Goal: Feedback & Contribution: Leave review/rating

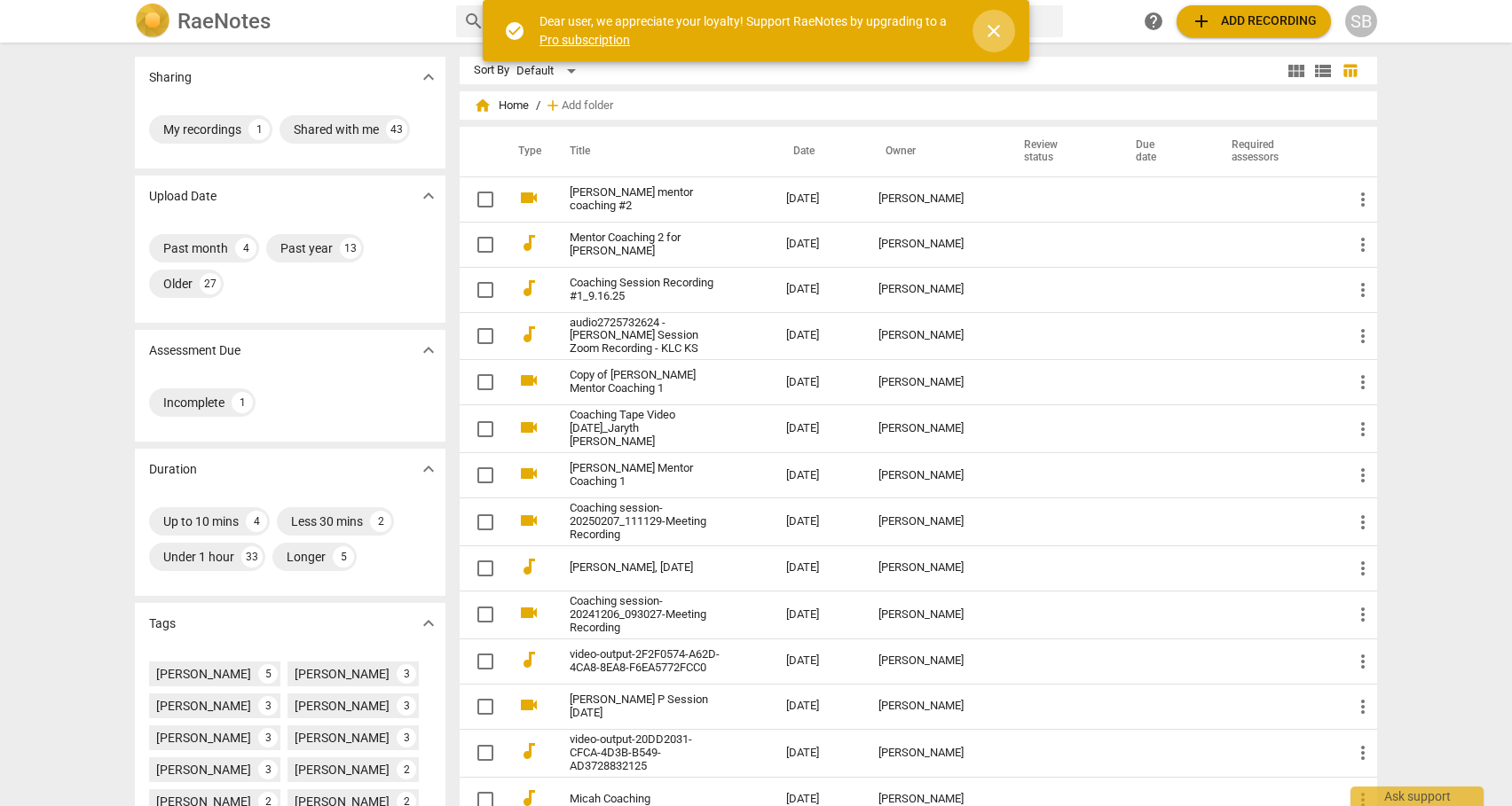
click at [987, 26] on span "close" at bounding box center [994, 31] width 22 height 22
click at [990, 31] on span "close" at bounding box center [994, 31] width 22 height 22
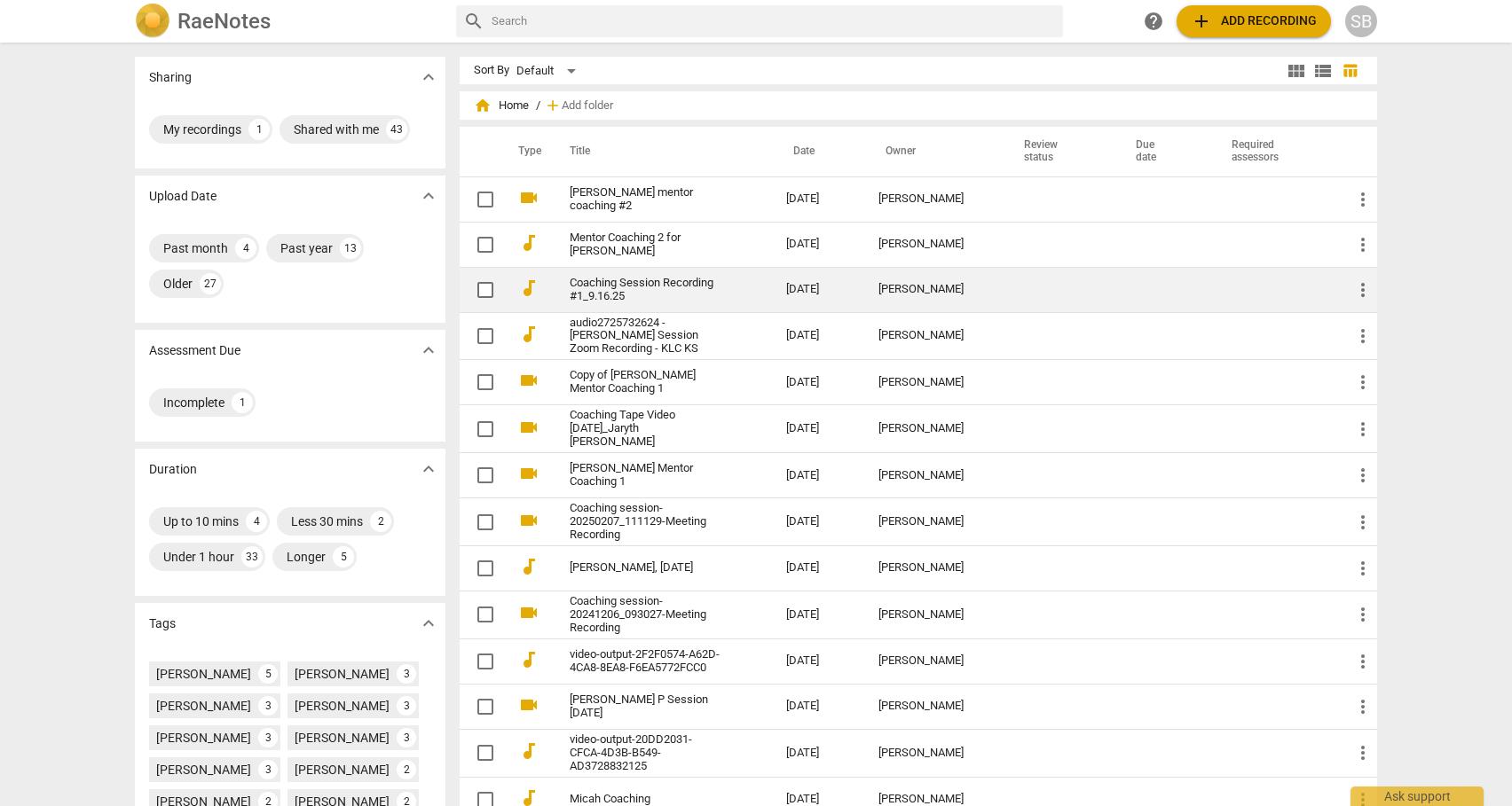
click at [603, 283] on link "Coaching Session Recording #1_9.16.25" at bounding box center [646, 289] width 153 height 26
click at [603, 0] on html "[PERSON_NAME] search help add Add recording SB Sharing expand_more My recording…" at bounding box center [756, 0] width 1512 height 0
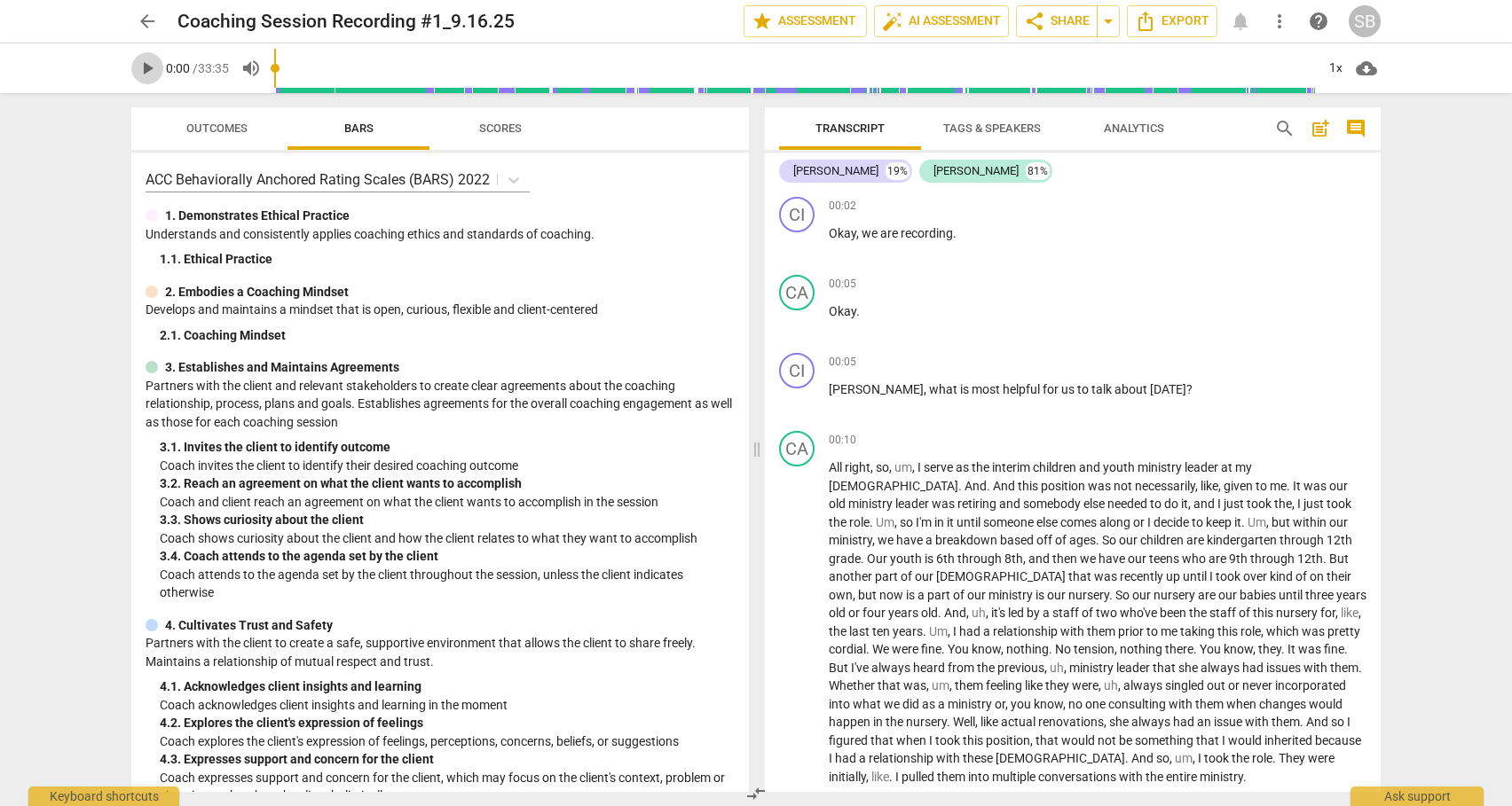
click at [146, 70] on span "play_arrow" at bounding box center [147, 69] width 22 height 22
click at [149, 62] on span "pause" at bounding box center [147, 69] width 22 height 22
type input "13"
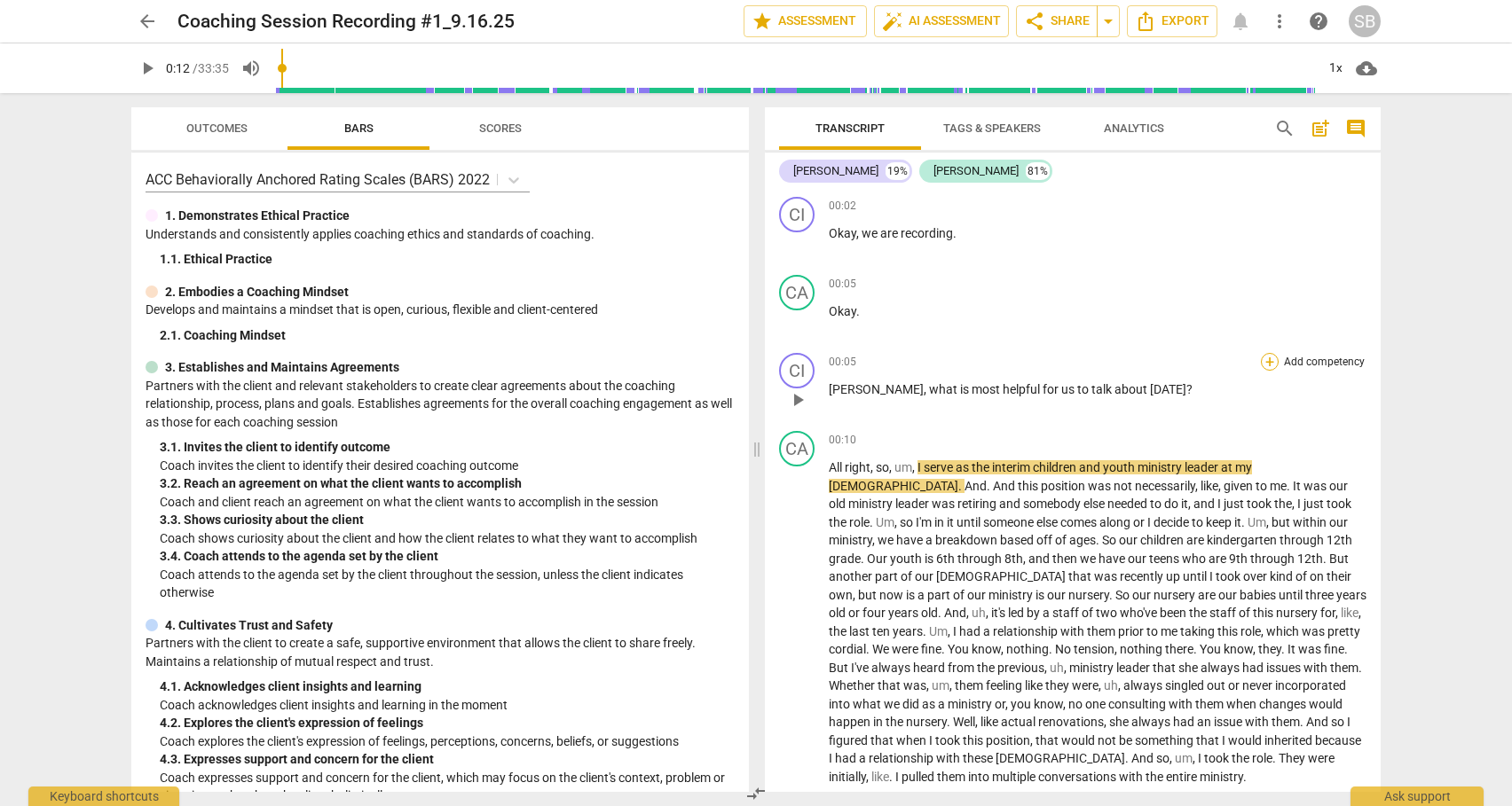
click at [1265, 363] on div "+" at bounding box center [1269, 361] width 18 height 18
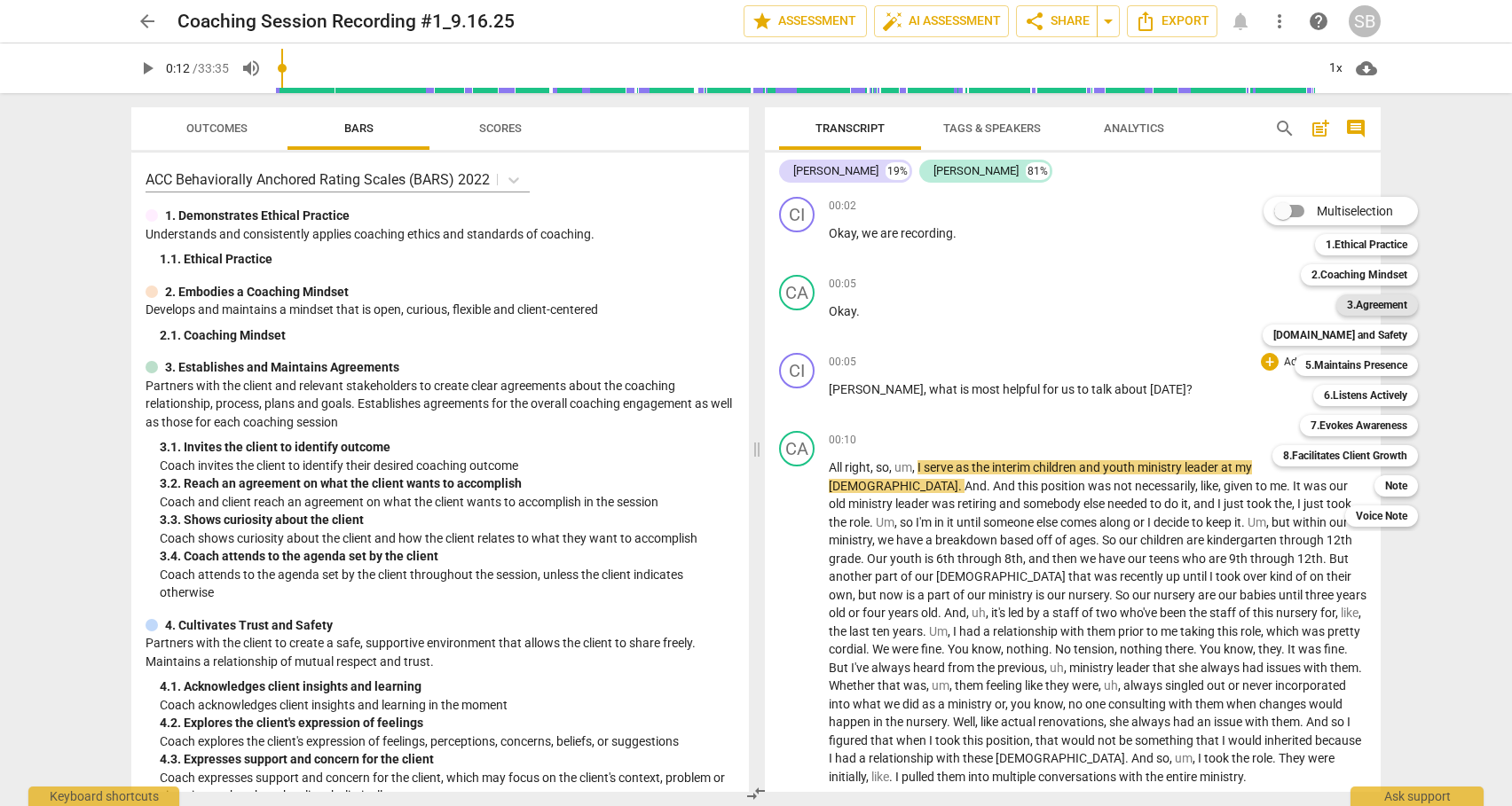
click at [1371, 301] on b "3.Agreement" at bounding box center [1377, 306] width 61 height 22
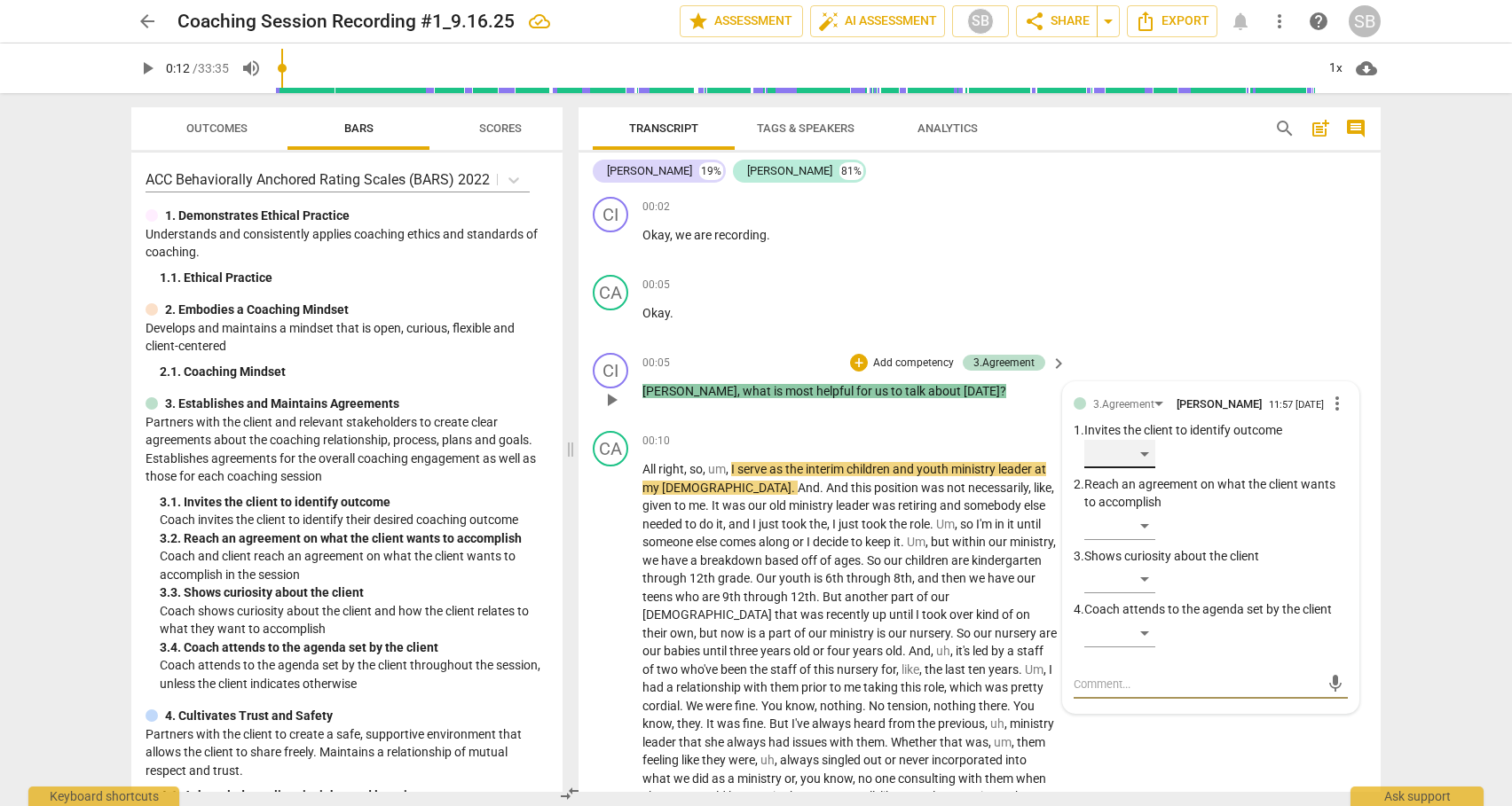
click at [1146, 452] on div "​" at bounding box center [1119, 453] width 71 height 28
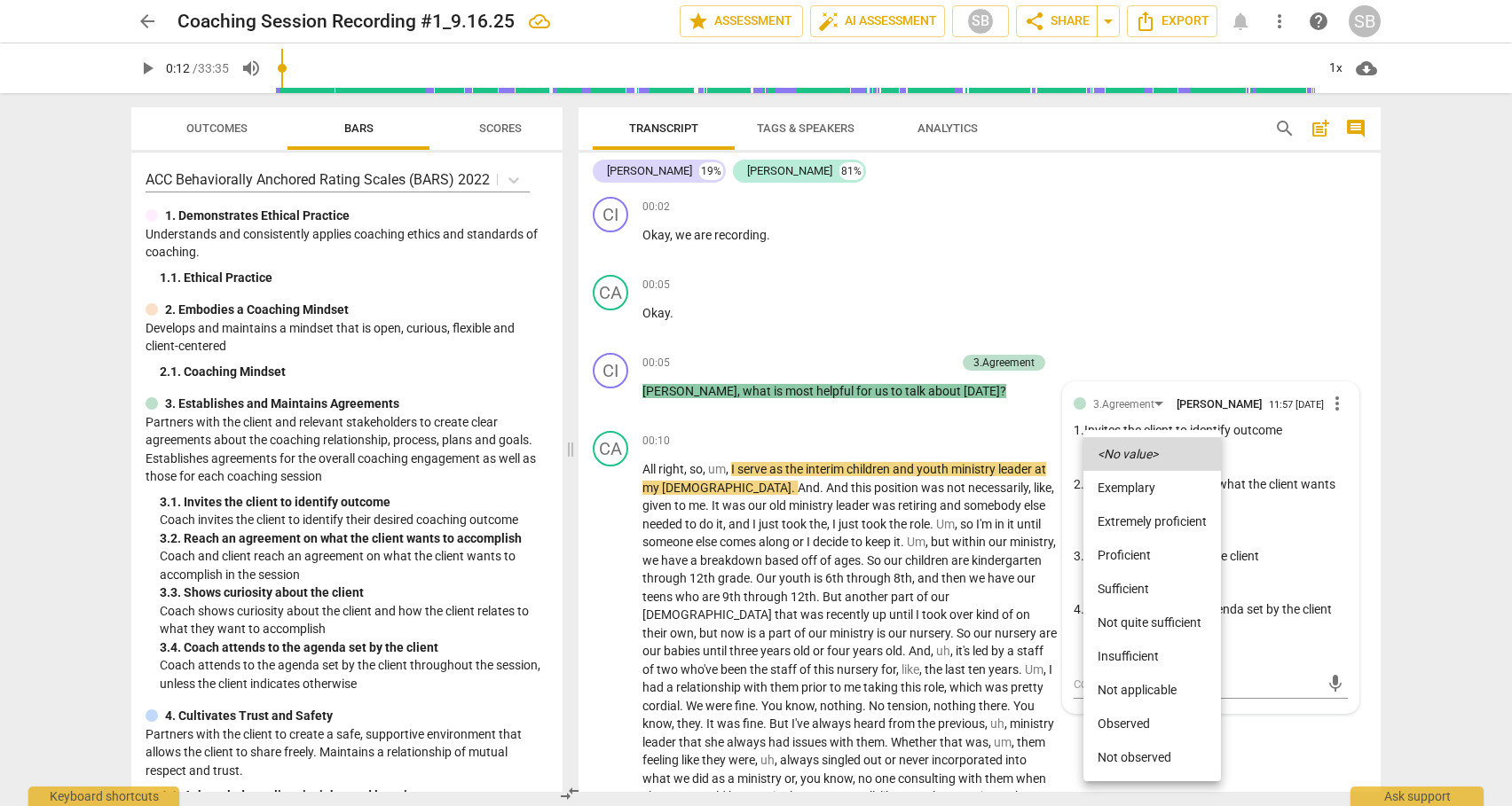
click at [1142, 622] on li "Not quite sufficient" at bounding box center [1151, 622] width 137 height 33
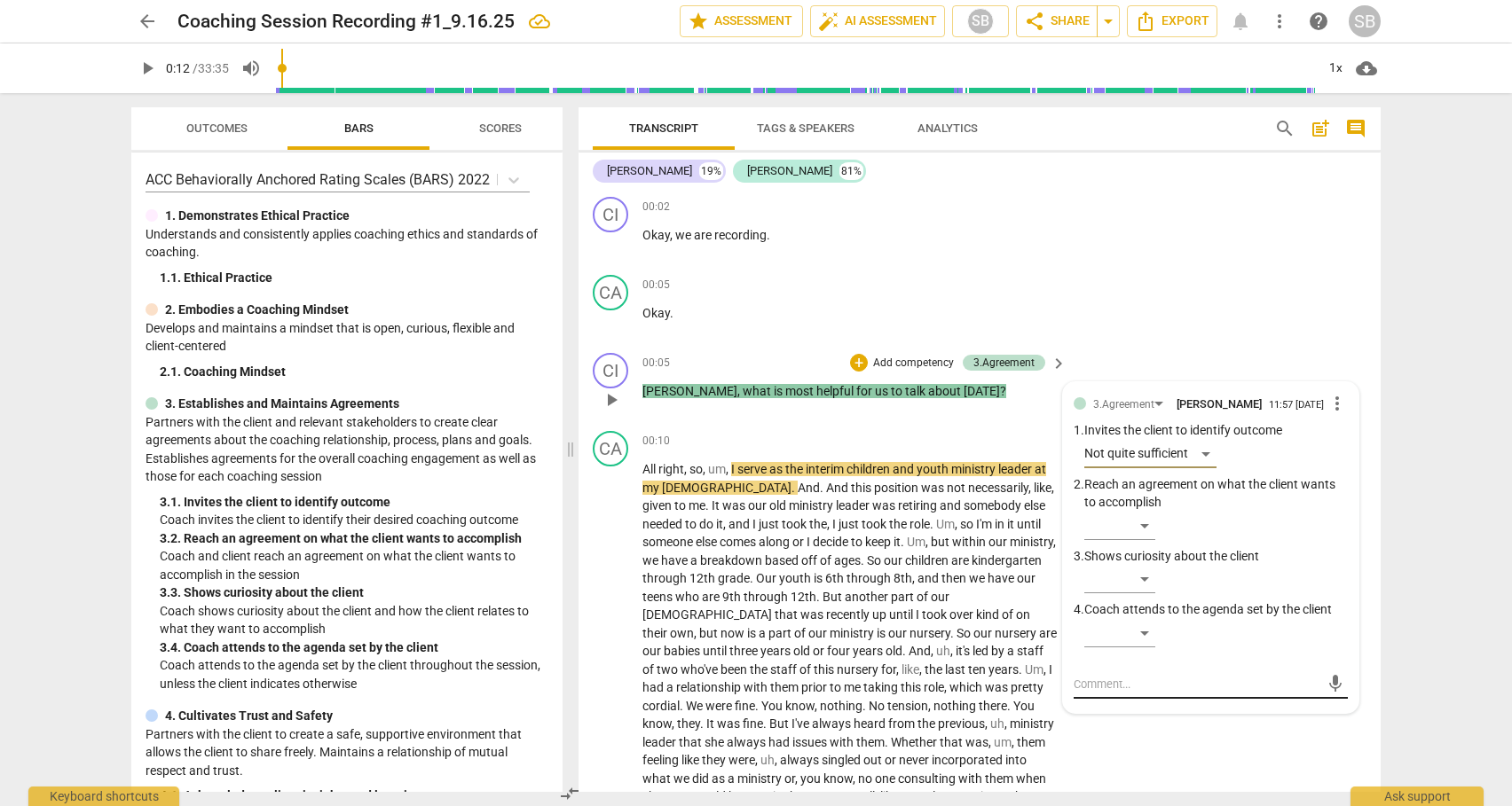
click at [1113, 676] on textarea at bounding box center [1195, 684] width 246 height 17
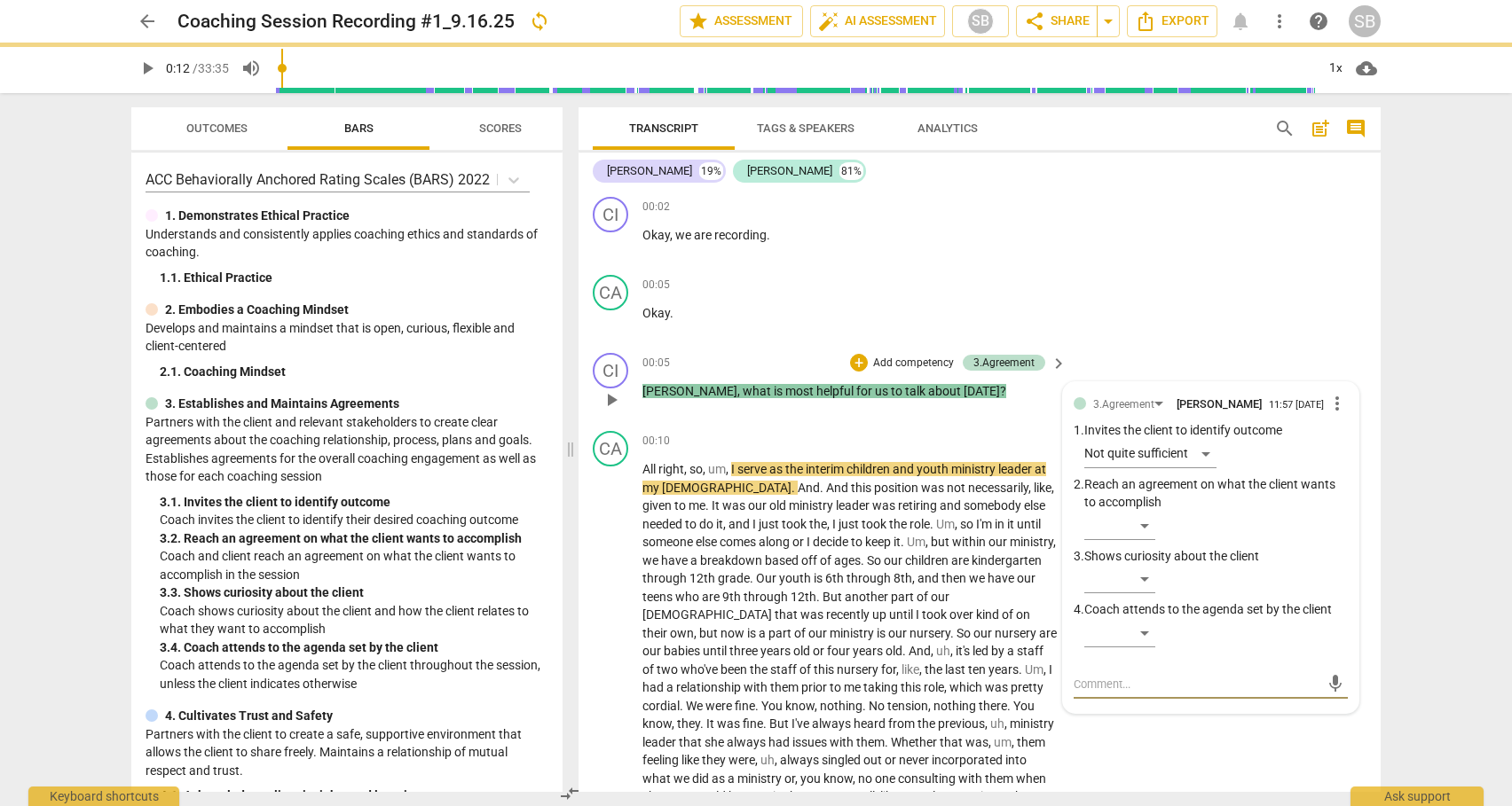
type textarea "C"
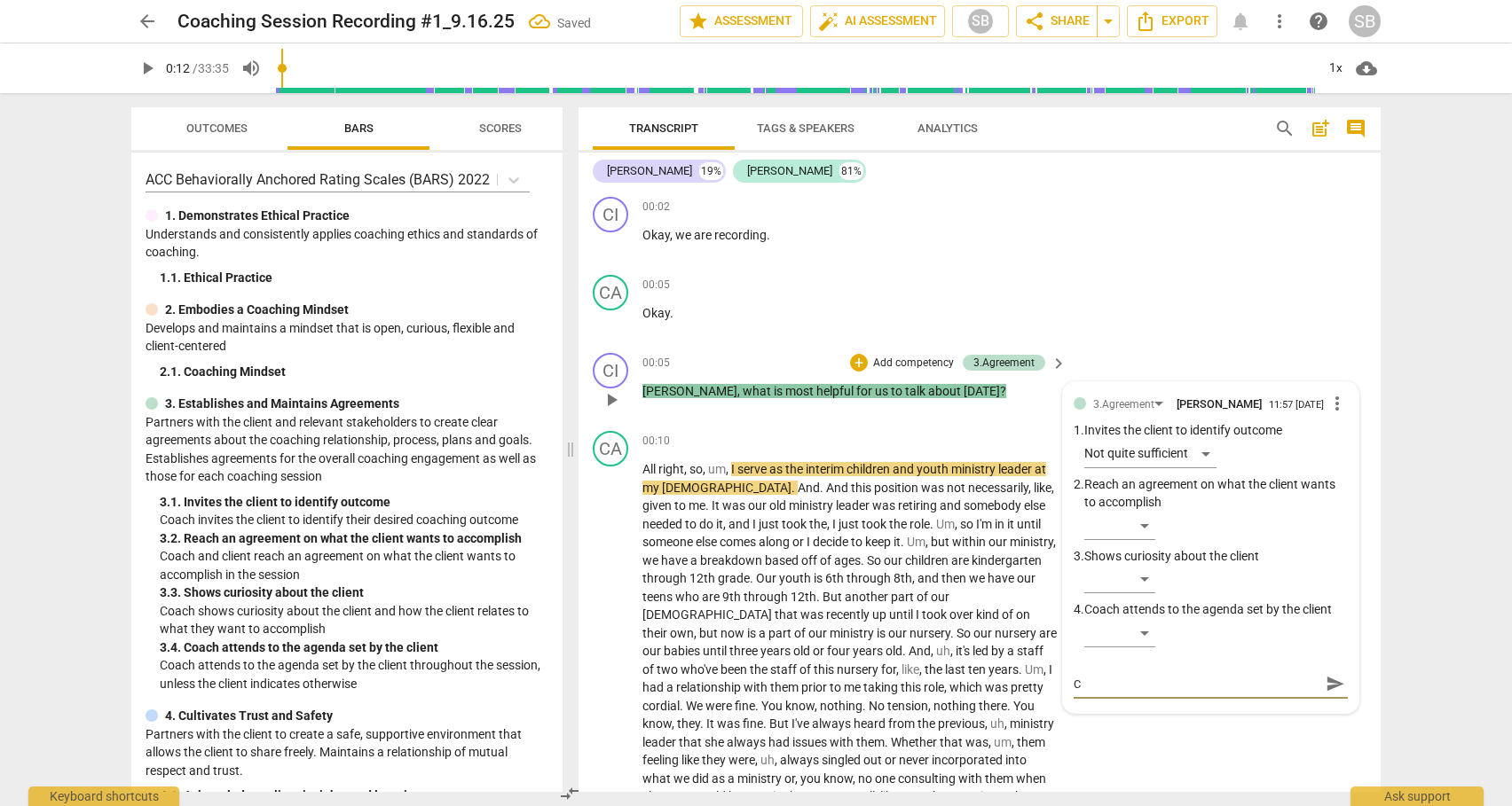
type textarea "Co"
type textarea "Coa"
type textarea "Coac"
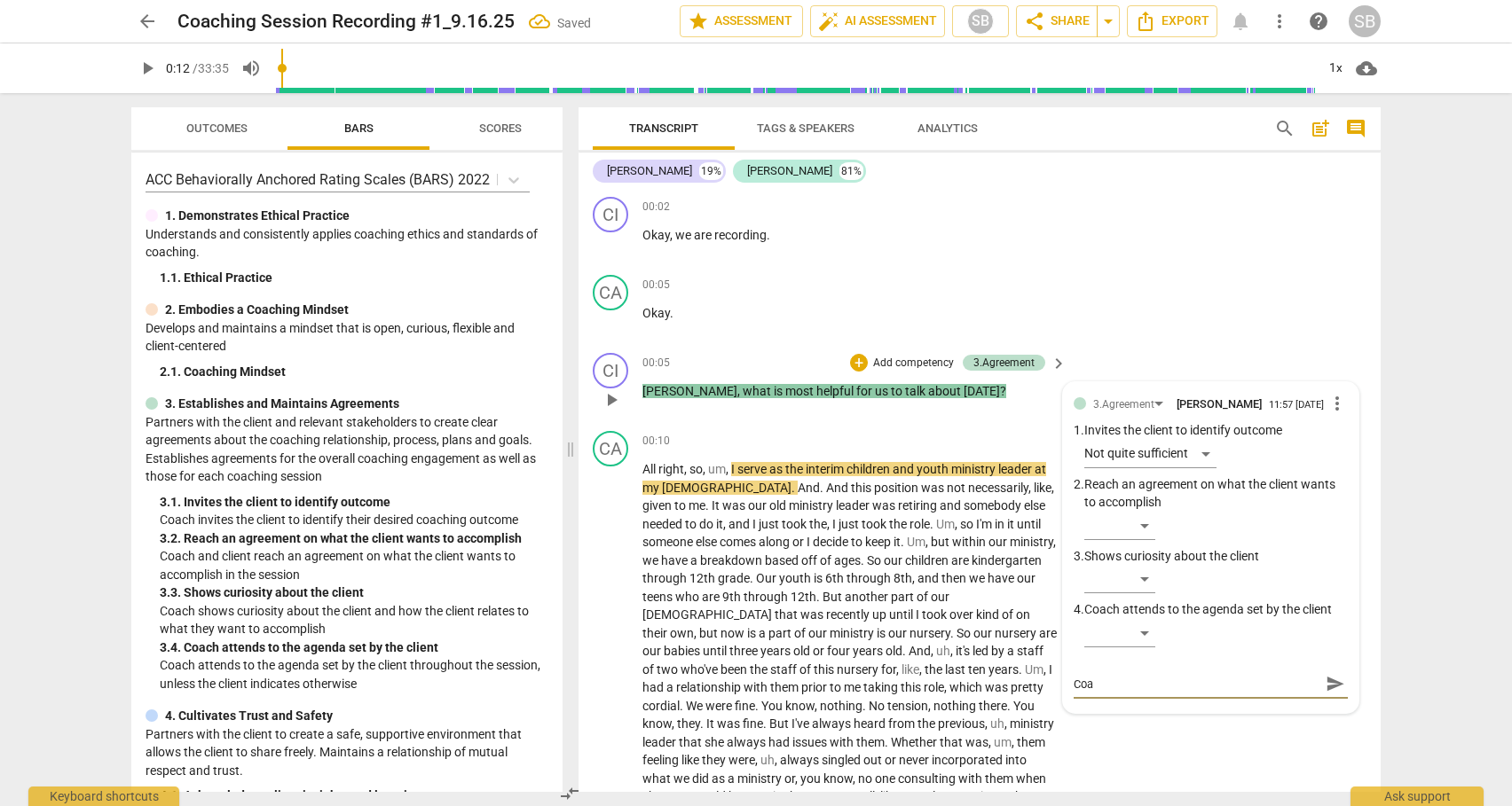
type textarea "Coac"
type textarea "Coach"
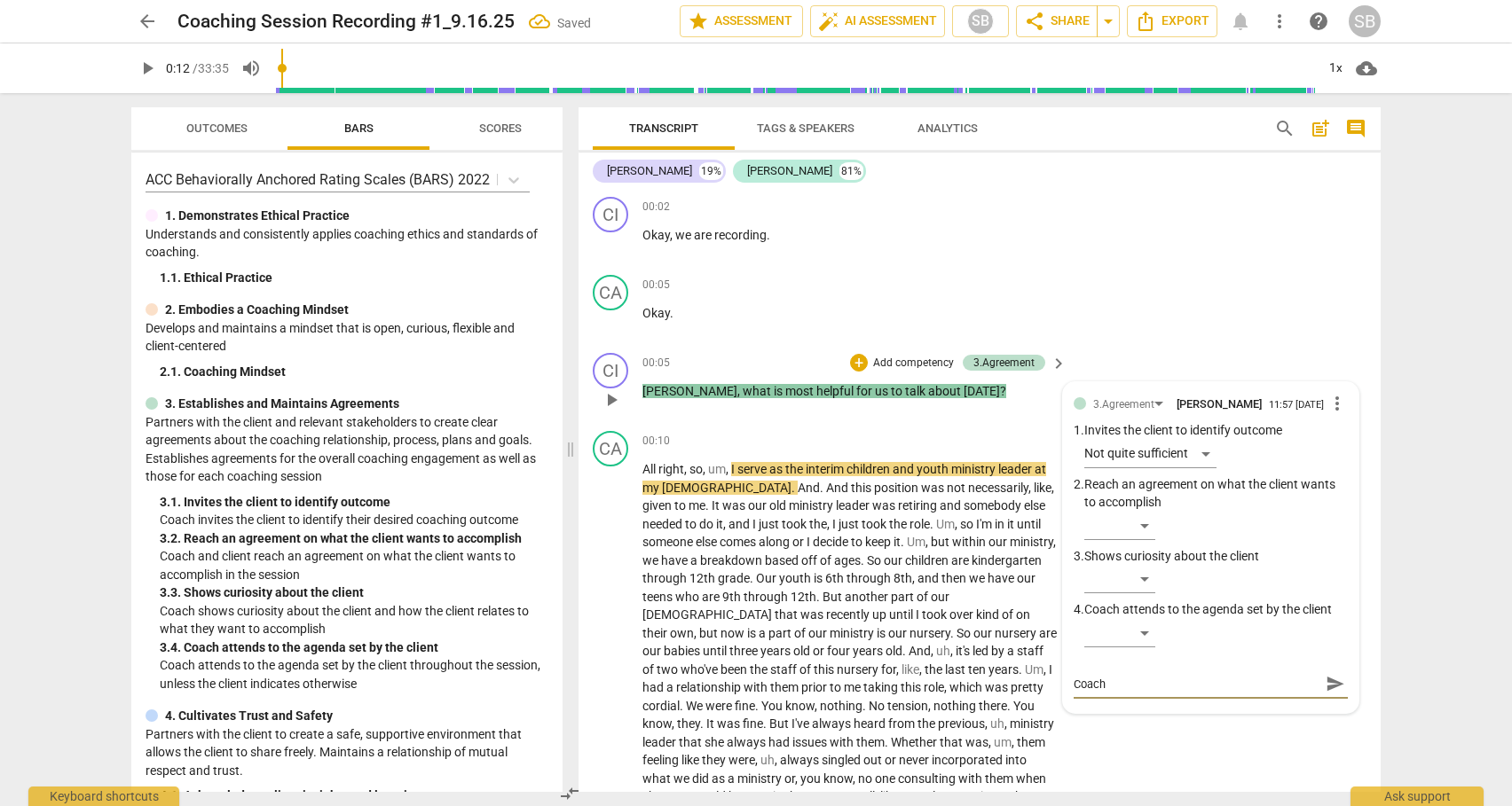
type textarea "Coach b"
type textarea "Coach be"
type textarea "Coach beg"
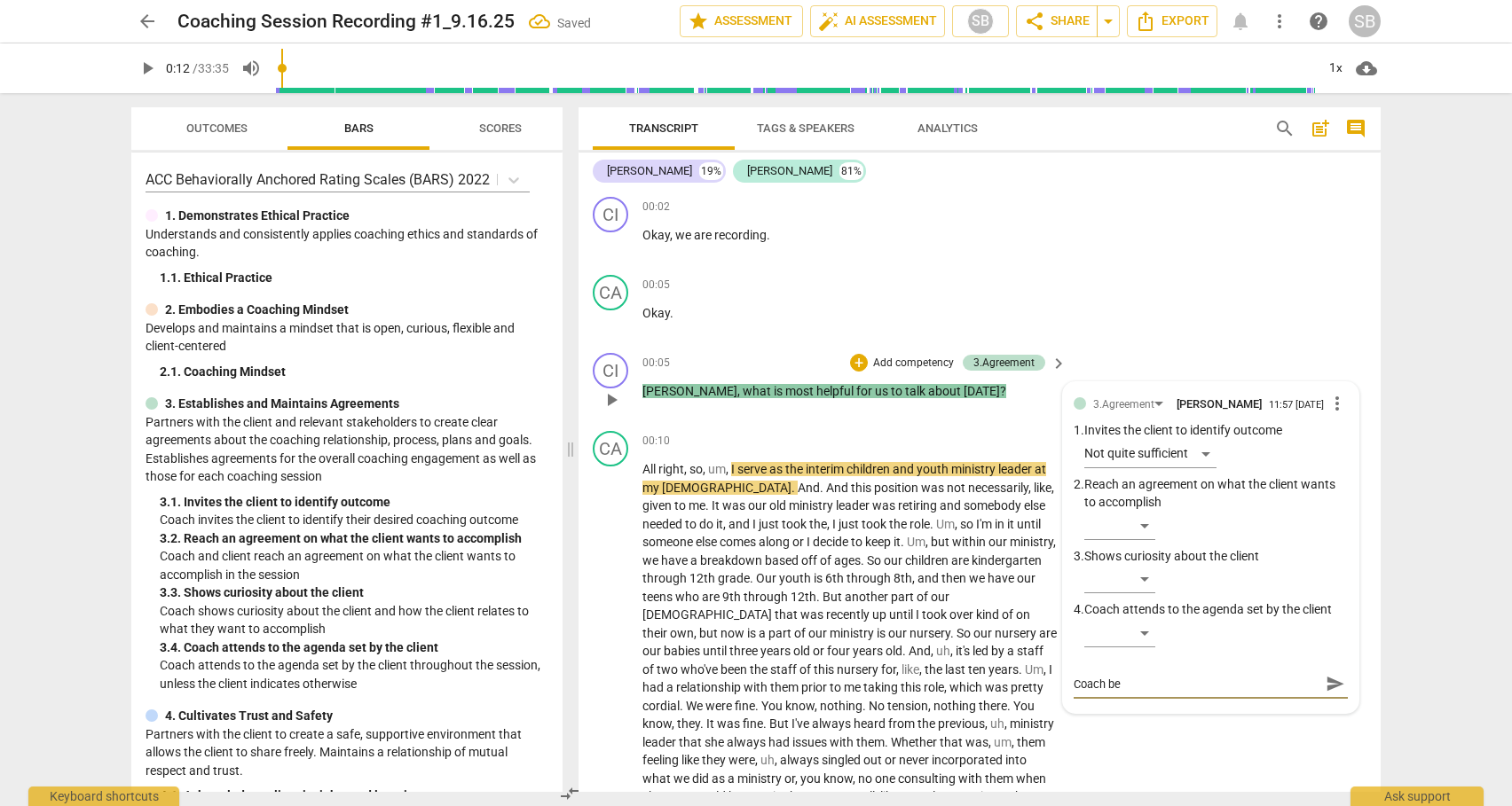
type textarea "Coach beg"
type textarea "Coach begi"
type textarea "Coach begin"
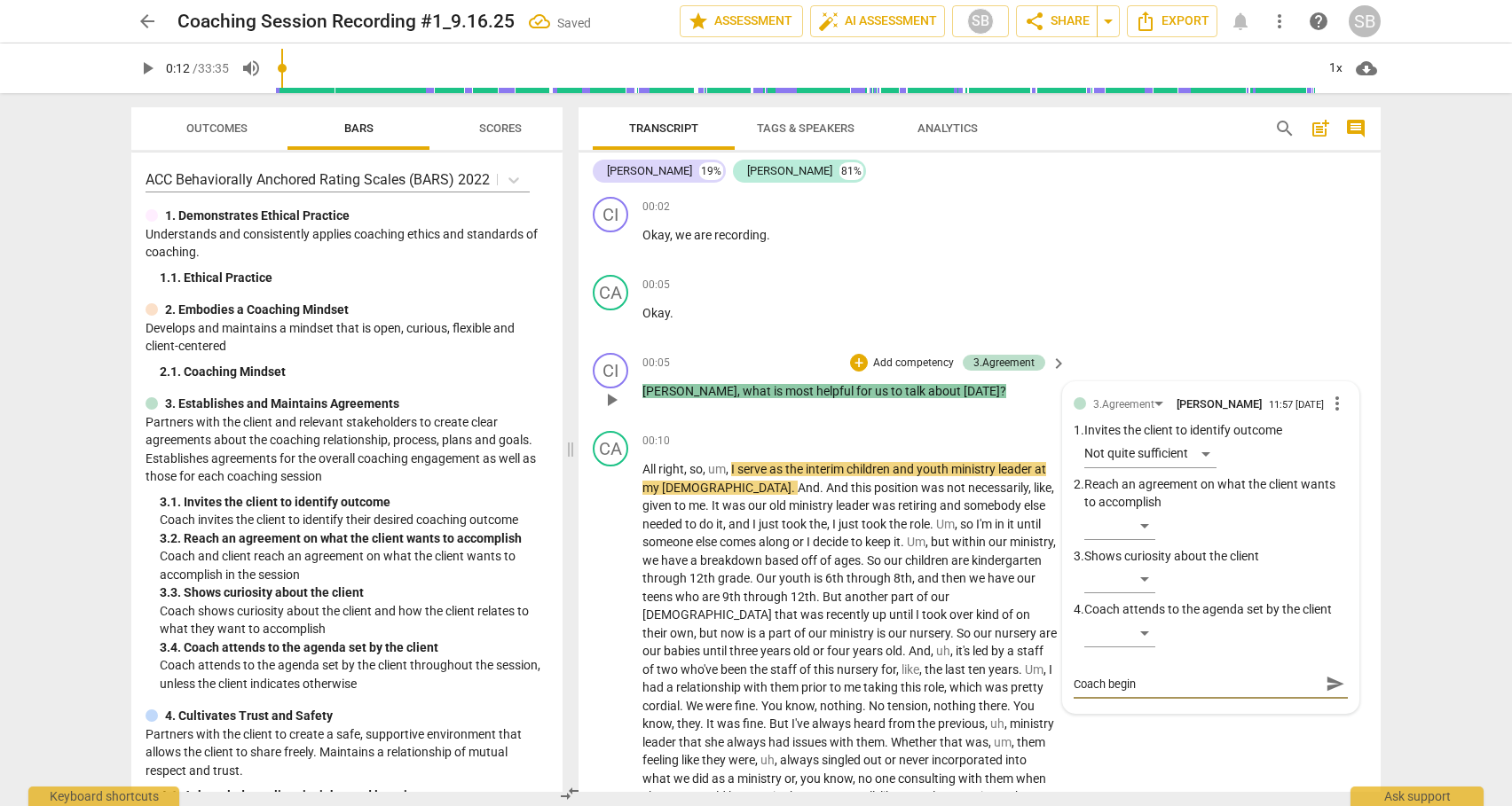
type textarea "Coach begins"
type textarea "Coach begins i"
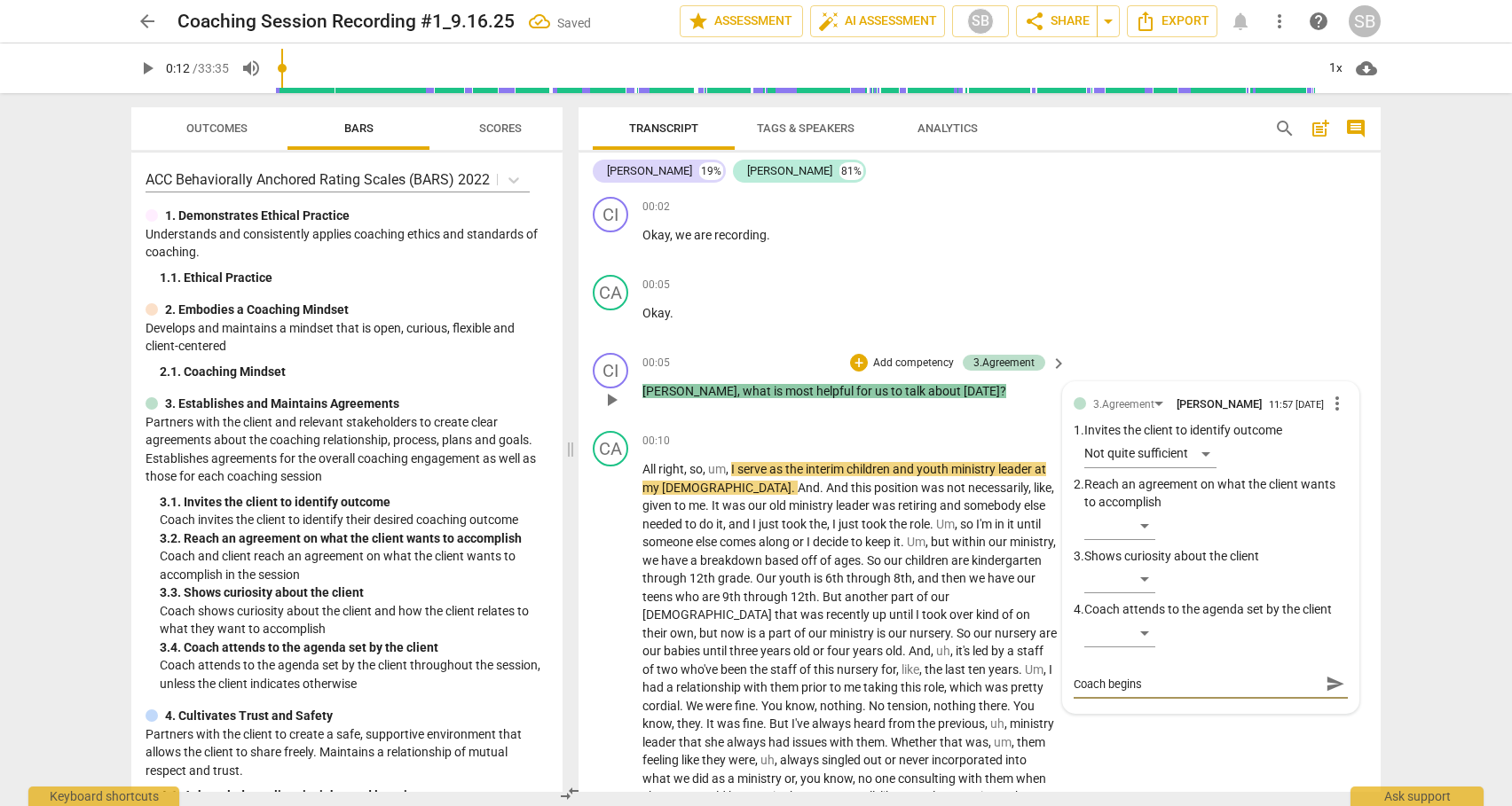
type textarea "Coach begins i"
type textarea "Coach begins im"
type textarea "Coach begins imm"
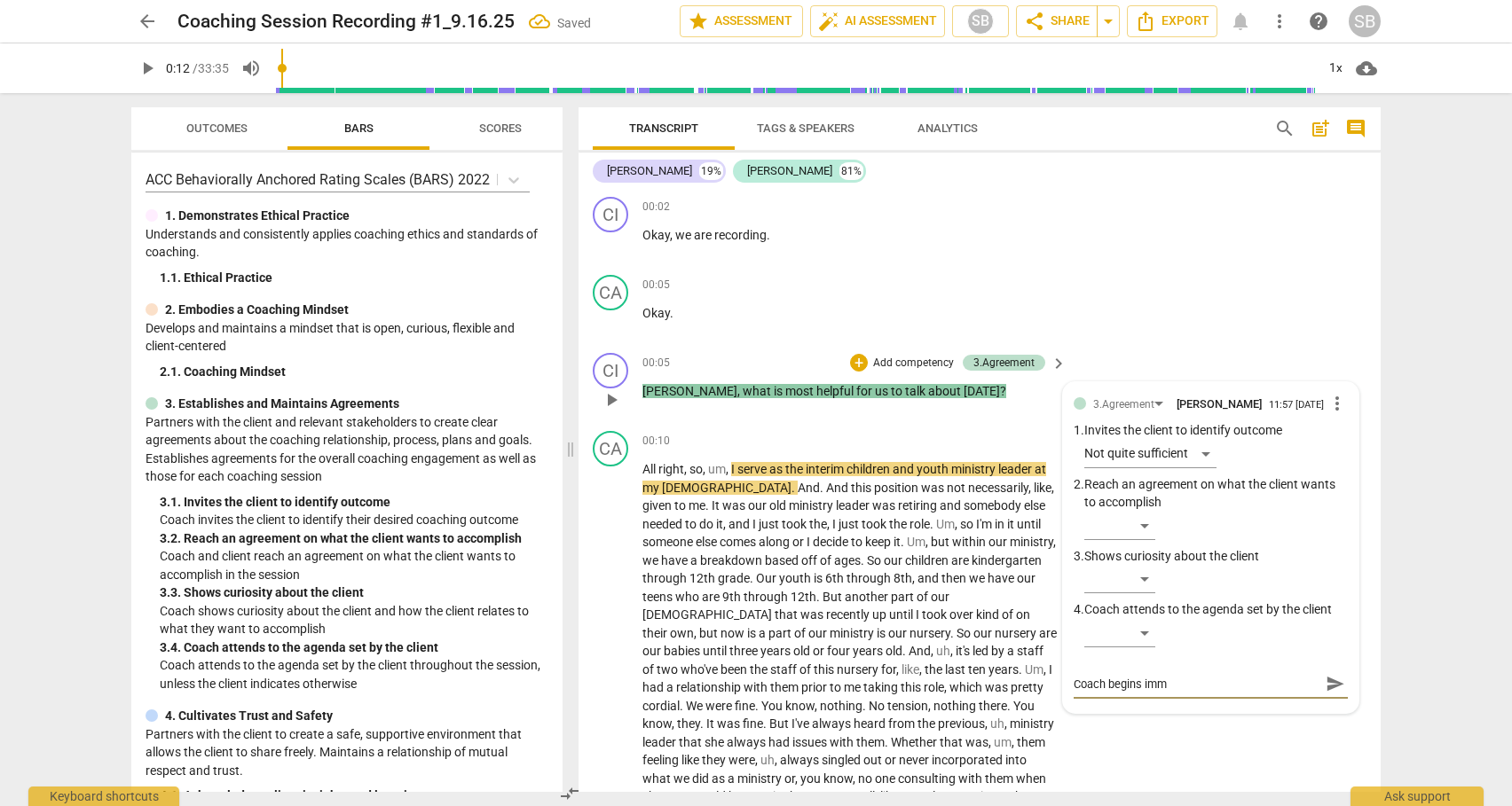
type textarea "Coach begins imme"
type textarea "Coach begins immed"
type textarea "Coach begins immedi"
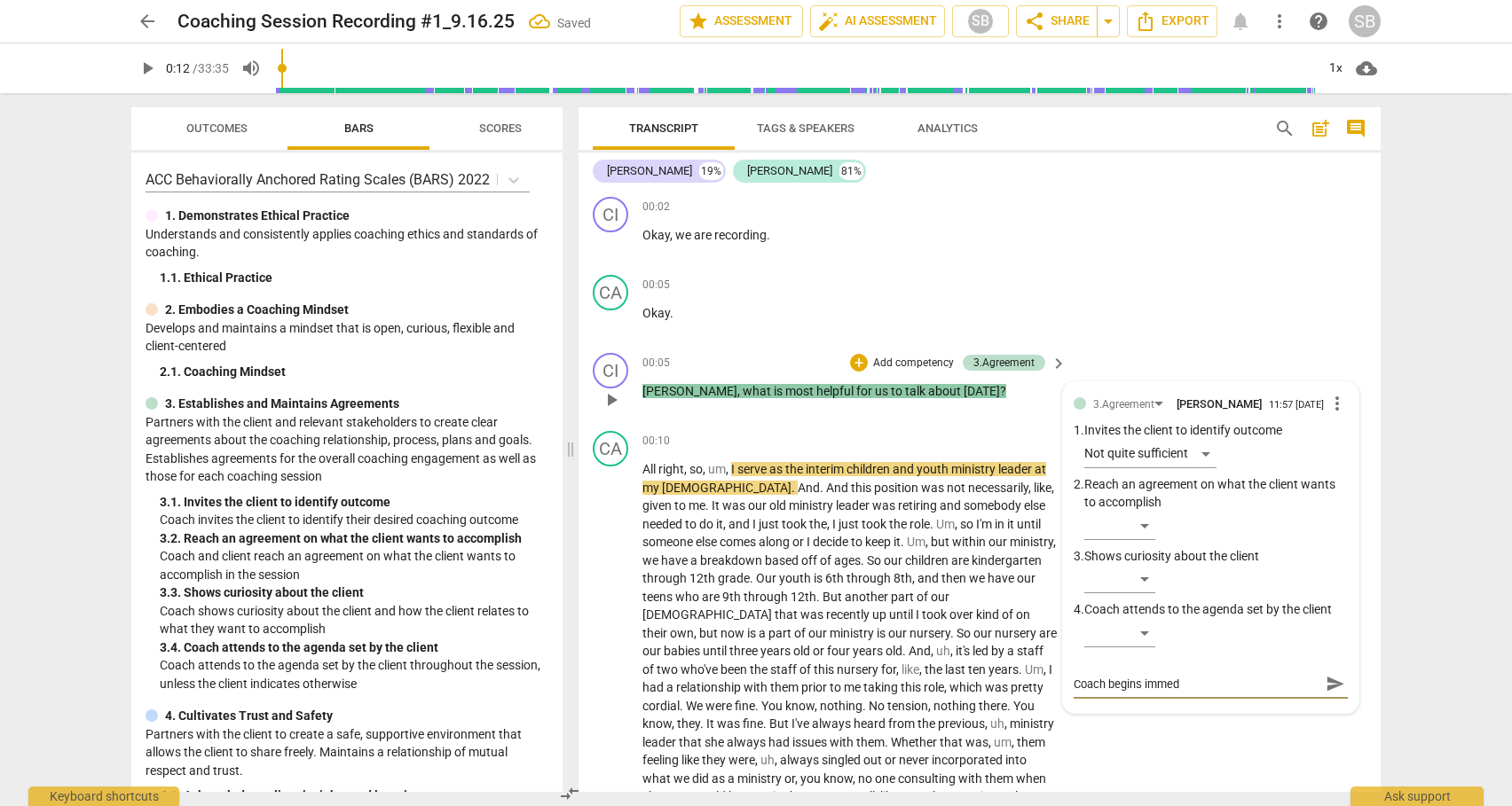
type textarea "Coach begins immedi"
type textarea "Coach begins immedia"
type textarea "Coach begins immediat"
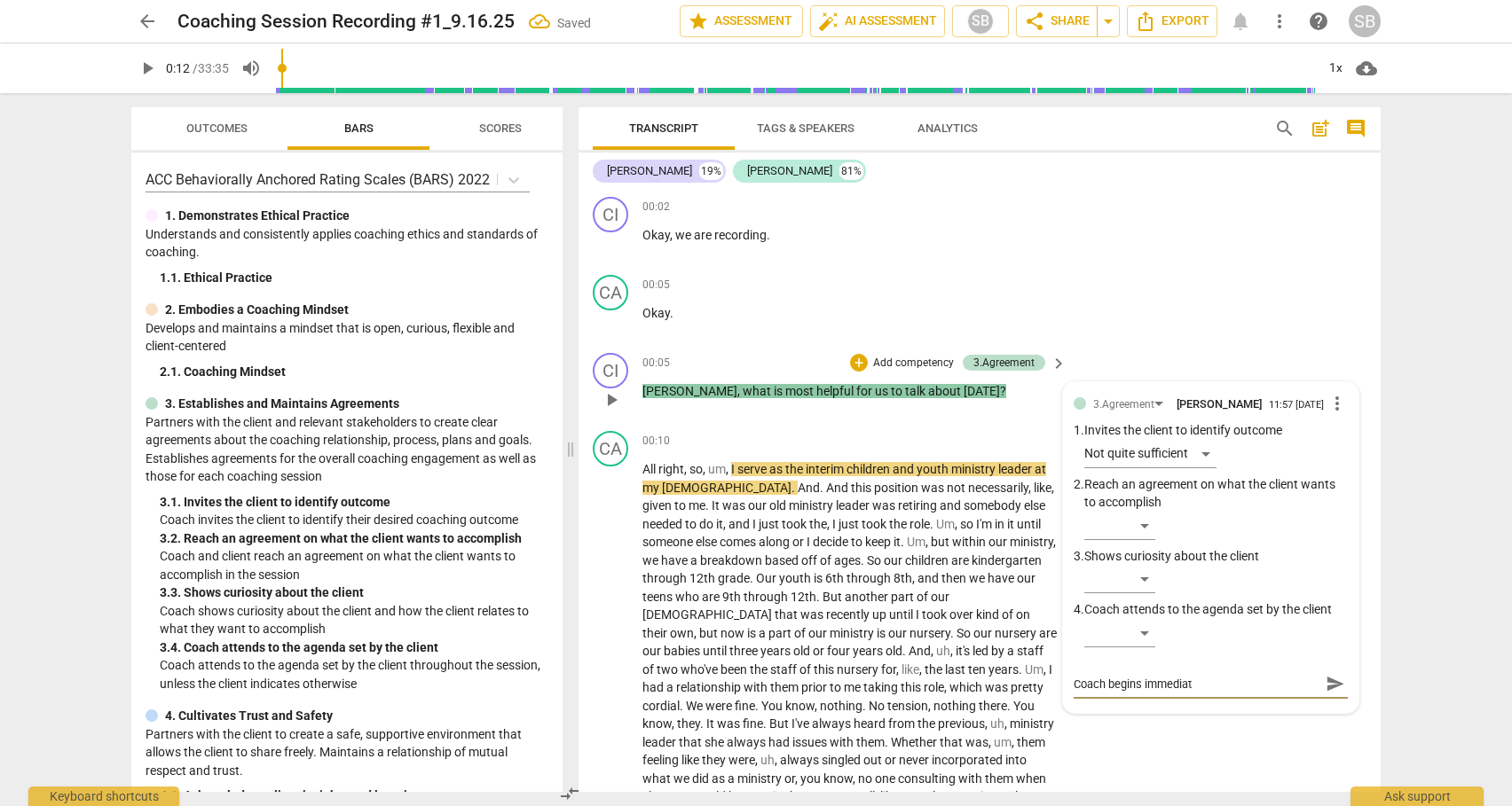
type textarea "Coach begins immediate"
type textarea "Coach begins immediatel"
type textarea "Coach begins immediately"
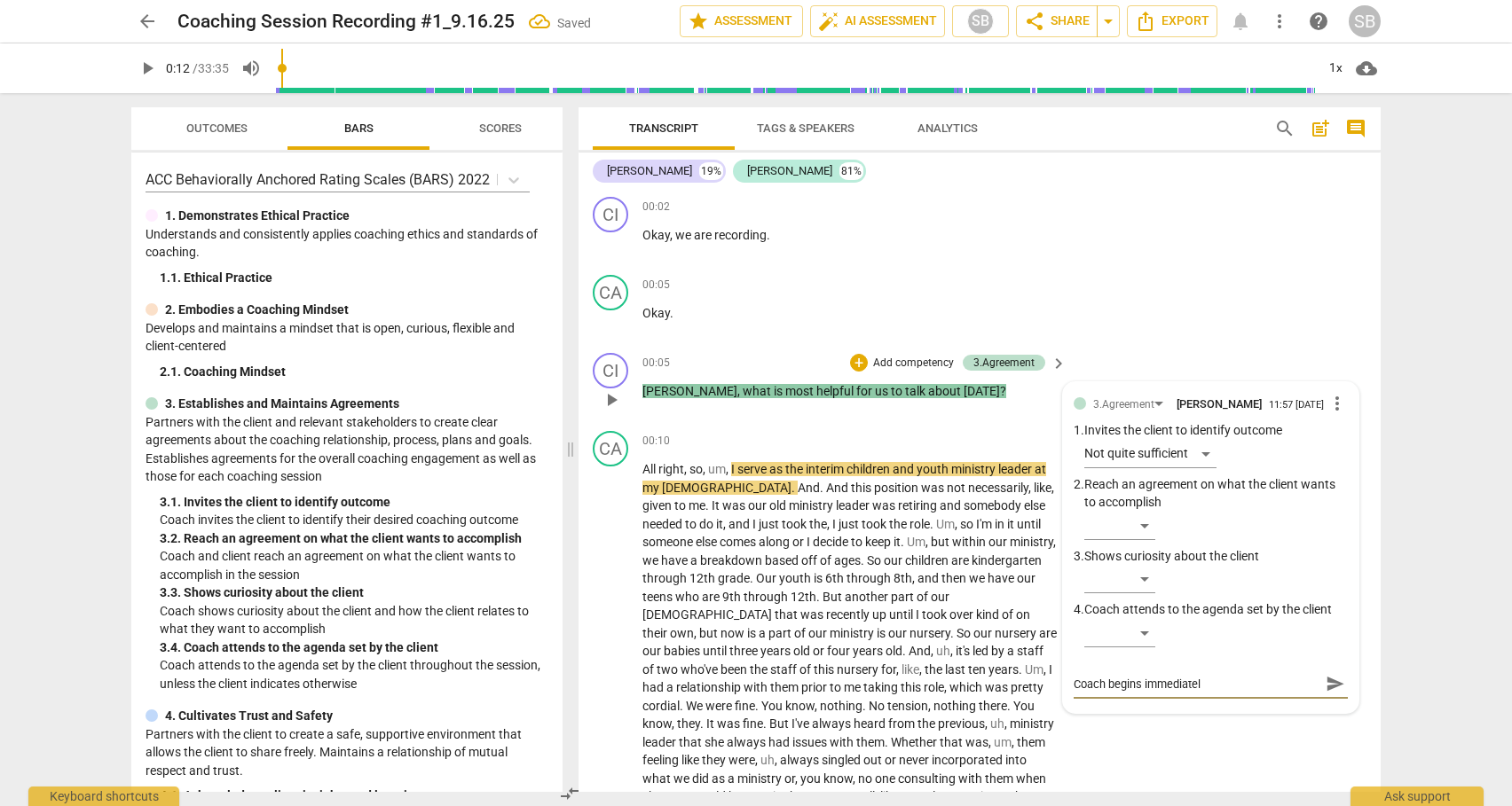
type textarea "Coach begins immediately"
type textarea "Coach begins immediately w"
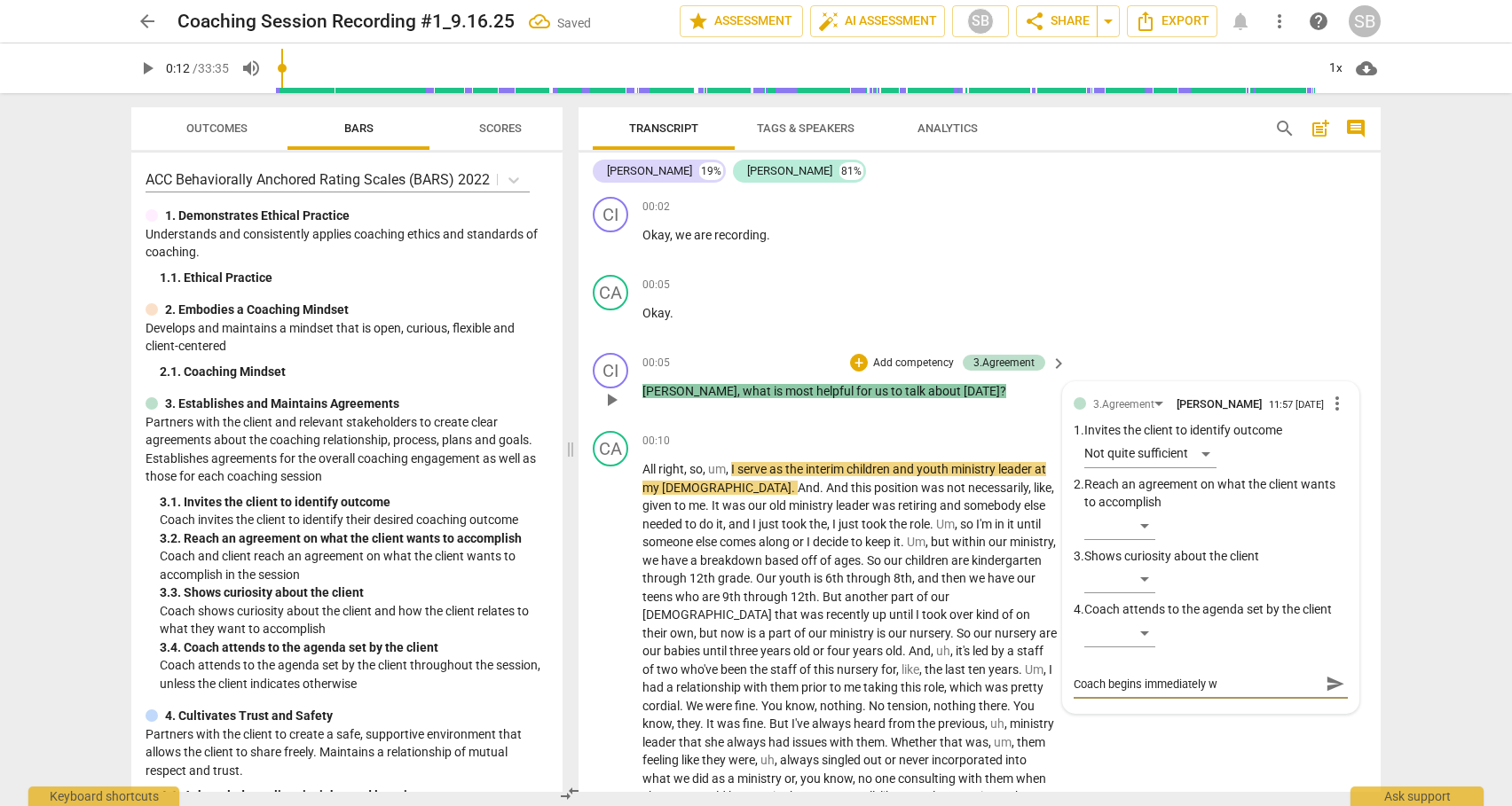
type textarea "Coach begins immediately wi"
type textarea "Coach begins immediately wiy"
type textarea "Coach begins immediately wiyj"
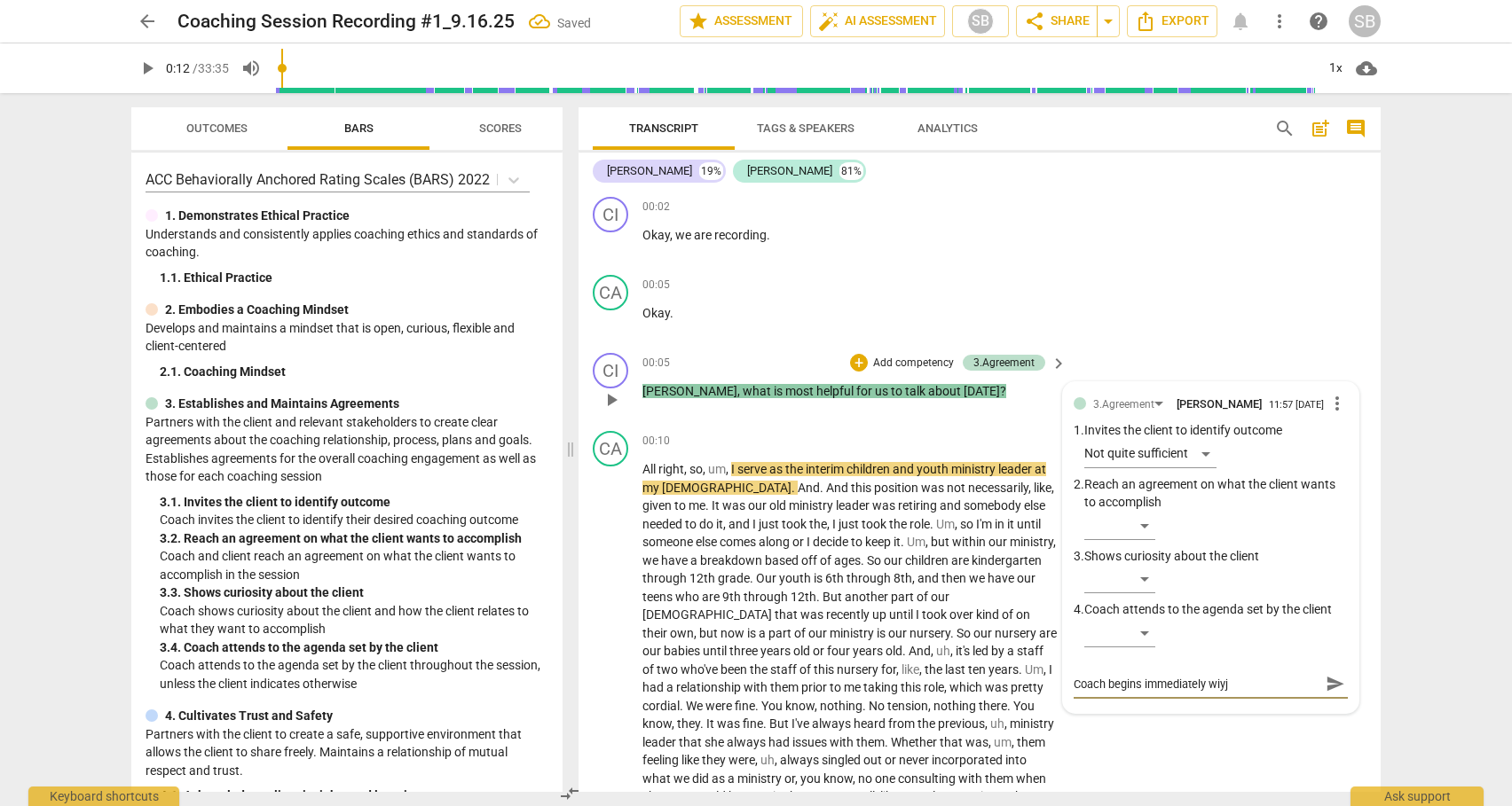
type textarea "Coach begins immediately wiyj"
type textarea "Coach begins immediately wiy"
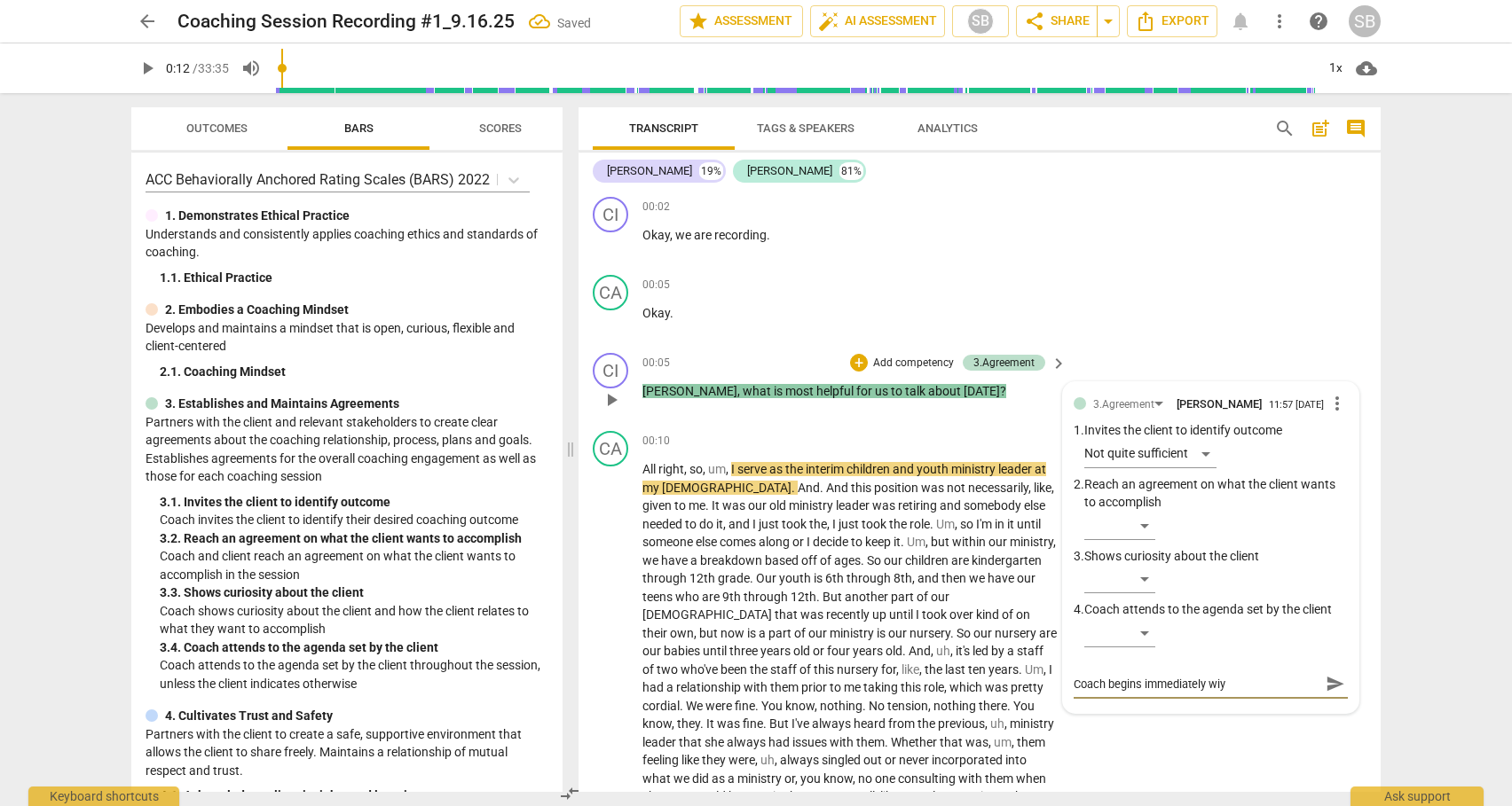
type textarea "Coach begins immediately wi"
type textarea "Coach begins immediately wit"
type textarea "Coach begins immediately with"
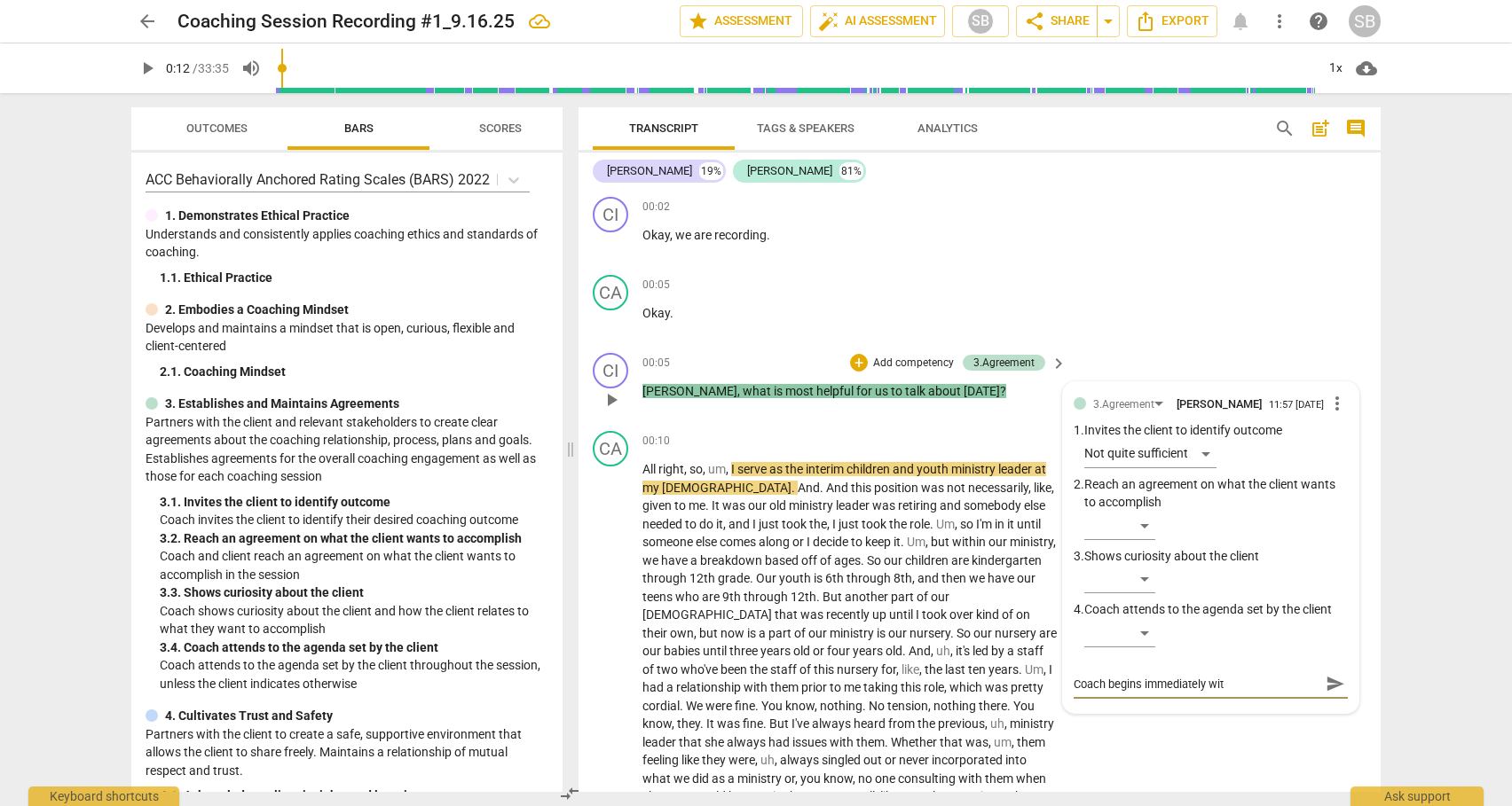
type textarea "Coach begins immediately with"
type textarea "Coach begins immediately with a"
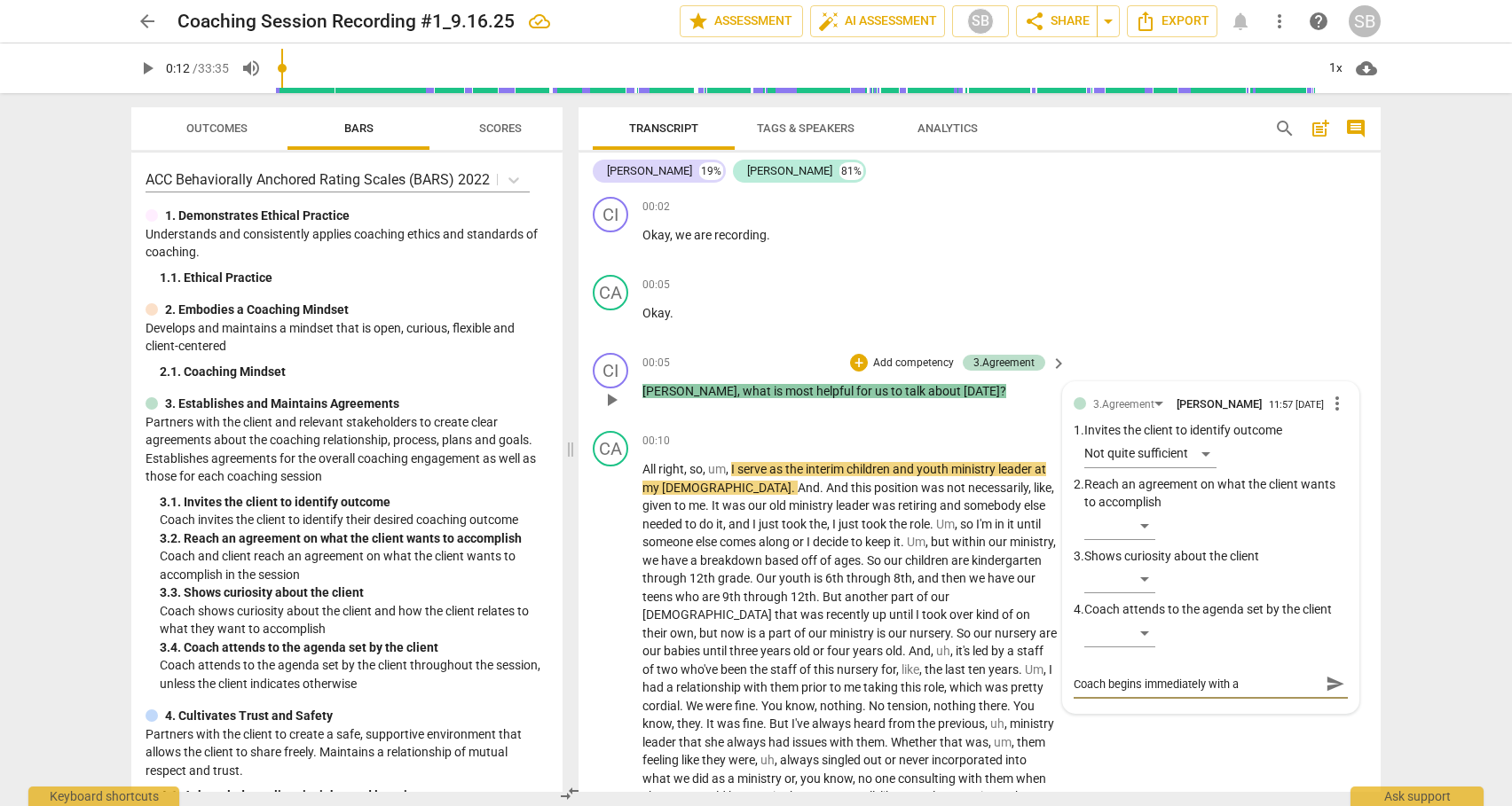
type textarea "Coach begins immediately with a"
type textarea "Coach begins immediately with an"
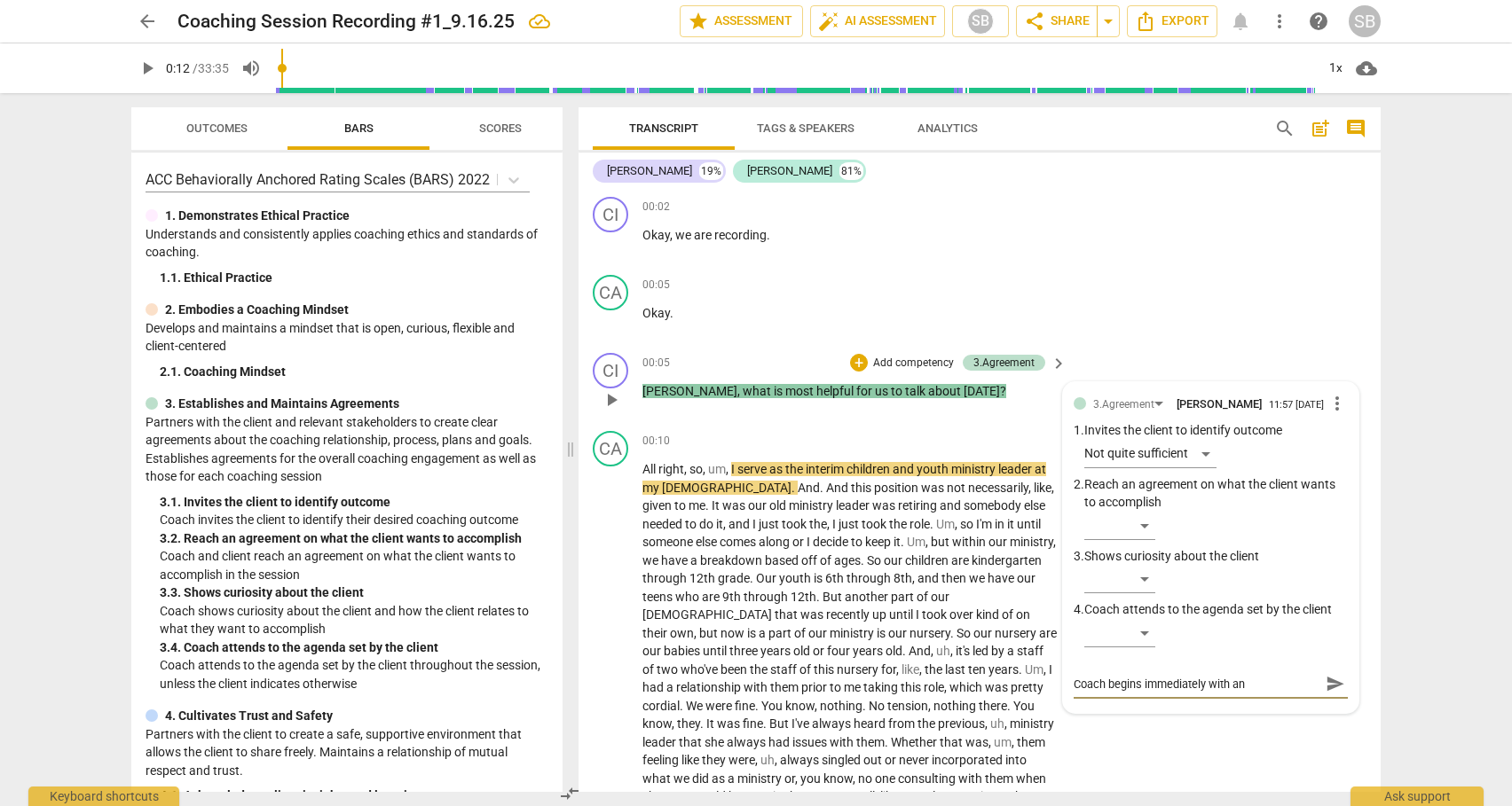
type textarea "Coach begins immediately with an"
type textarea "Coach begins immediately with an a"
type textarea "Coach begins immediately with an ag"
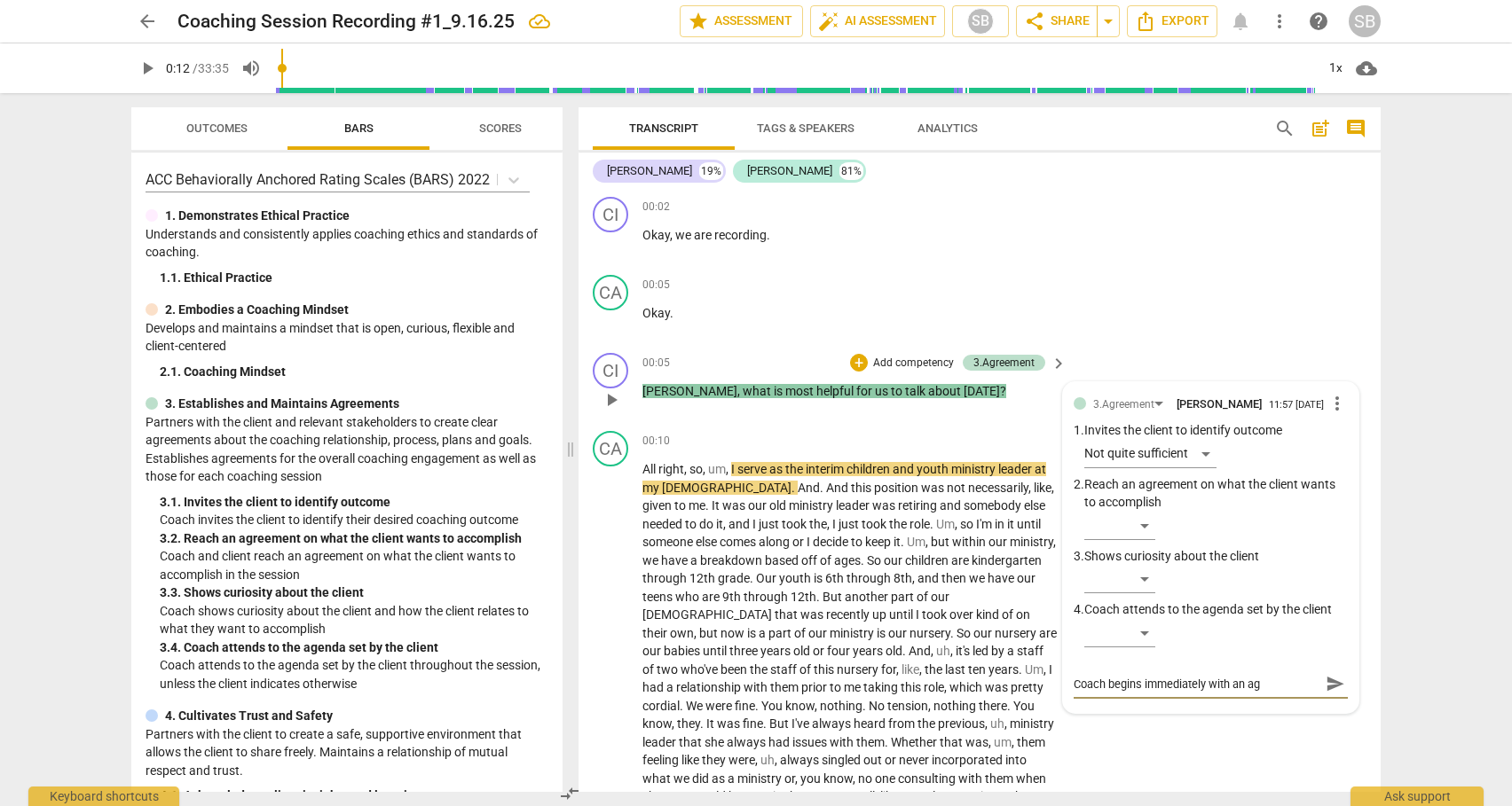
type textarea "Coach begins immediately with an agr"
type textarea "Coach begins immediately with an agre"
type textarea "Coach begins immediately with an agree"
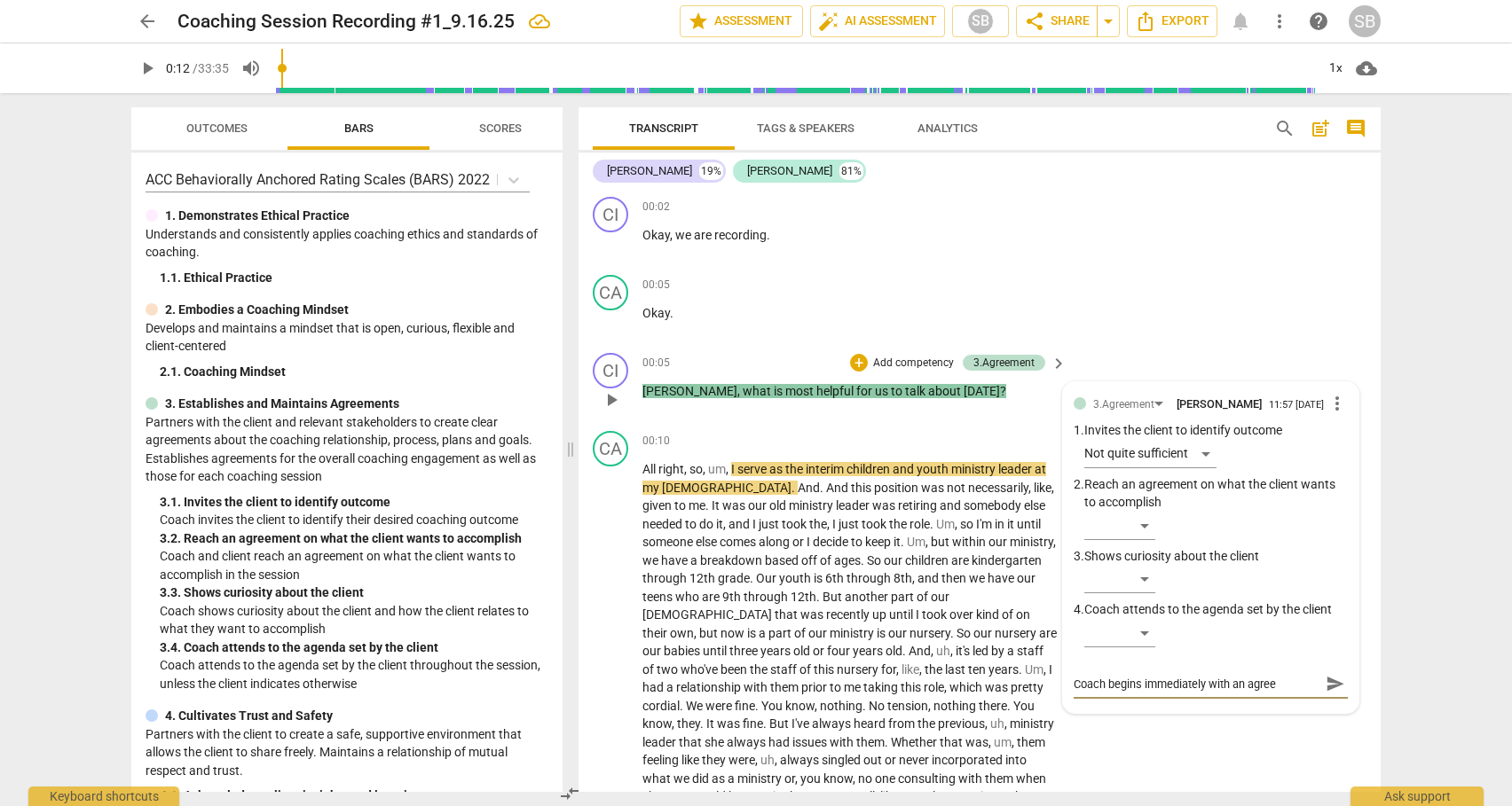
type textarea "Coach begins immediately with an agreem"
type textarea "Coach begins immediately with an agreeme"
type textarea "Coach begins immediately with an agreemen"
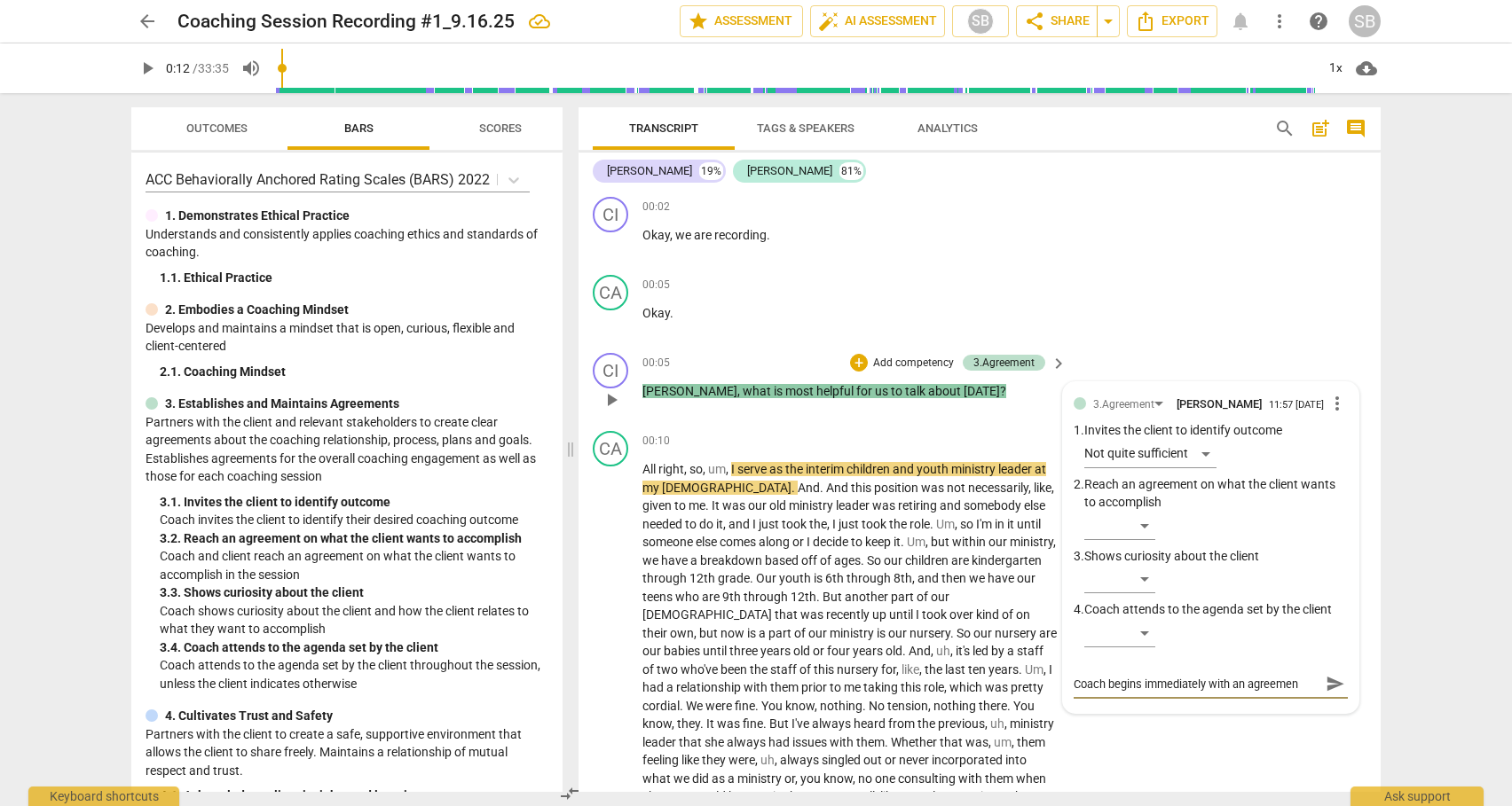
type textarea "Coach begins immediately with an agreement"
type textarea "Coach begins immediately with an agreement q"
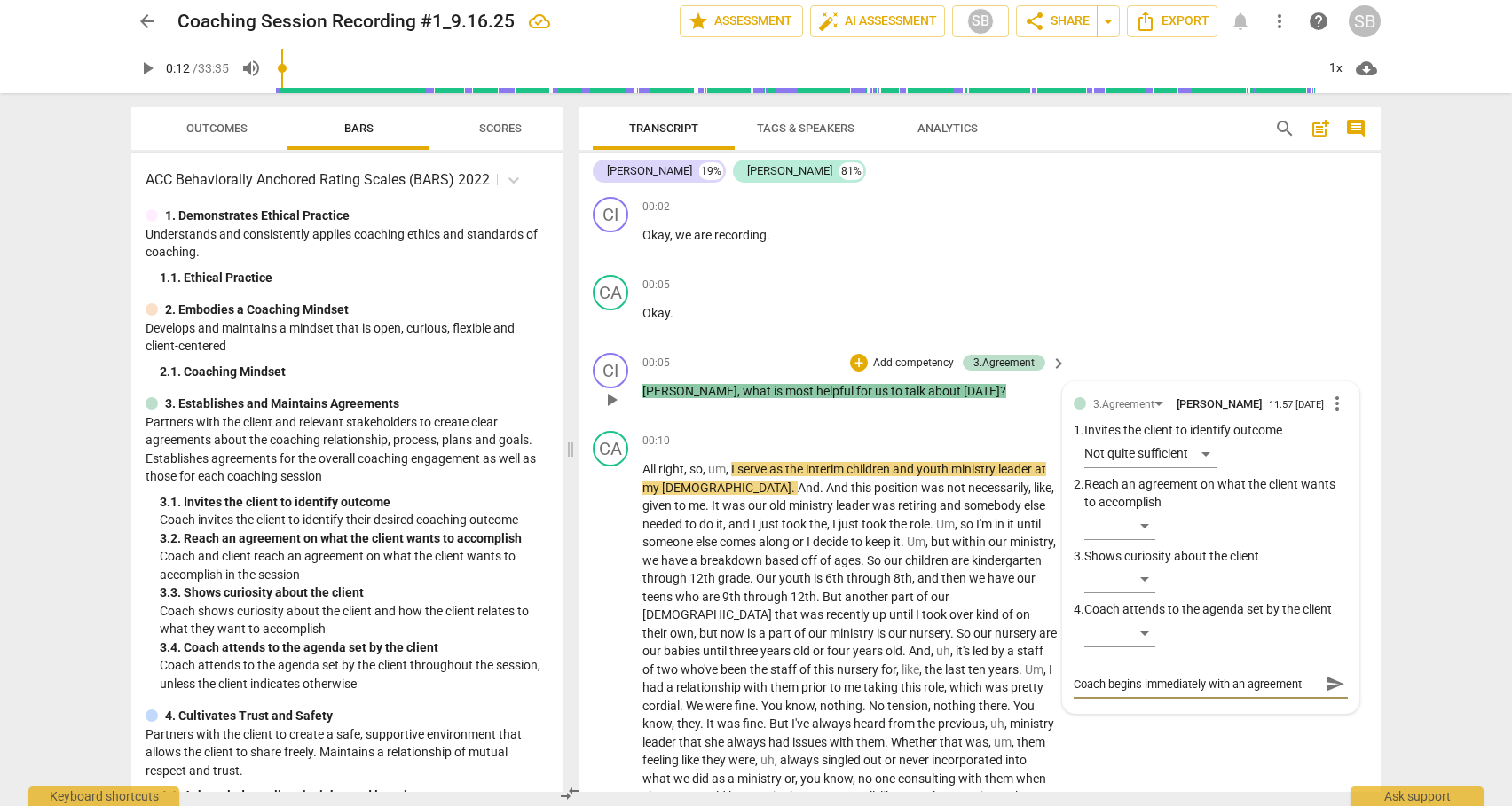
type textarea "Coach begins immediately with an agreement q"
type textarea "Coach begins immediately with an agreement qu"
type textarea "Coach begins immediately with an agreement que"
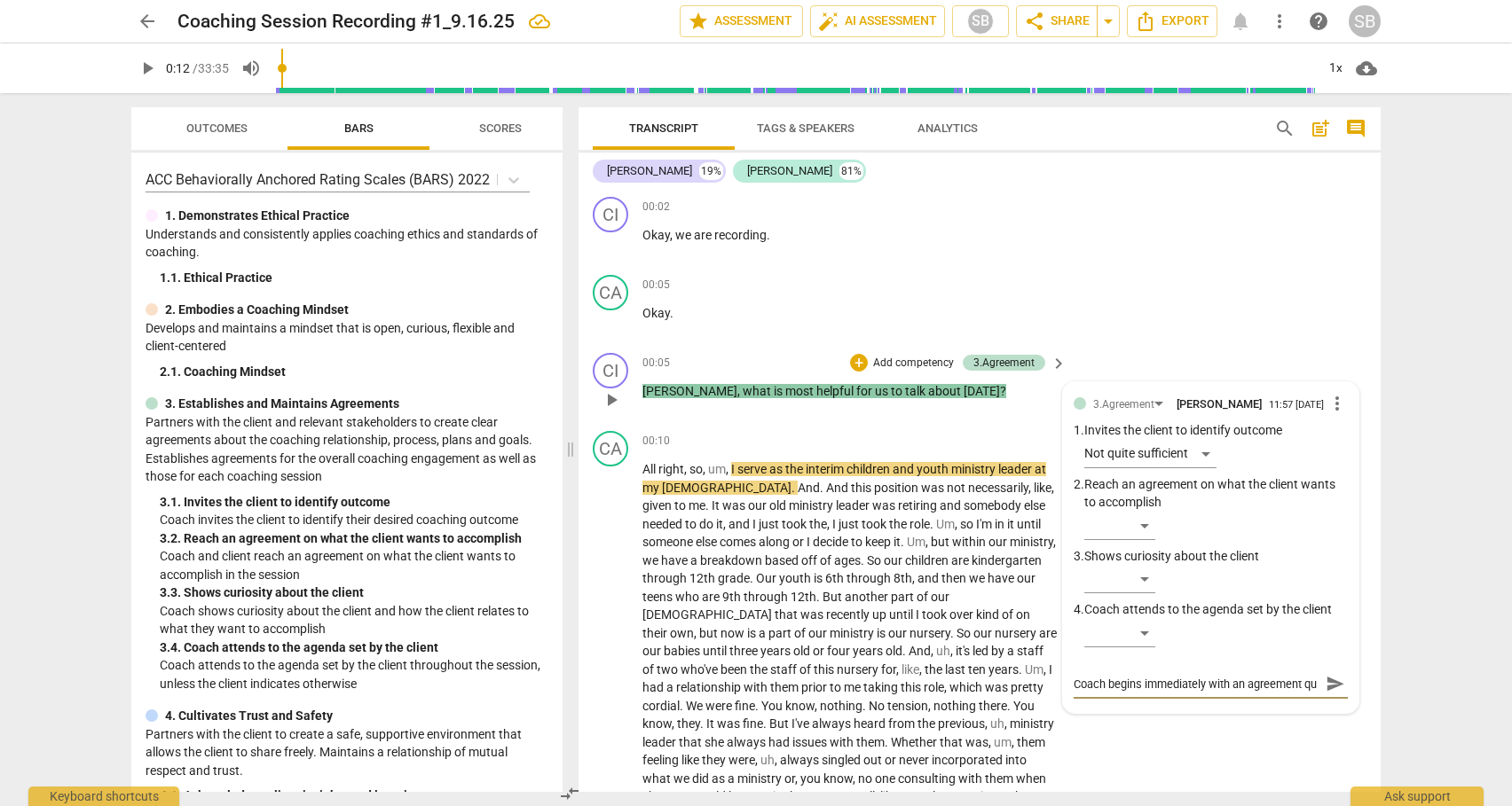
type textarea "Coach begins immediately with an agreement que"
type textarea "Coach begins immediately with an agreement ques"
type textarea "Coach begins immediately with an agreement quest"
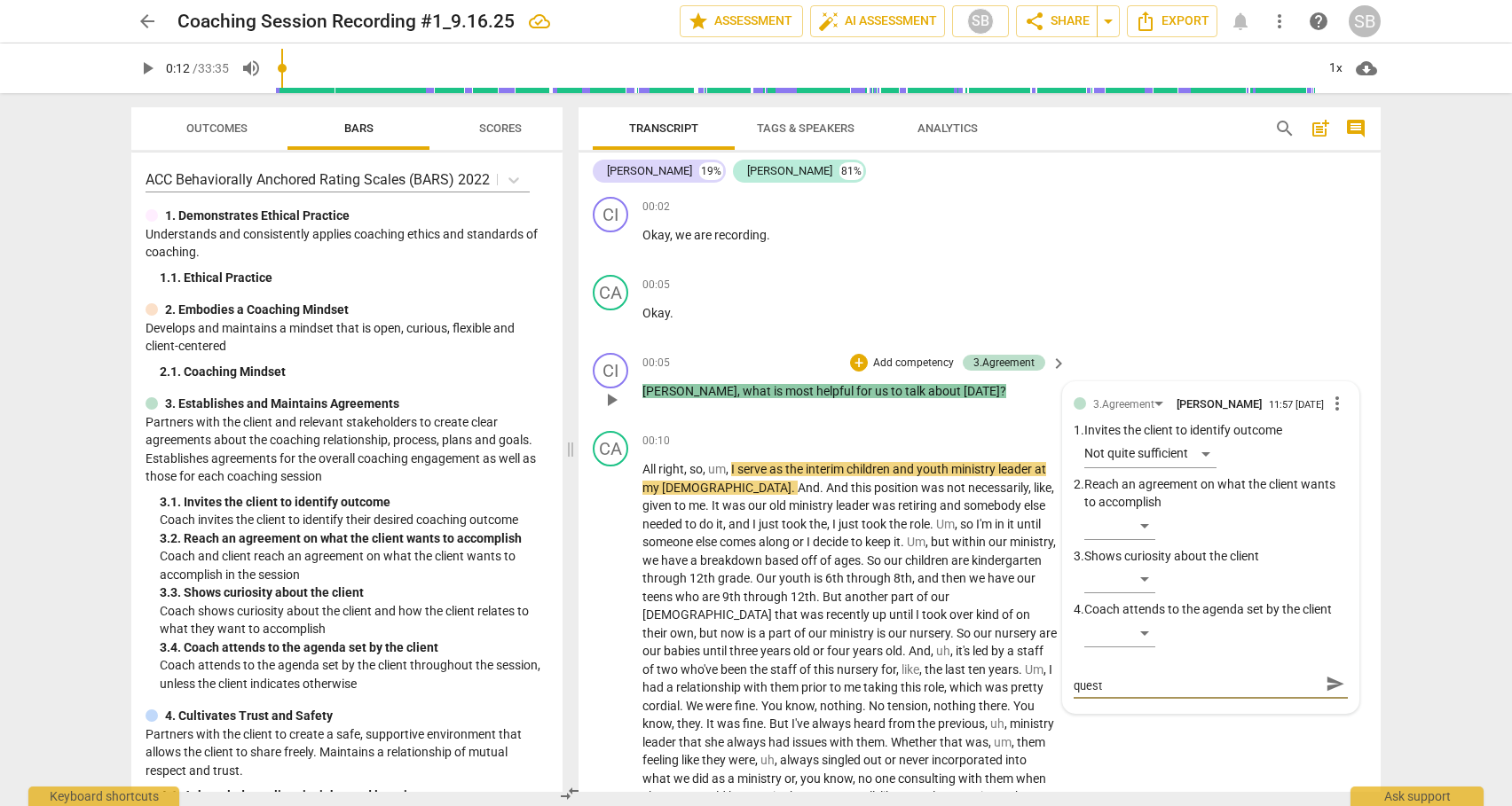
type textarea "Coach begins immediately with an agreement questi"
type textarea "Coach begins immediately with an agreement questio"
type textarea "Coach begins immediately with an agreement question"
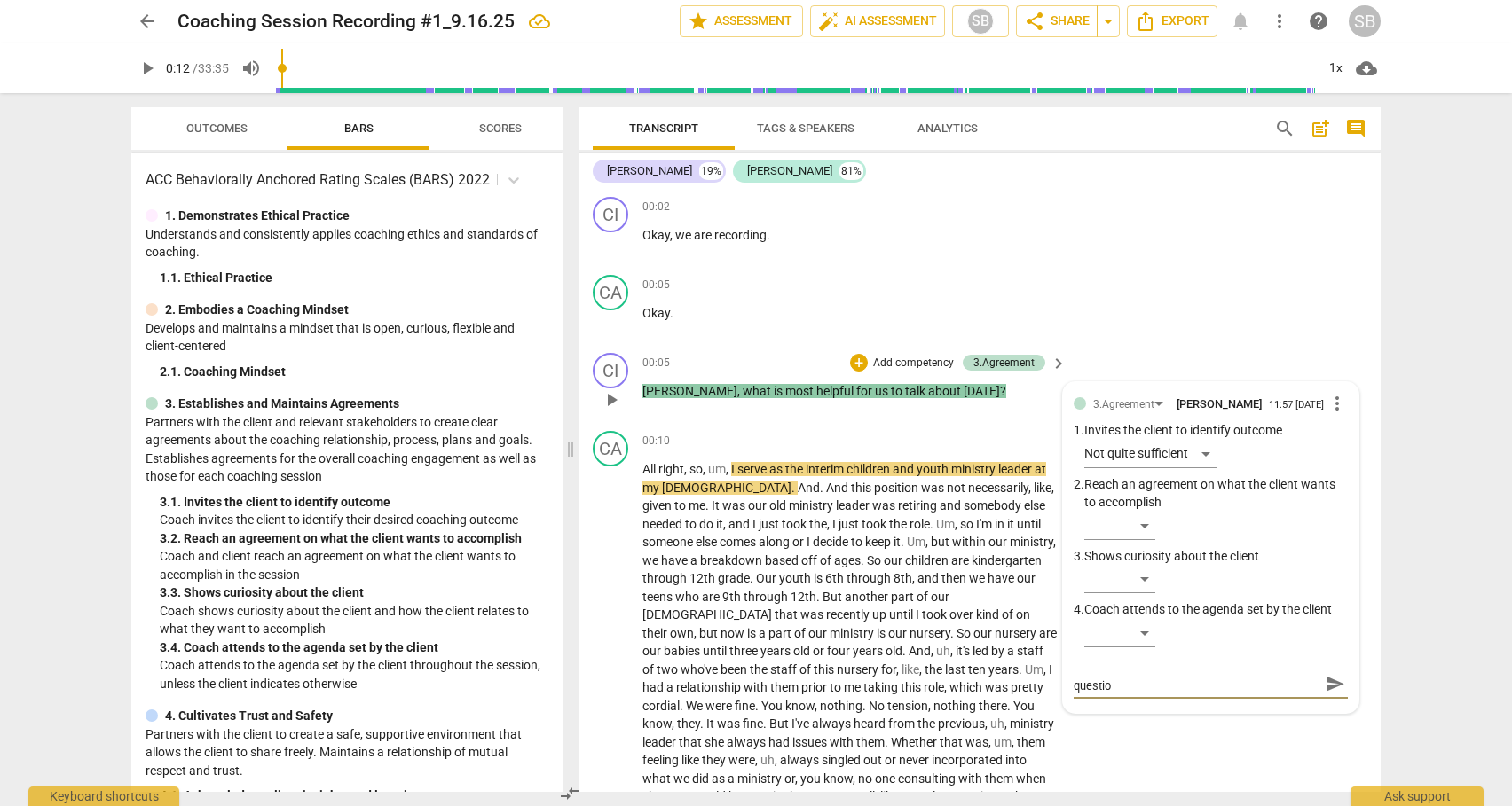
type textarea "Coach begins immediately with an agreement question"
type textarea "Coach begins immediately with an agreement question."
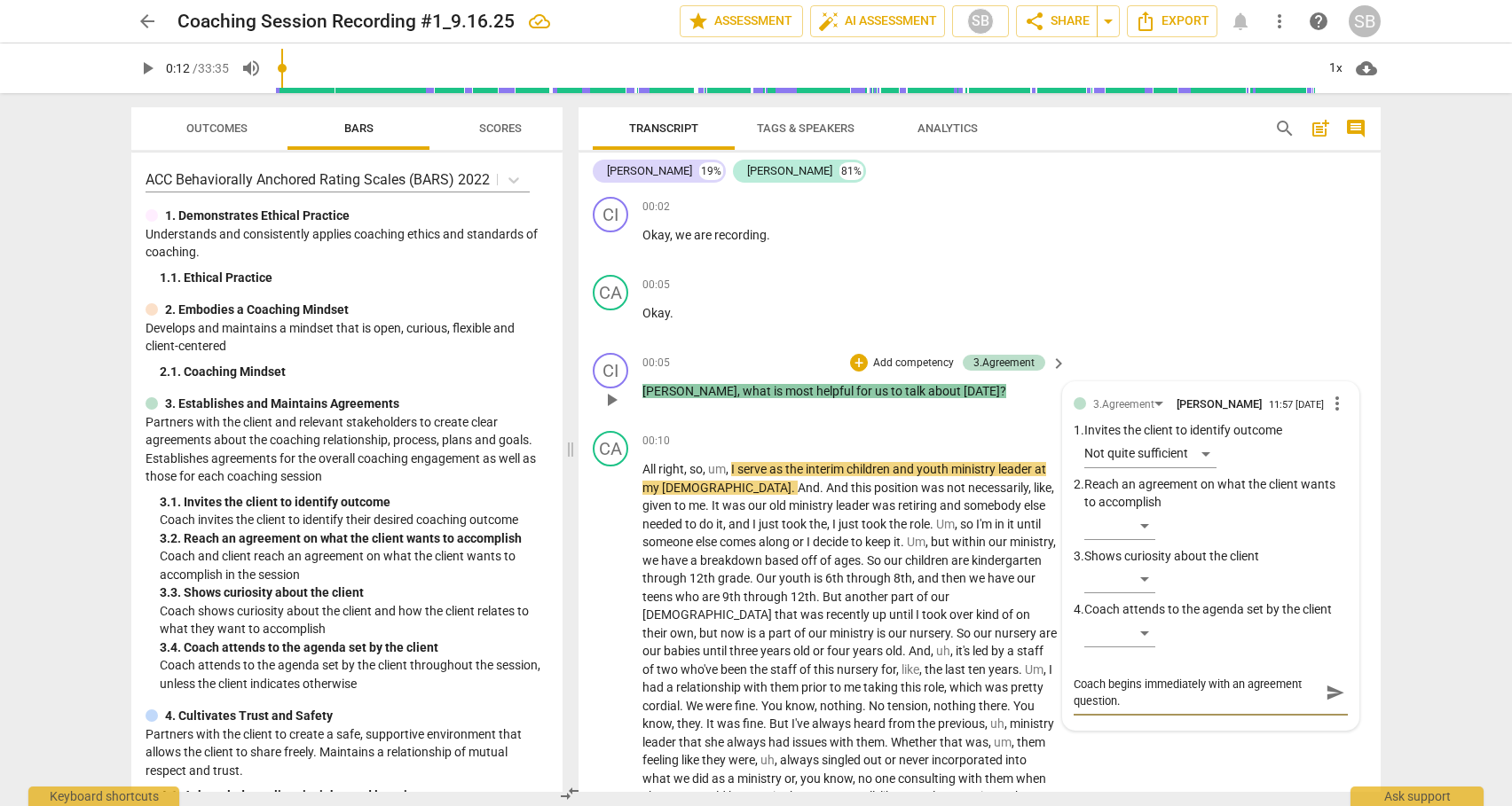
type textarea "Coach begins immediately with an agreement question."
type textarea "Coach begins immediately with an agreement question. ("
type textarea "Coach begins immediately with an agreement question. (L"
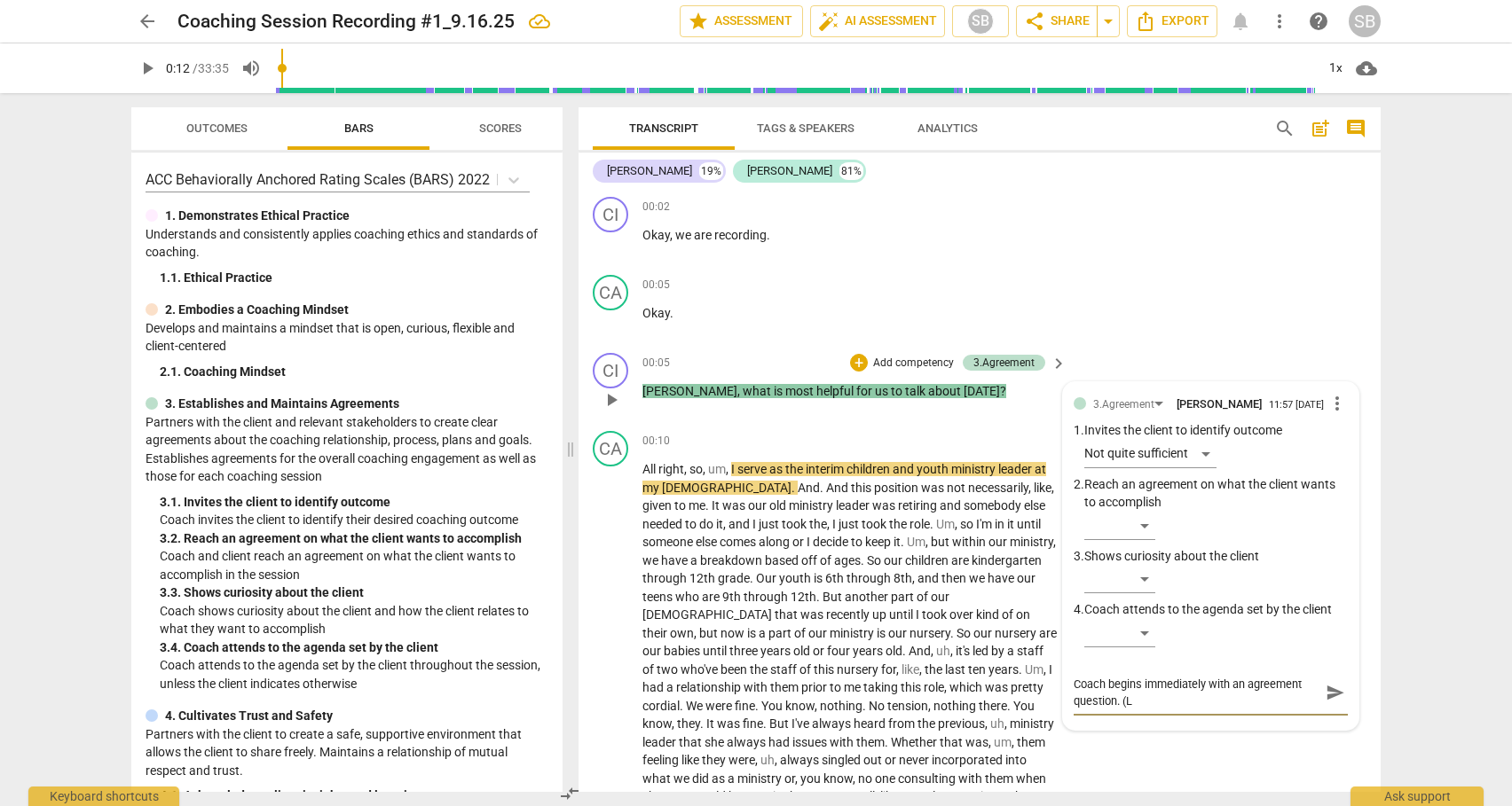
type textarea "Coach begins immediately with an agreement question. (Le"
type textarea "Coach begins immediately with an agreement question. (Let"
type textarea "Coach begins immediately with an agreement question. (Let'"
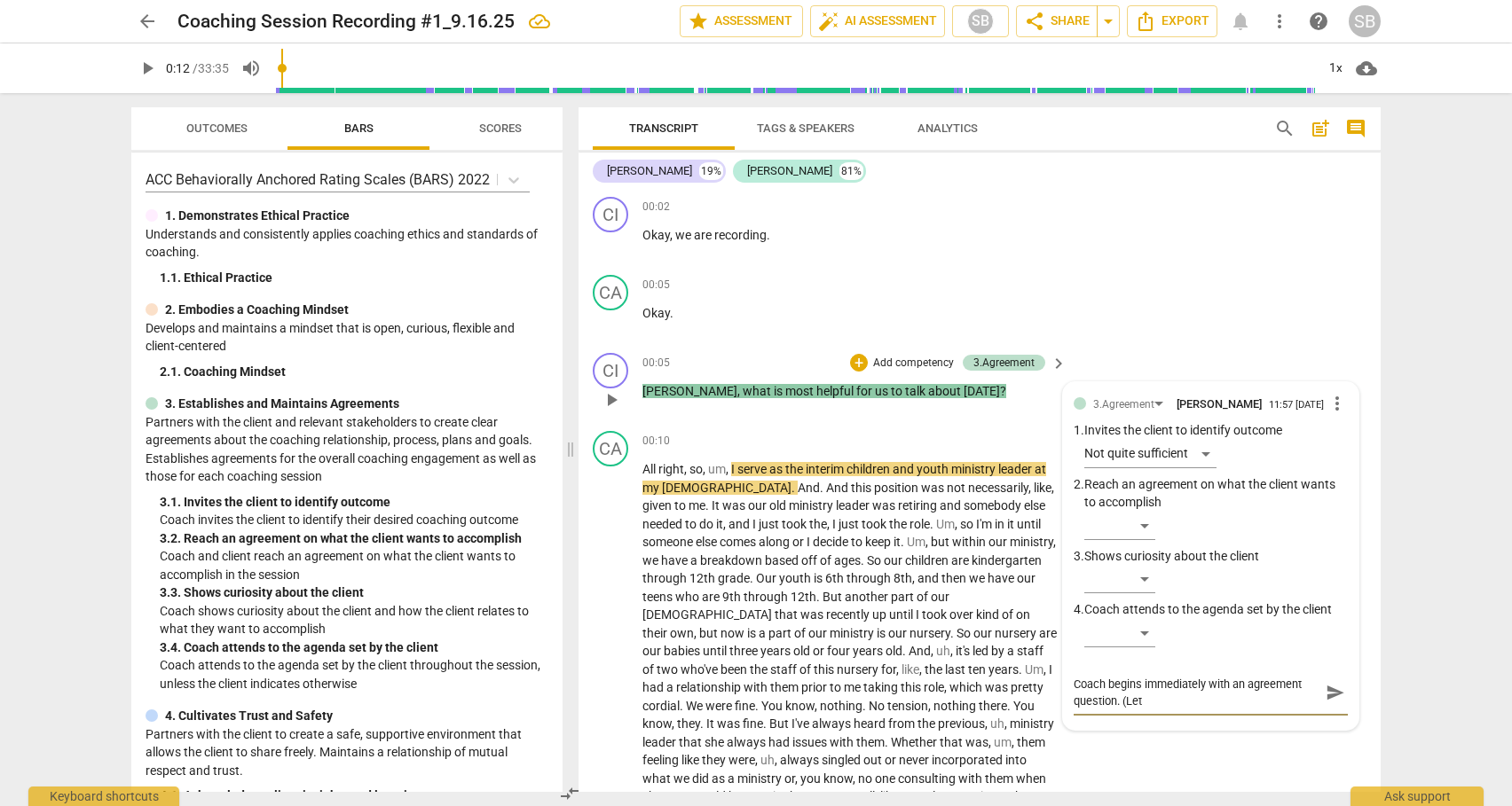
type textarea "Coach begins immediately with an agreement question. (Let'"
type textarea "Coach begins immediately with an agreement question. (Let's"
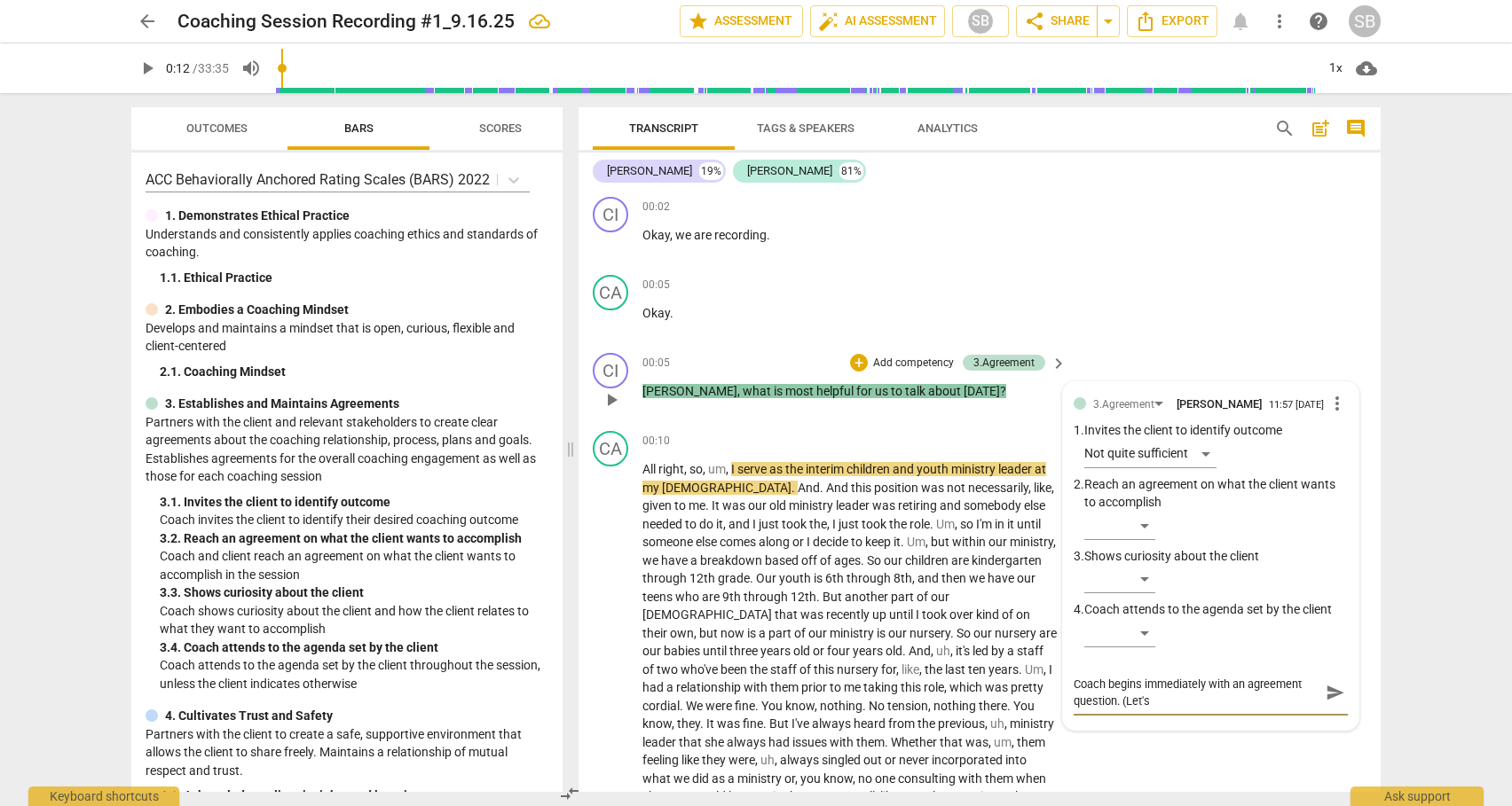
type textarea "Coach begins immediately with an agreement question. (Let's t"
type textarea "Coach begins immediately with an agreement question. (Let's ta"
type textarea "Coach begins immediately with an agreement question. (Let's tal"
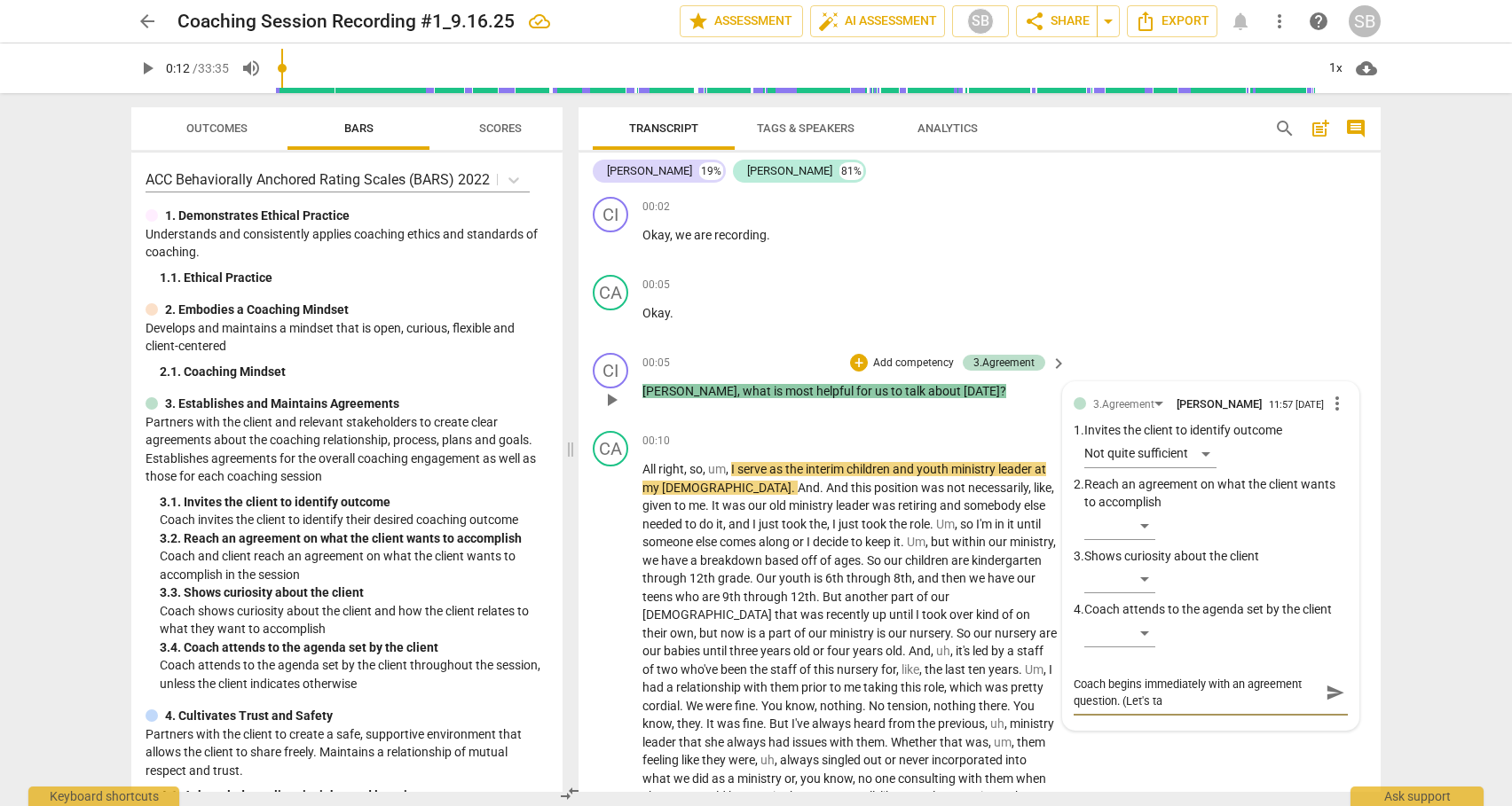
type textarea "Coach begins immediately with an agreement question. (Let's tal"
type textarea "Coach begins immediately with an agreement question. (Let's talk"
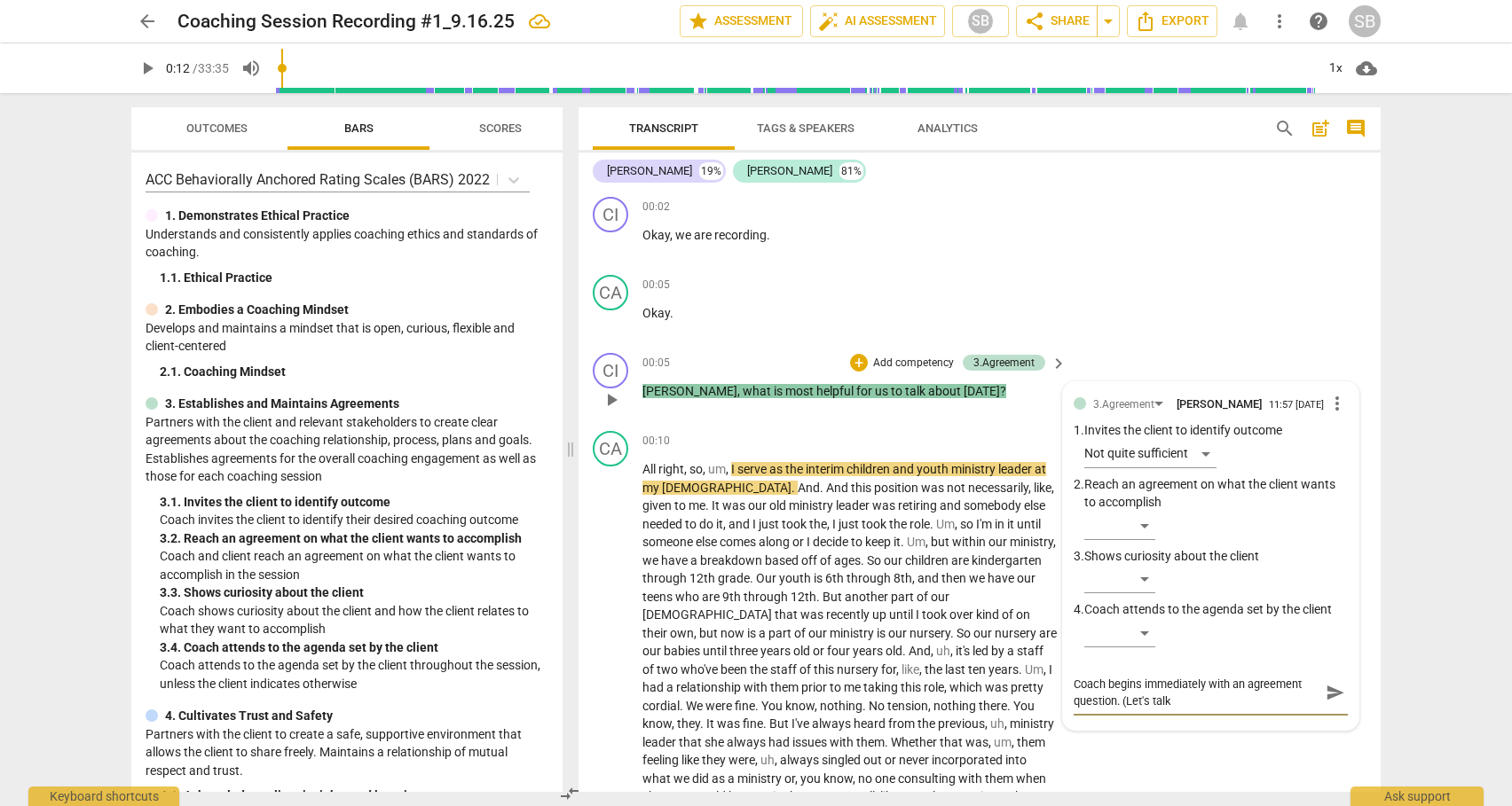
type textarea "Coach begins immediately with an agreement question. (Let's talk a"
type textarea "Coach begins immediately with an agreement question. (Let's talk ab"
type textarea "Coach begins immediately with an agreement question. (Let's talk abo"
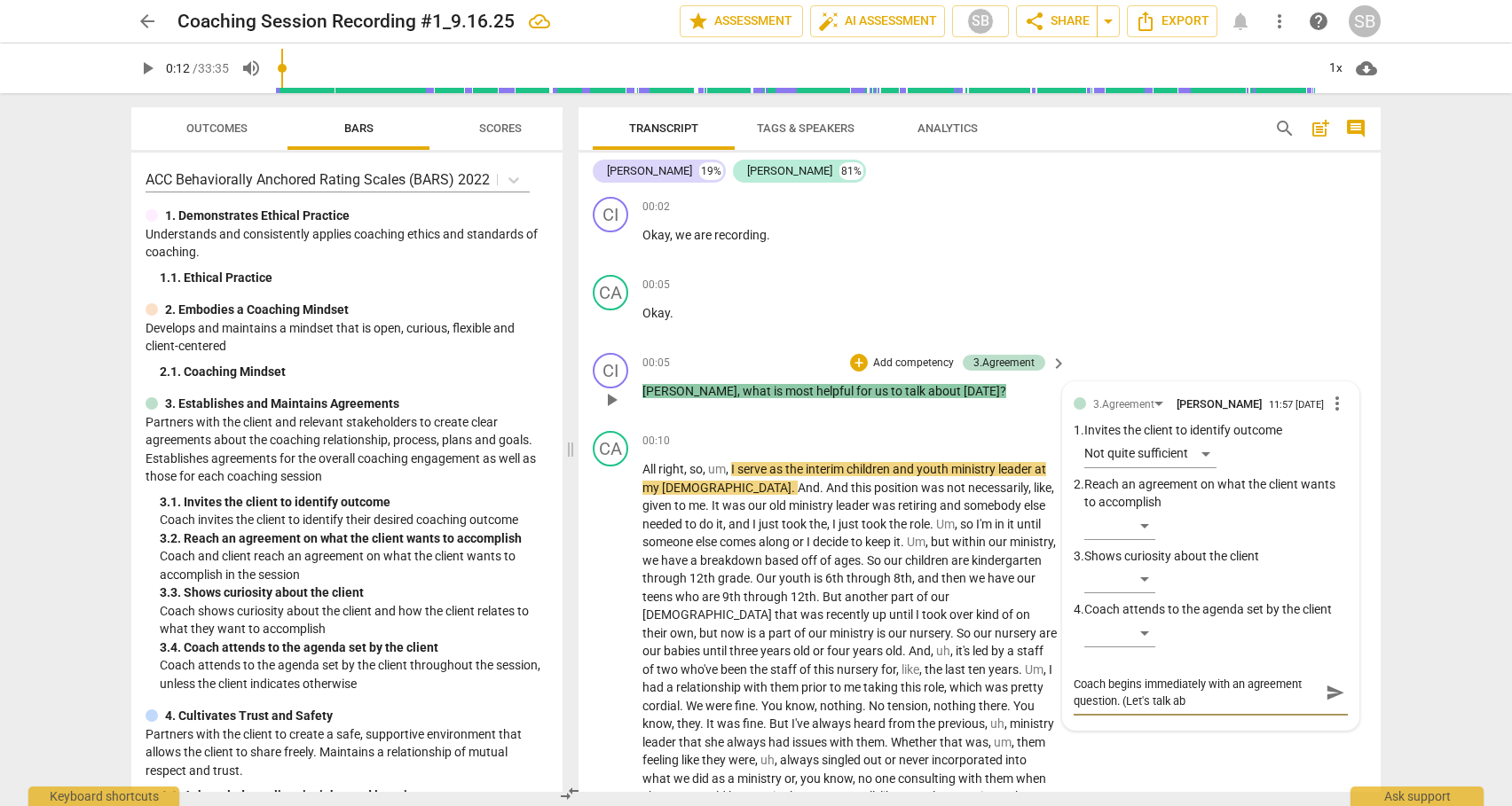
type textarea "Coach begins immediately with an agreement question. (Let's talk abo"
type textarea "Coach begins immediately with an agreement question. (Let's talk abou"
type textarea "Coach begins immediately with an agreement question. (Let's talk about"
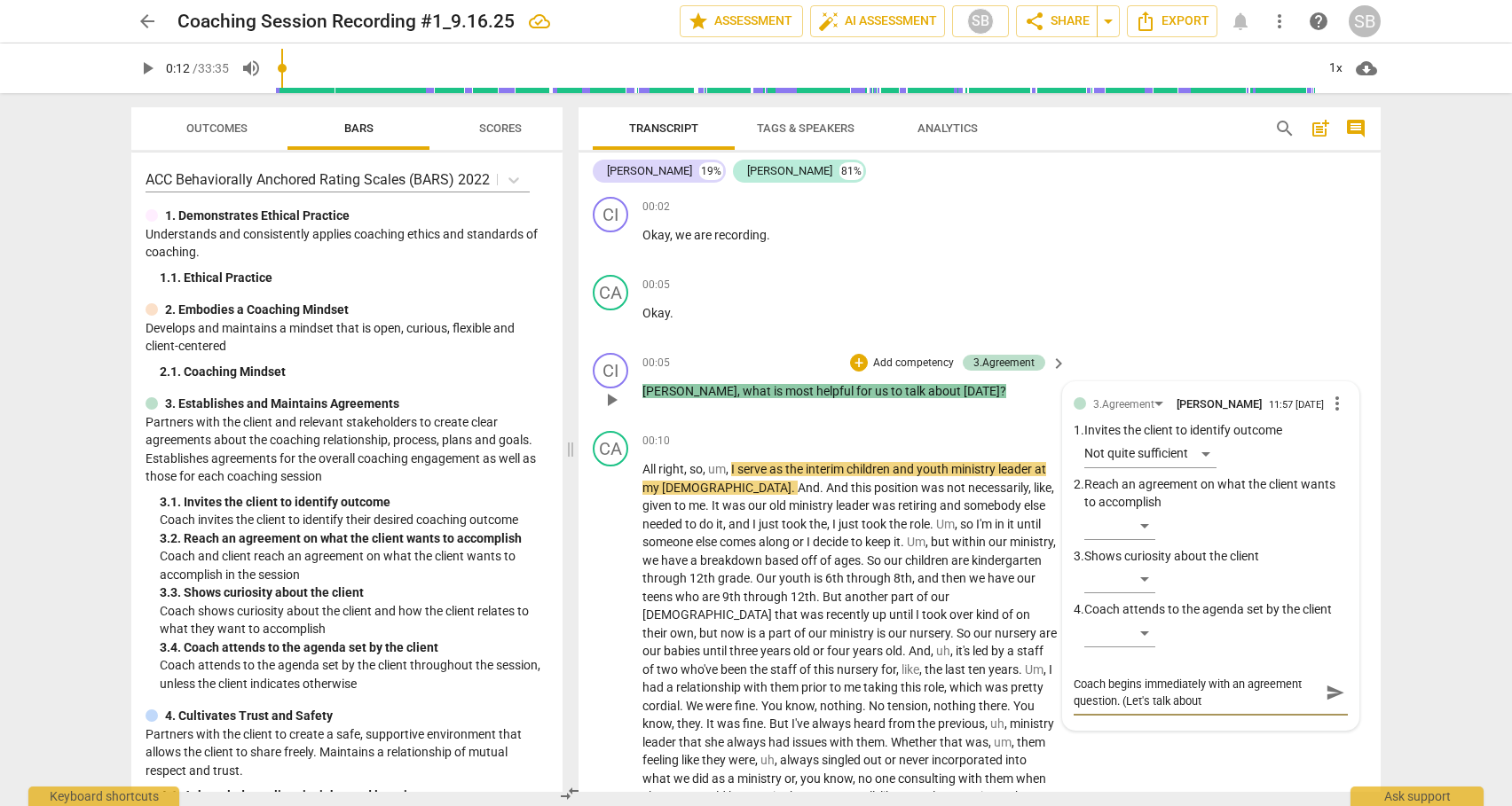
type textarea "Coach begins immediately with an agreement question. (Let's talk about ""
type textarea "Coach begins immediately with an agreement question. (Let's talk about "h"
type textarea "Coach begins immediately with an agreement question. (Let's talk about "he"
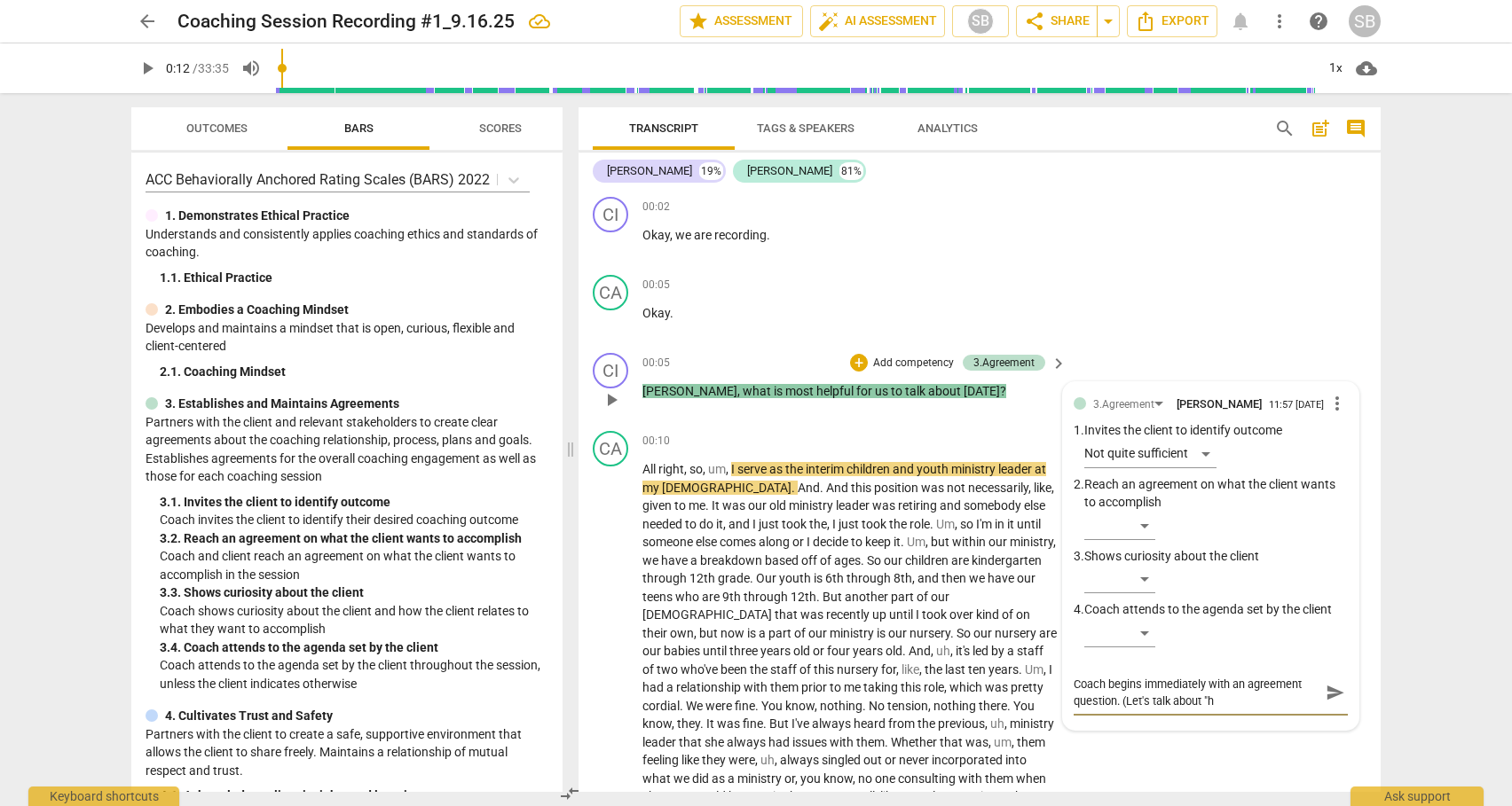
type textarea "Coach begins immediately with an agreement question. (Let's talk about "he"
type textarea "Coach begins immediately with an agreement question. (Let's talk about "hel"
type textarea "Coach begins immediately with an agreement question. (Let's talk about "help"
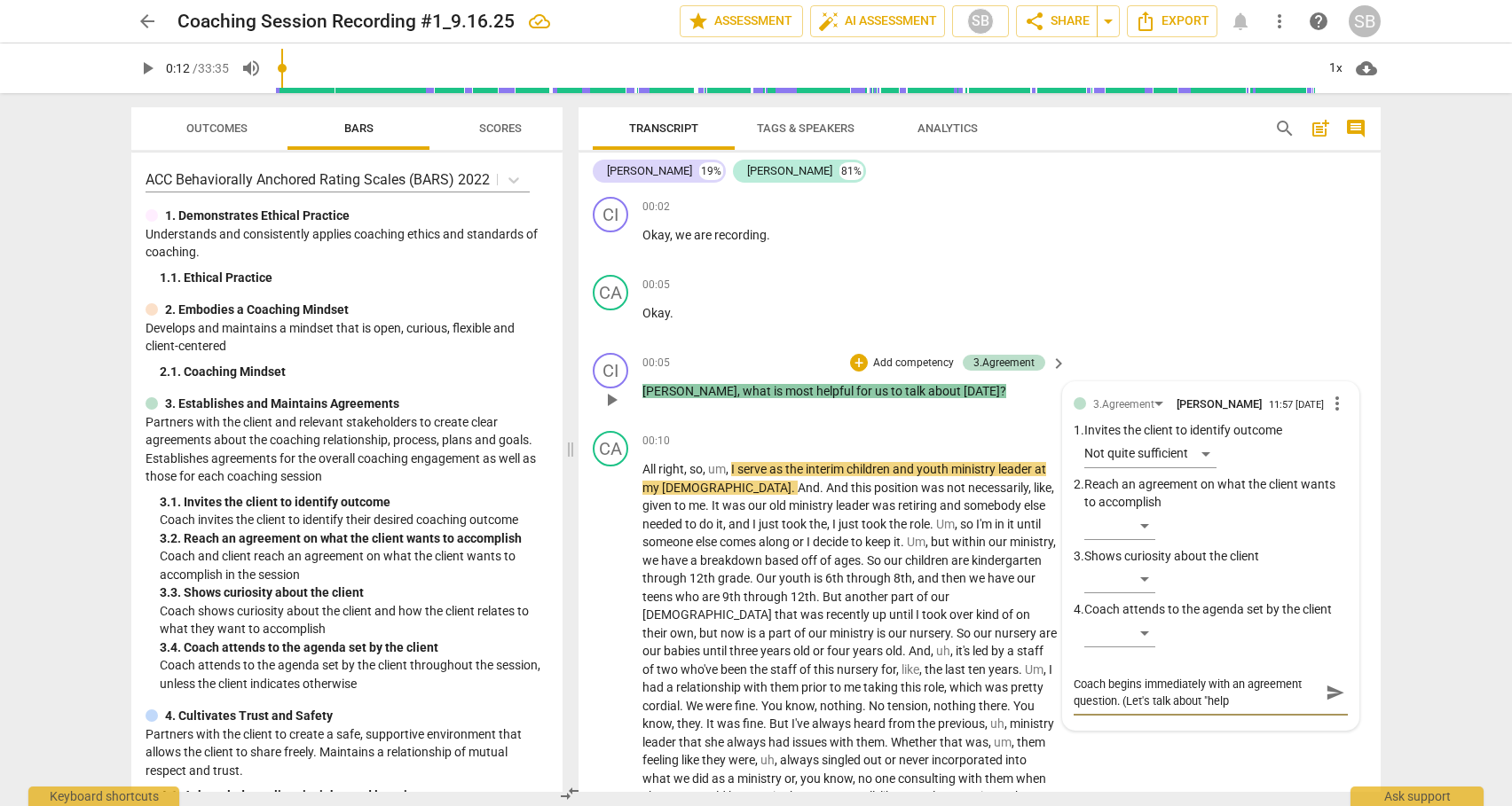
type textarea "Coach begins immediately with an agreement question. (Let's talk about "helpf"
type textarea "Coach begins immediately with an agreement question. (Let's talk about "helpfu"
type textarea "Coach begins immediately with an agreement question. (Let's talk about "helpful"
type textarea "Coach begins immediately with an agreement question. (Let's talk about "helpful."
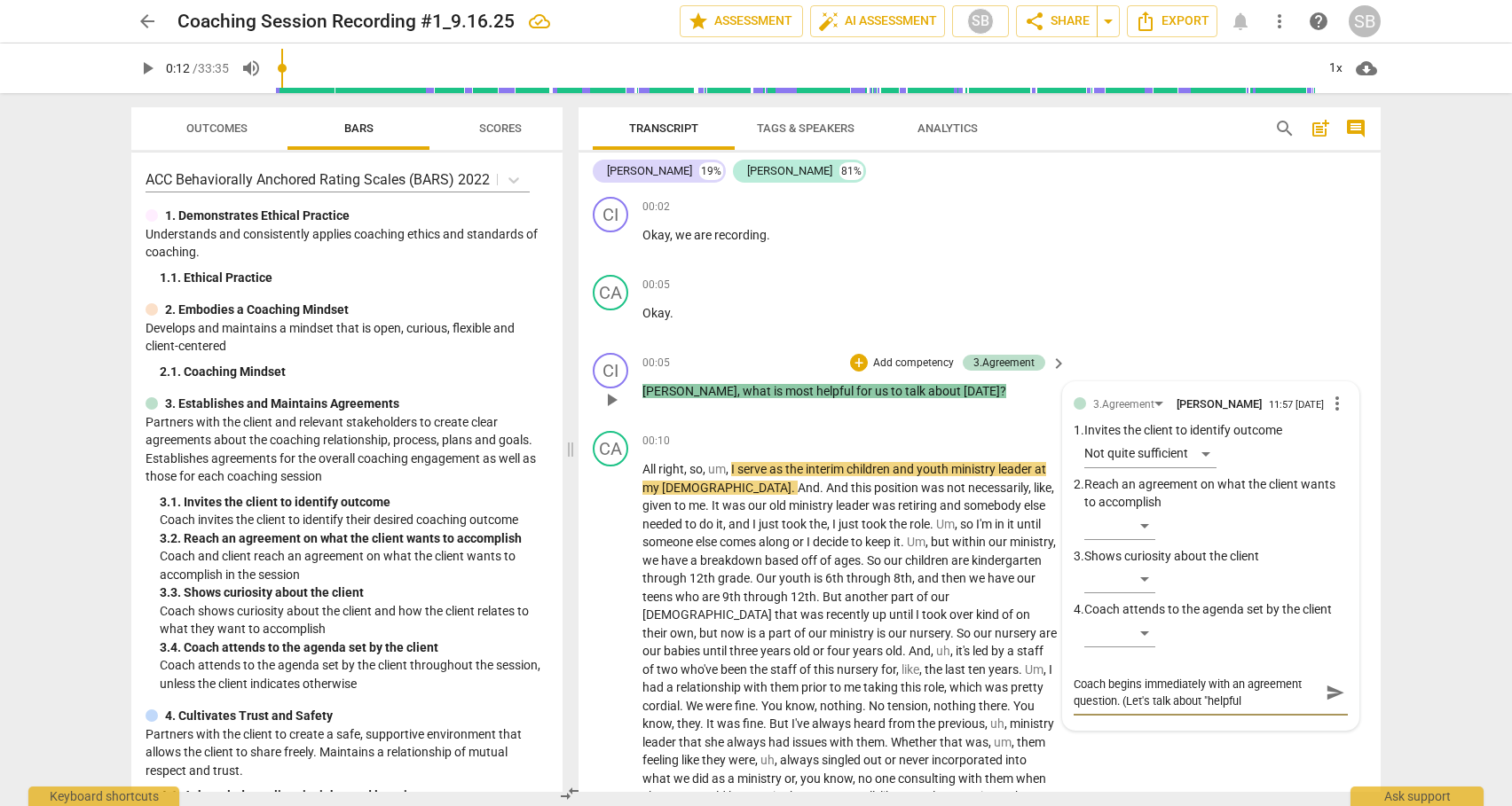
type textarea "Coach begins immediately with an agreement question. (Let's talk about "helpful."
type textarea "Coach begins immediately with an agreement question. (Let's talk about "helpful…"
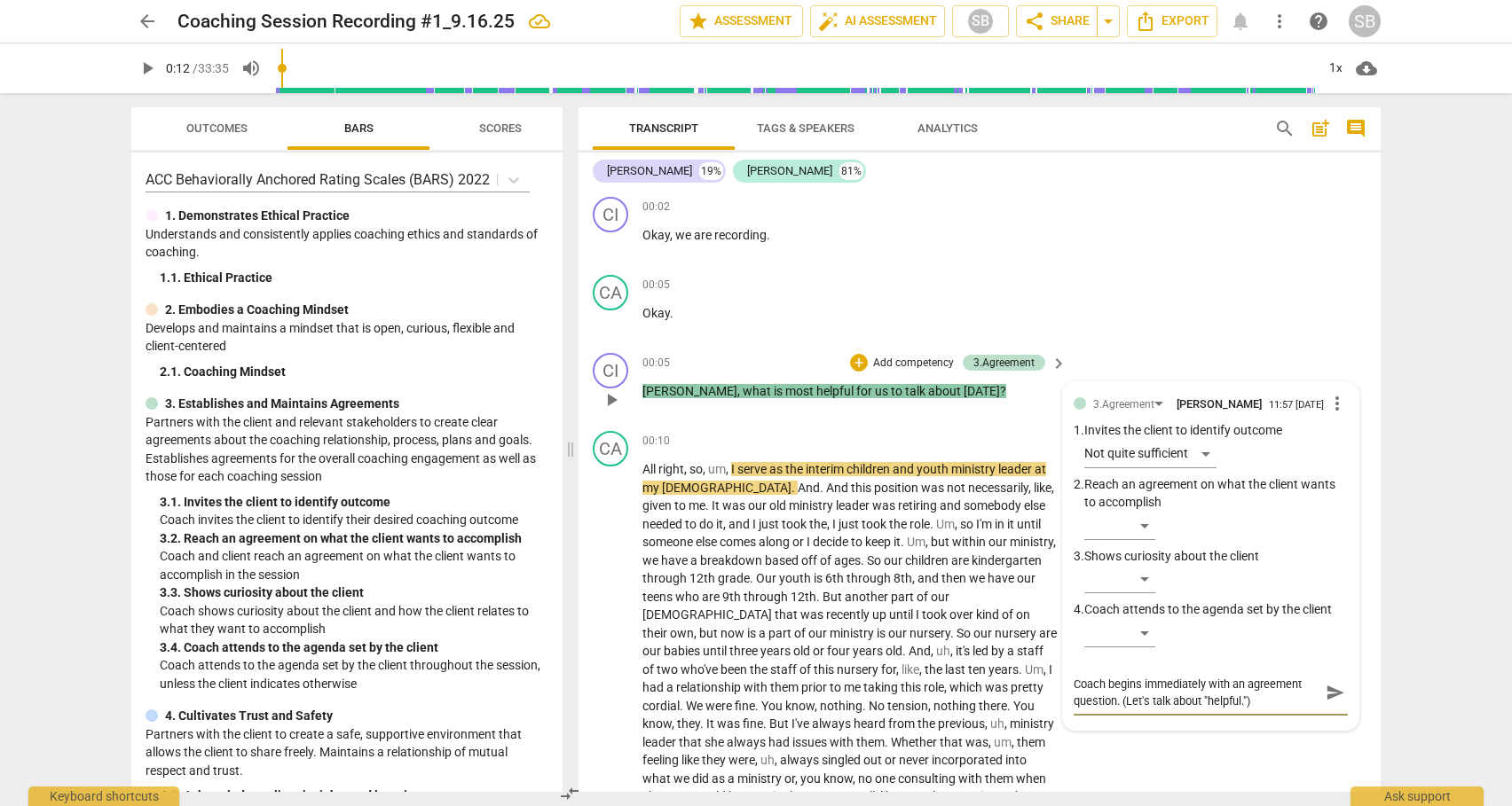
click at [1326, 696] on span "send" at bounding box center [1336, 692] width 20 height 20
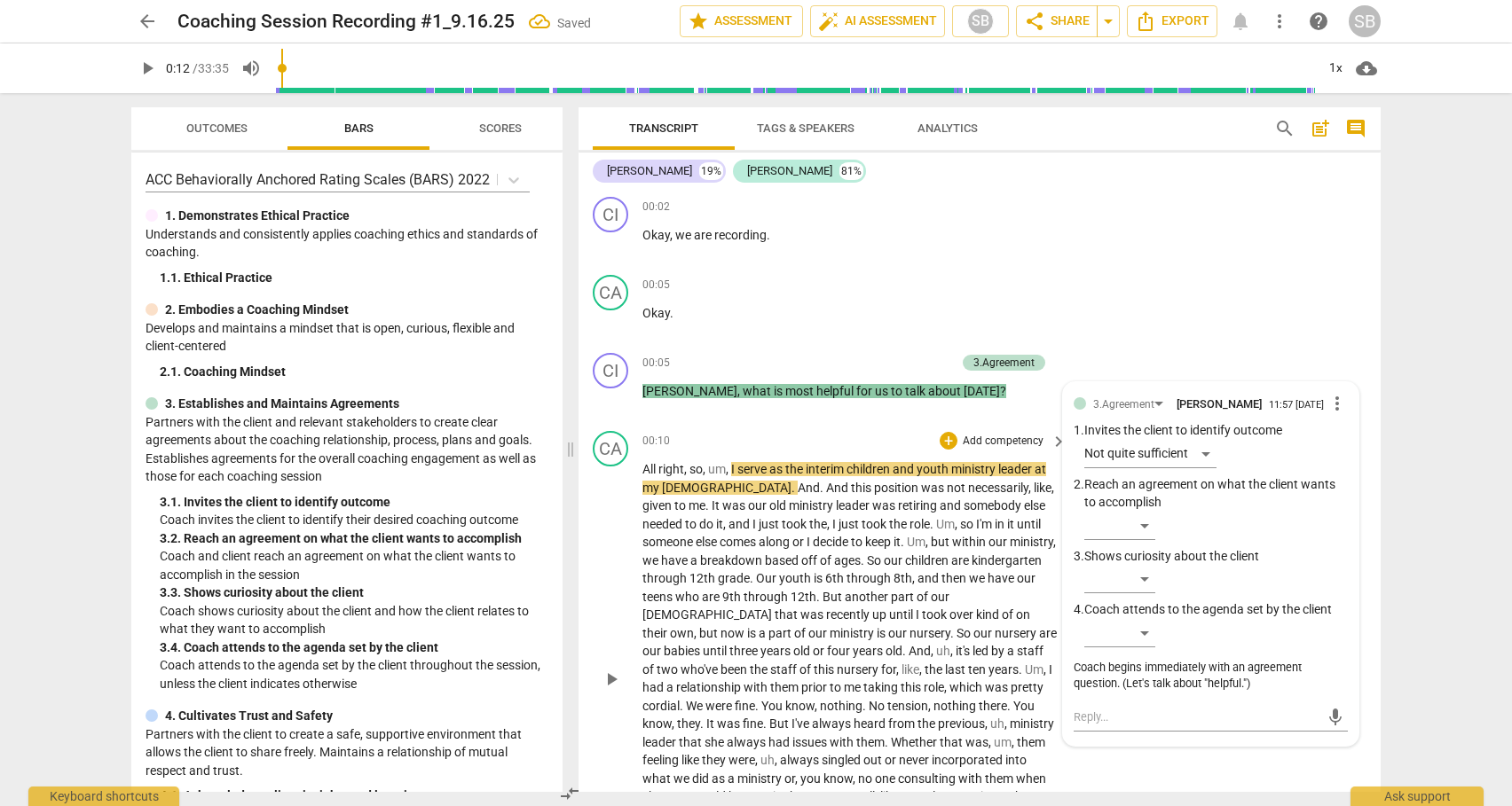
click at [611, 669] on span "play_arrow" at bounding box center [611, 680] width 22 height 22
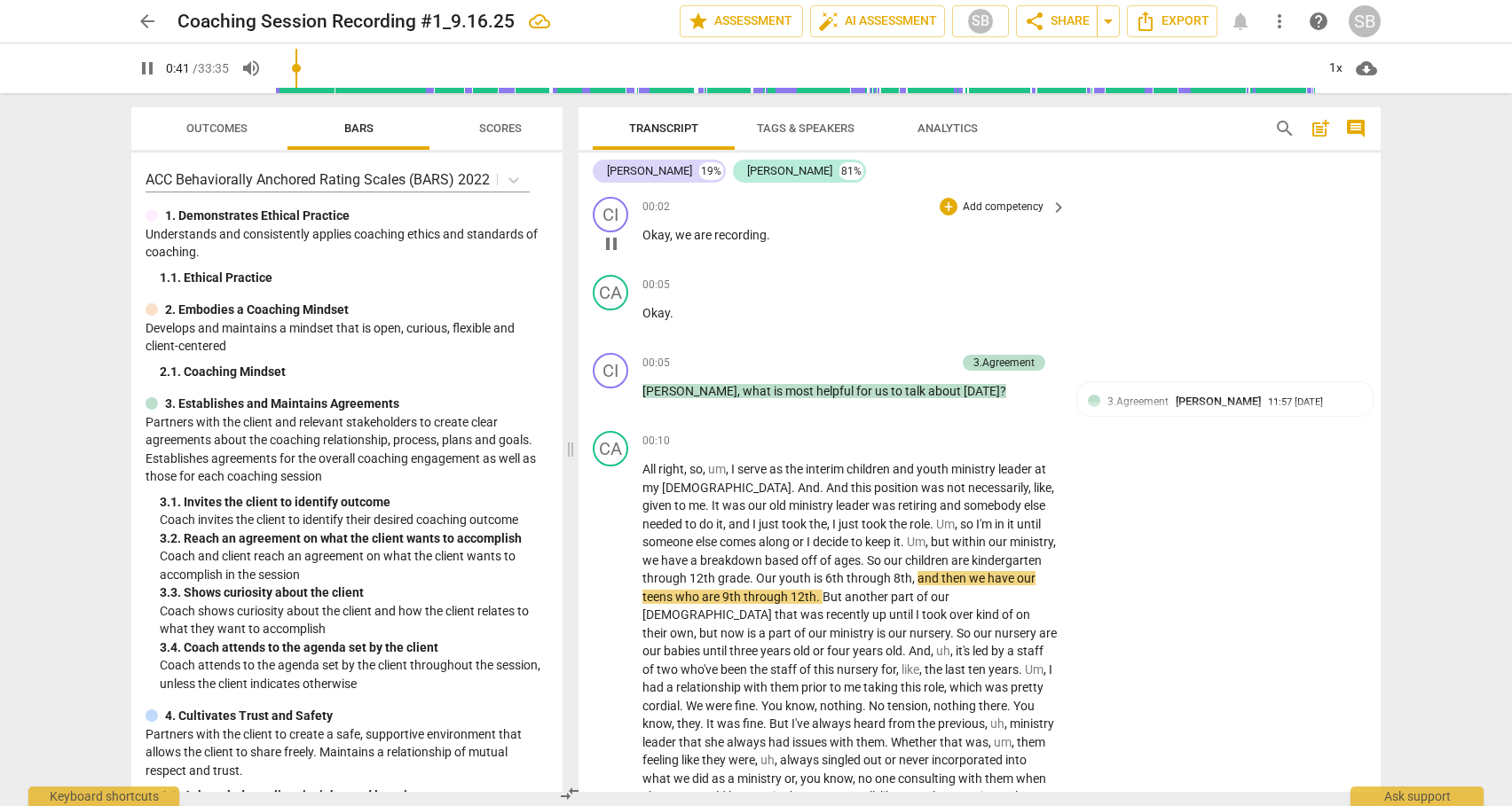
drag, startPoint x: 1373, startPoint y: 201, endPoint x: 1373, endPoint y: 220, distance: 19.0
click at [1373, 220] on div "CI play_arrow pause 00:02 + Add competency keyboard_arrow_right Okay , we are r…" at bounding box center [979, 229] width 802 height 78
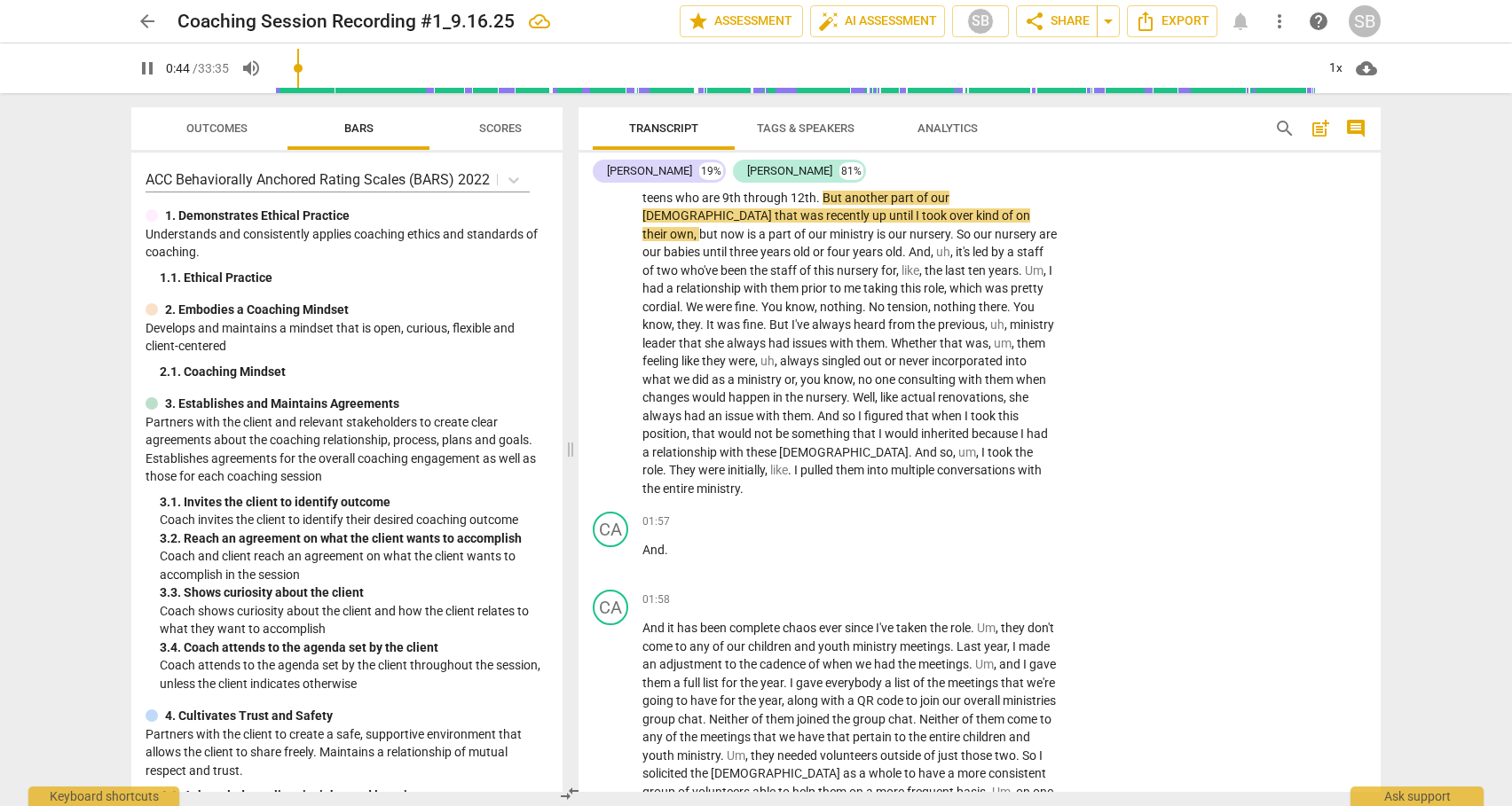
scroll to position [407, 0]
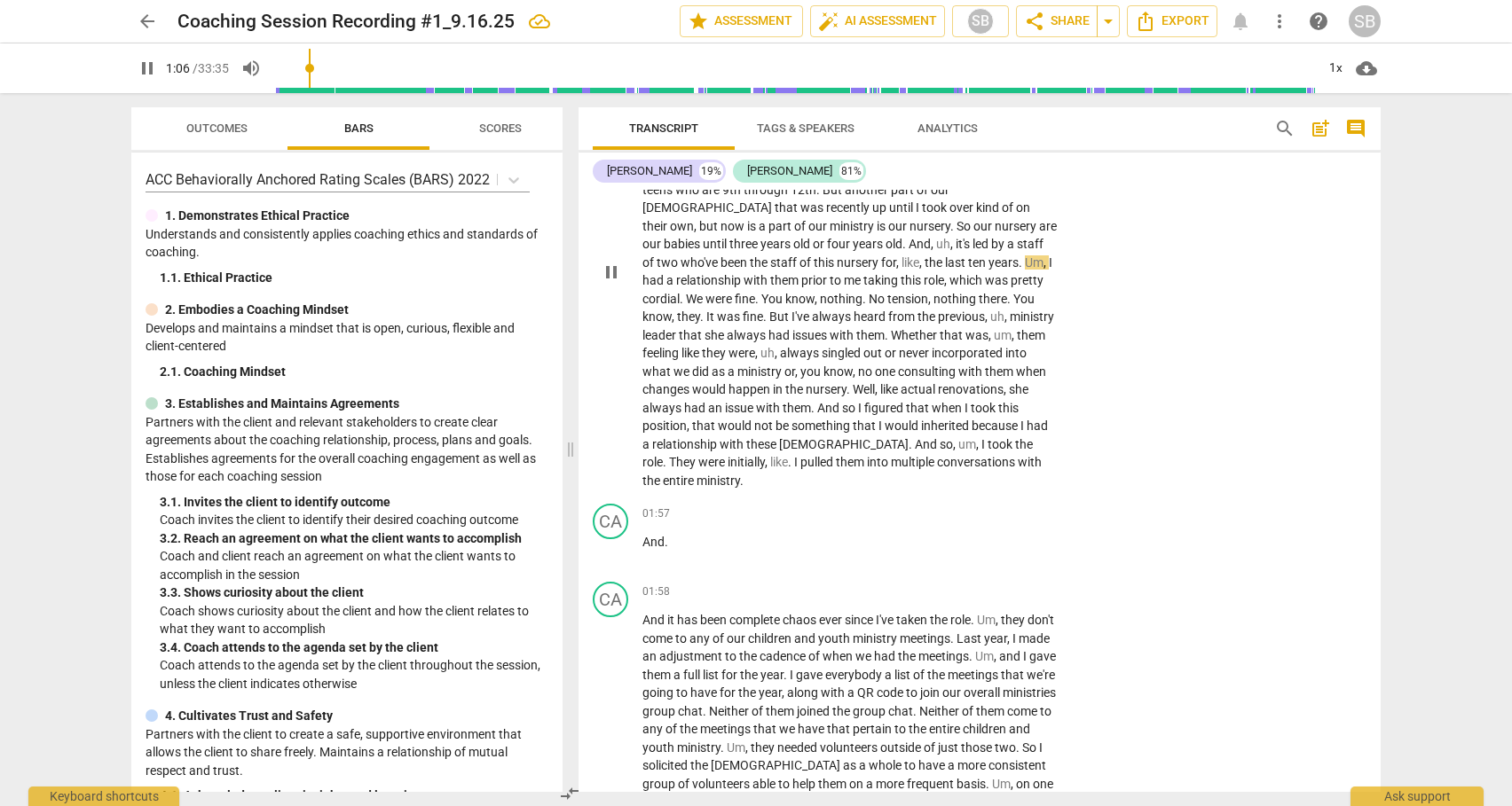
click at [681, 346] on span "feeling" at bounding box center [661, 353] width 39 height 14
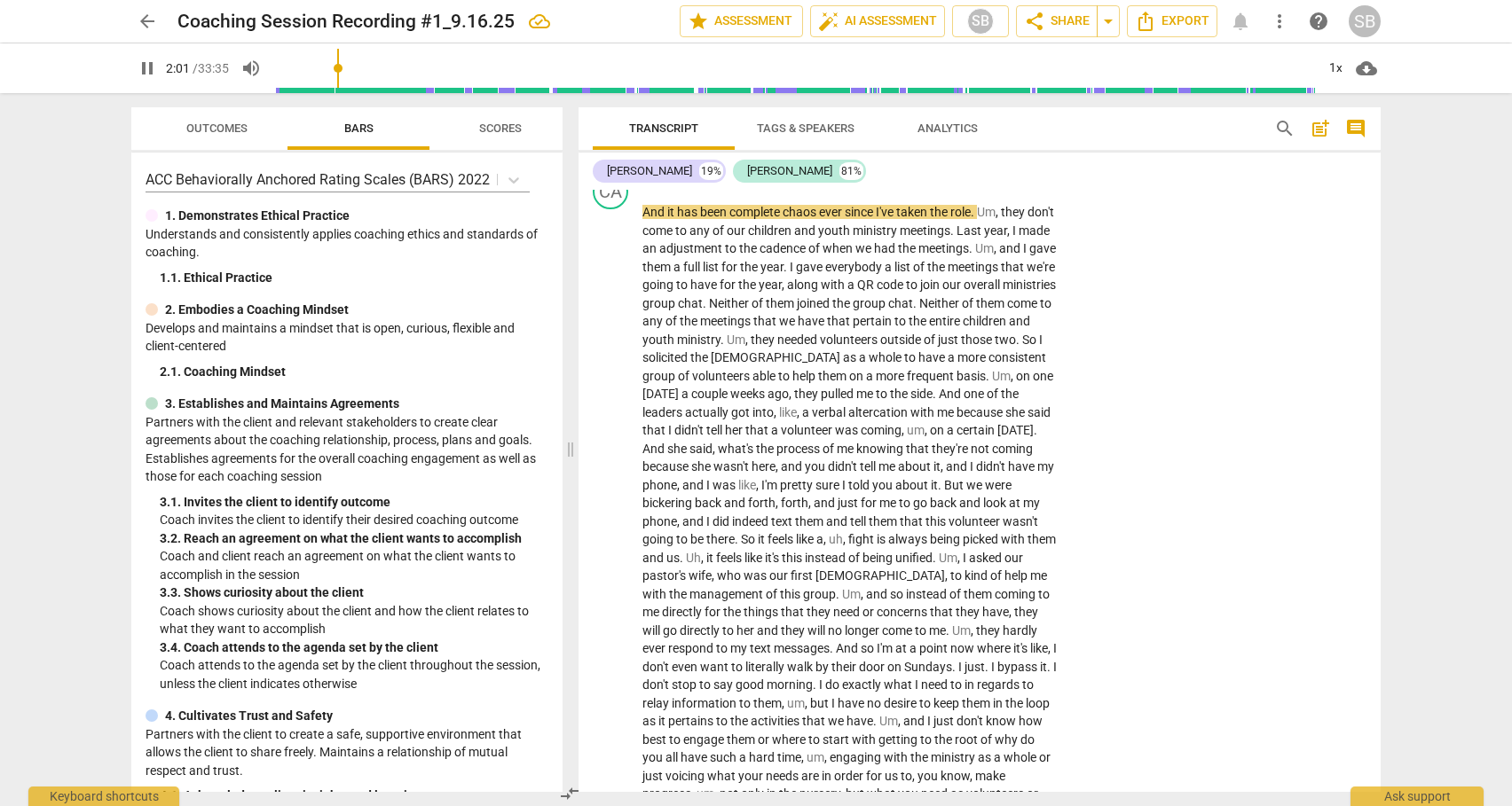
scroll to position [807, 0]
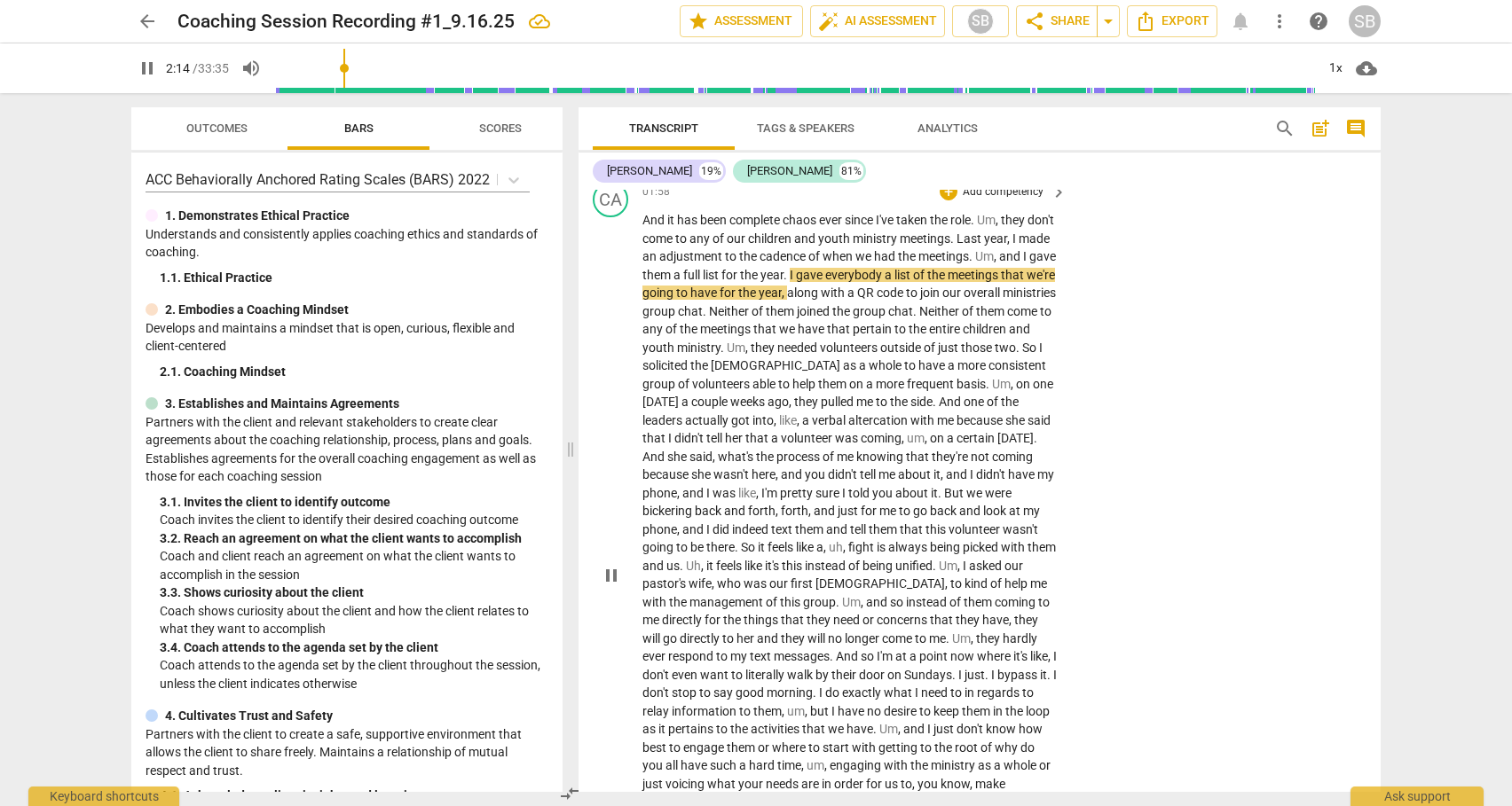
click at [1007, 313] on span "come" at bounding box center [1023, 311] width 32 height 14
click at [1007, 309] on span "come" at bounding box center [1023, 311] width 32 height 14
click at [1007, 311] on span "come" at bounding box center [1023, 311] width 32 height 14
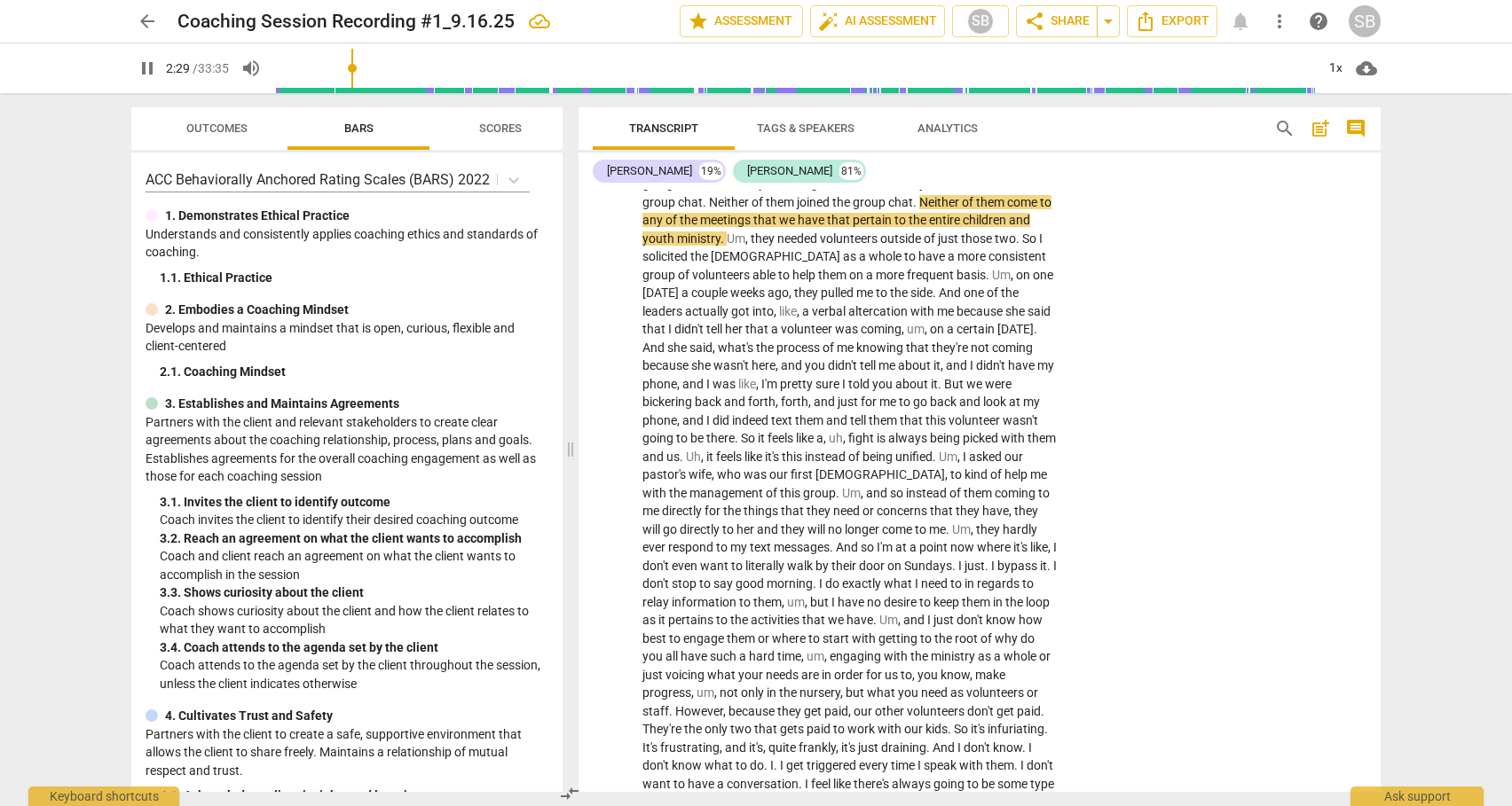
scroll to position [924, 0]
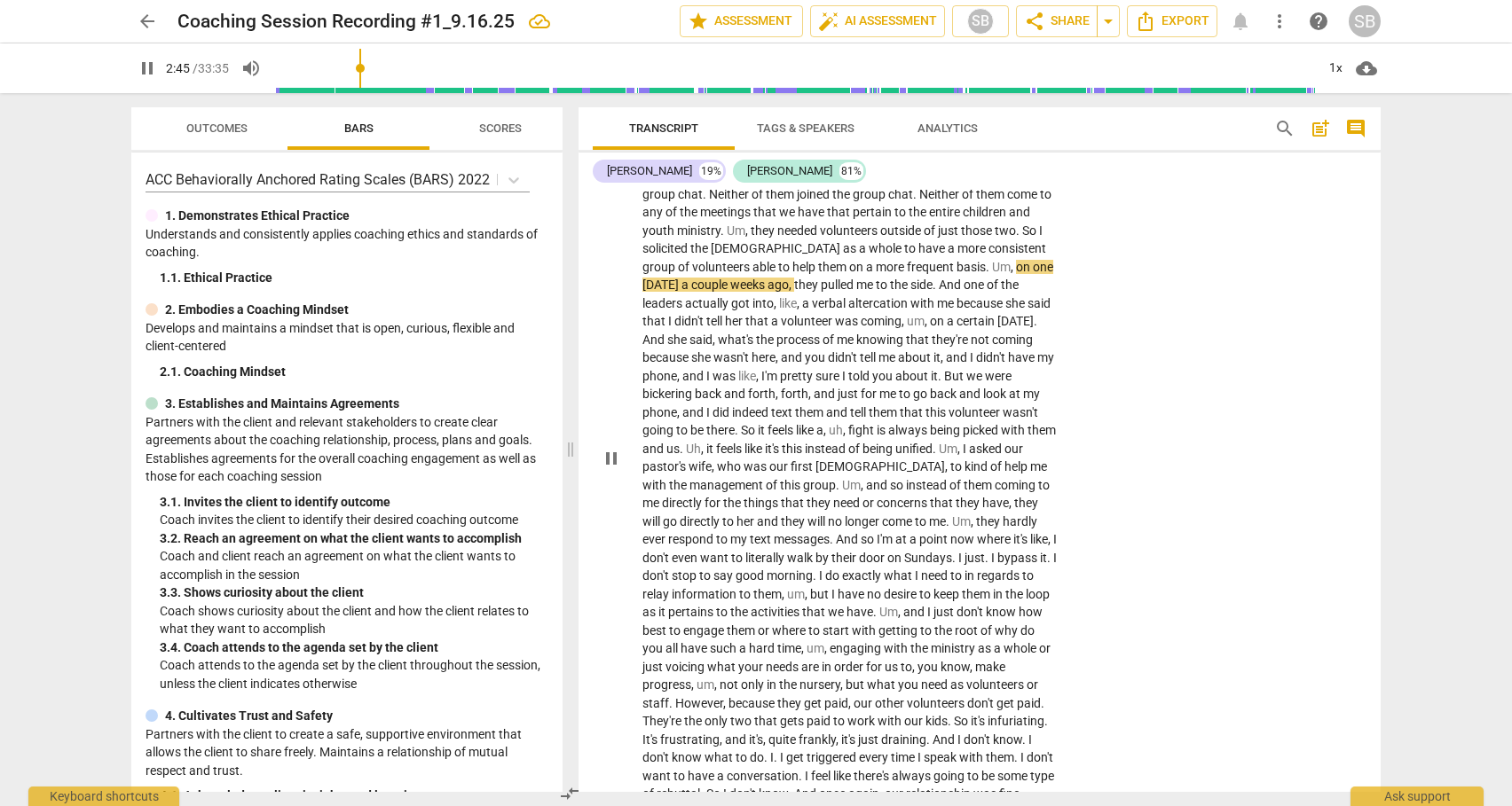
click at [707, 369] on span "and" at bounding box center [694, 376] width 24 height 14
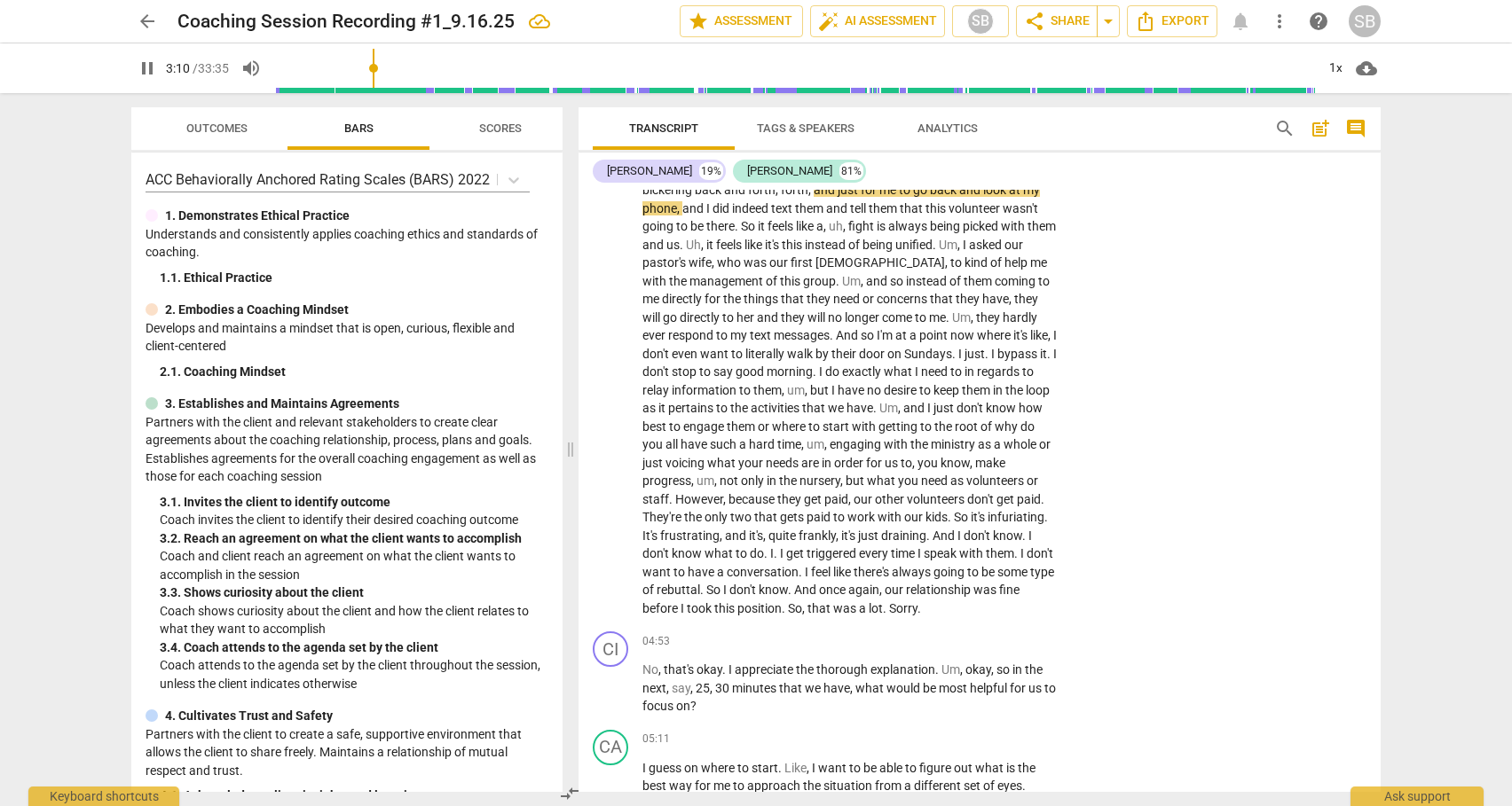
scroll to position [1104, 0]
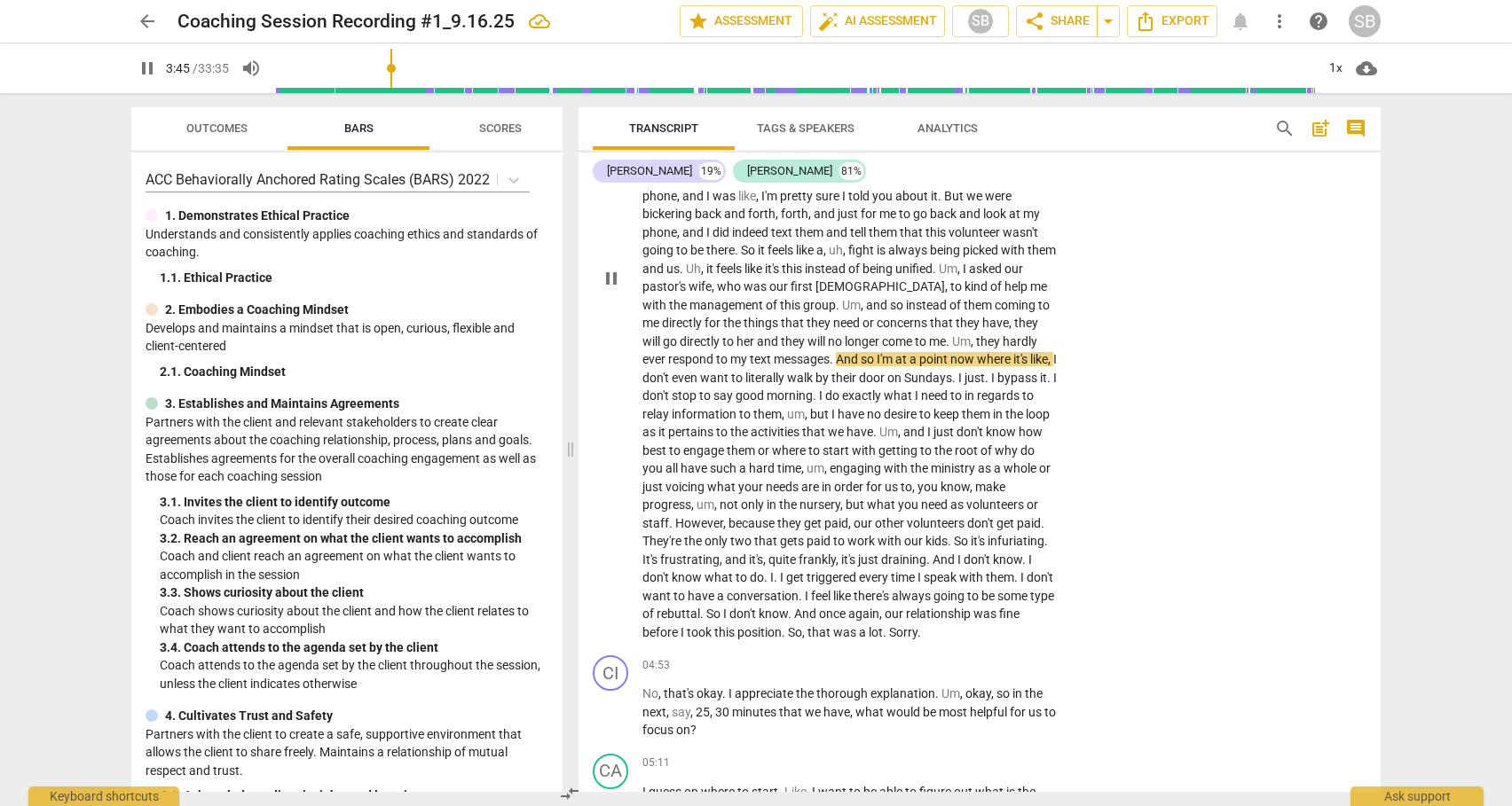
click at [726, 444] on span "engage" at bounding box center [705, 450] width 43 height 14
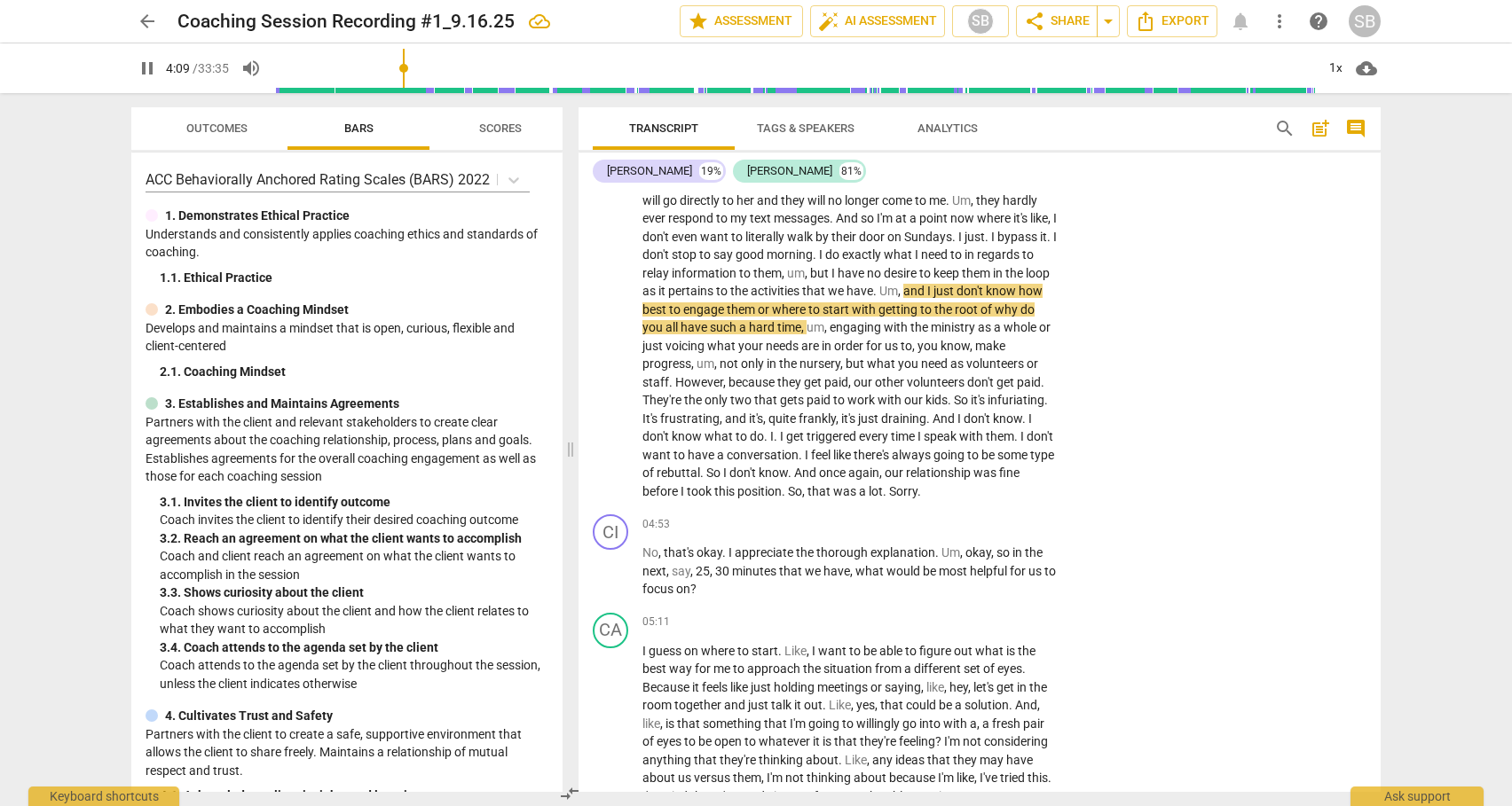
scroll to position [1268, 0]
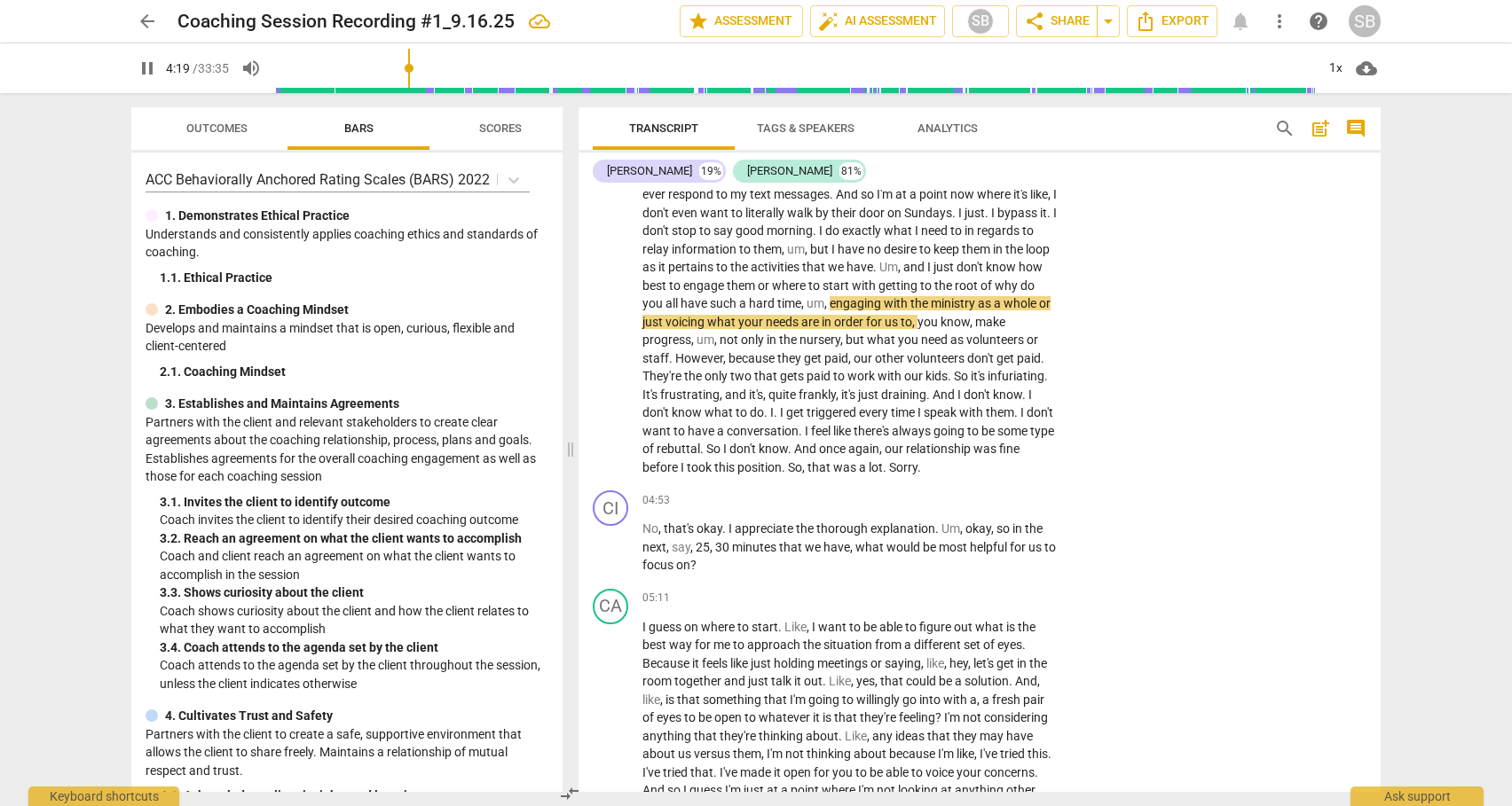
click at [684, 369] on span "They're" at bounding box center [662, 376] width 42 height 14
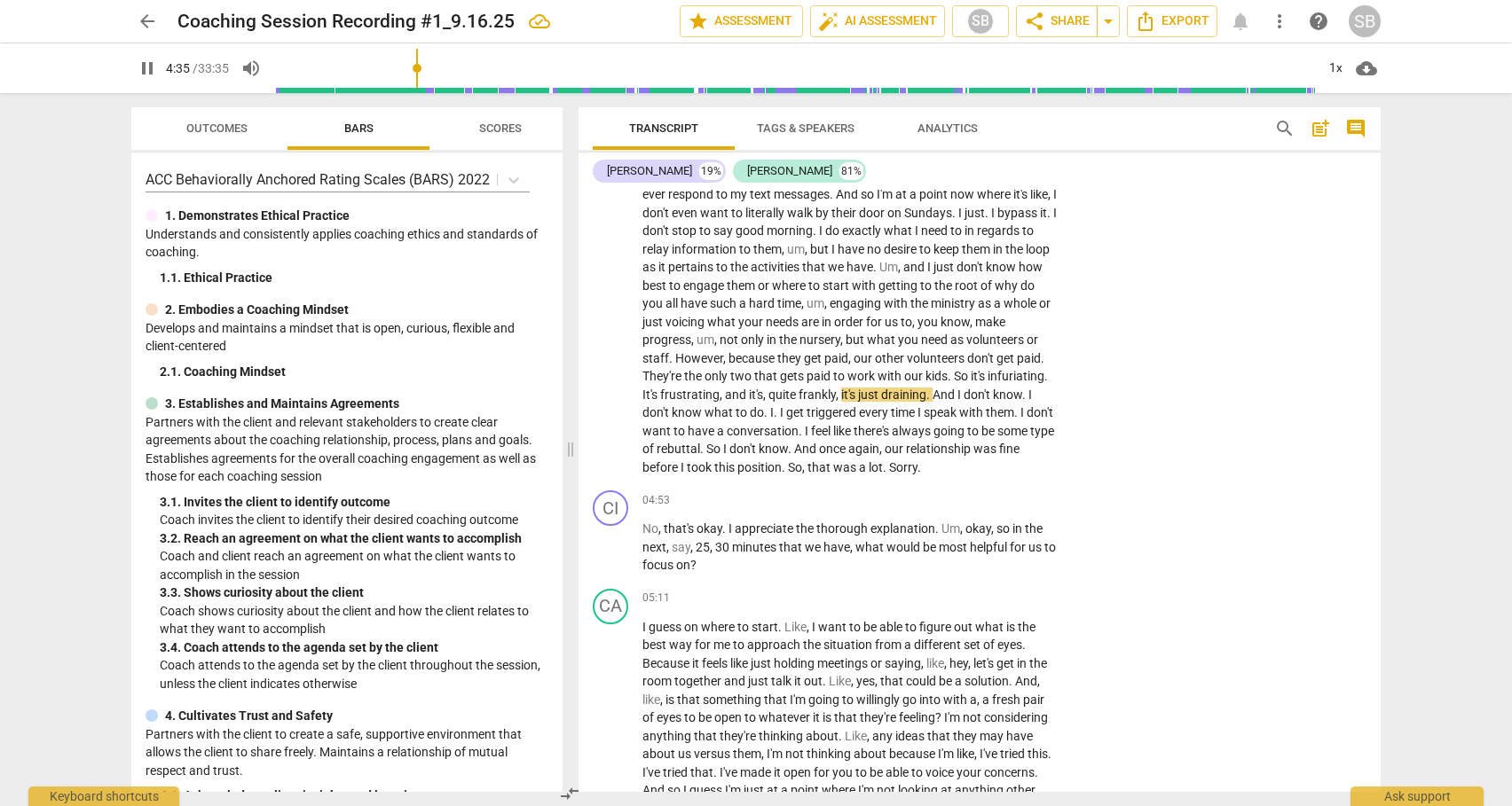
click at [1373, 286] on div "CA play_arrow pause 01:58 + Add competency keyboard_arrow_right And it has been…" at bounding box center [979, 98] width 802 height 771
drag, startPoint x: 1373, startPoint y: 279, endPoint x: 1373, endPoint y: 291, distance: 12.0
click at [1373, 291] on div "CA play_arrow pause 01:58 + Add competency keyboard_arrow_right And it has been…" at bounding box center [979, 98] width 802 height 771
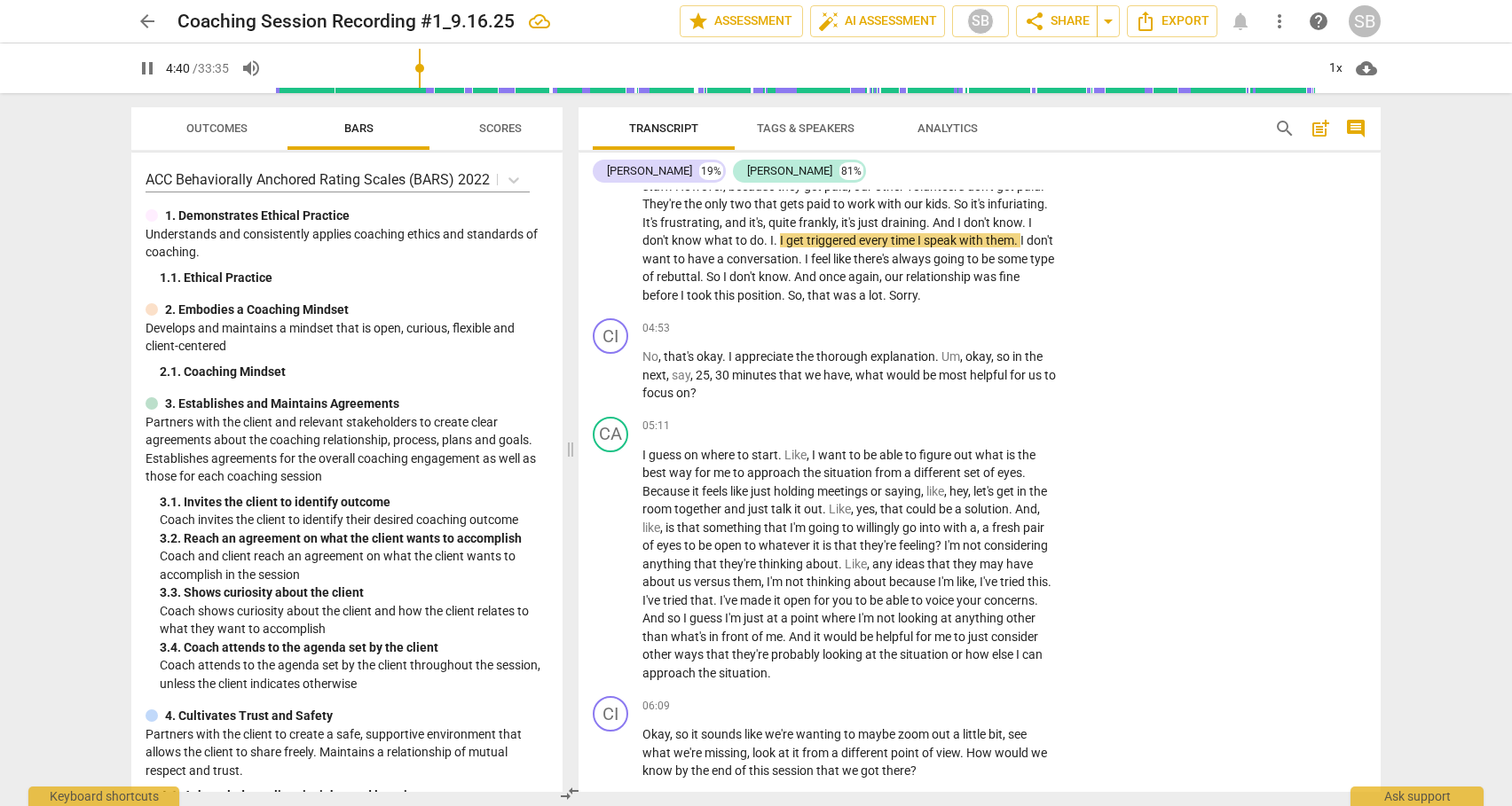
scroll to position [1448, 0]
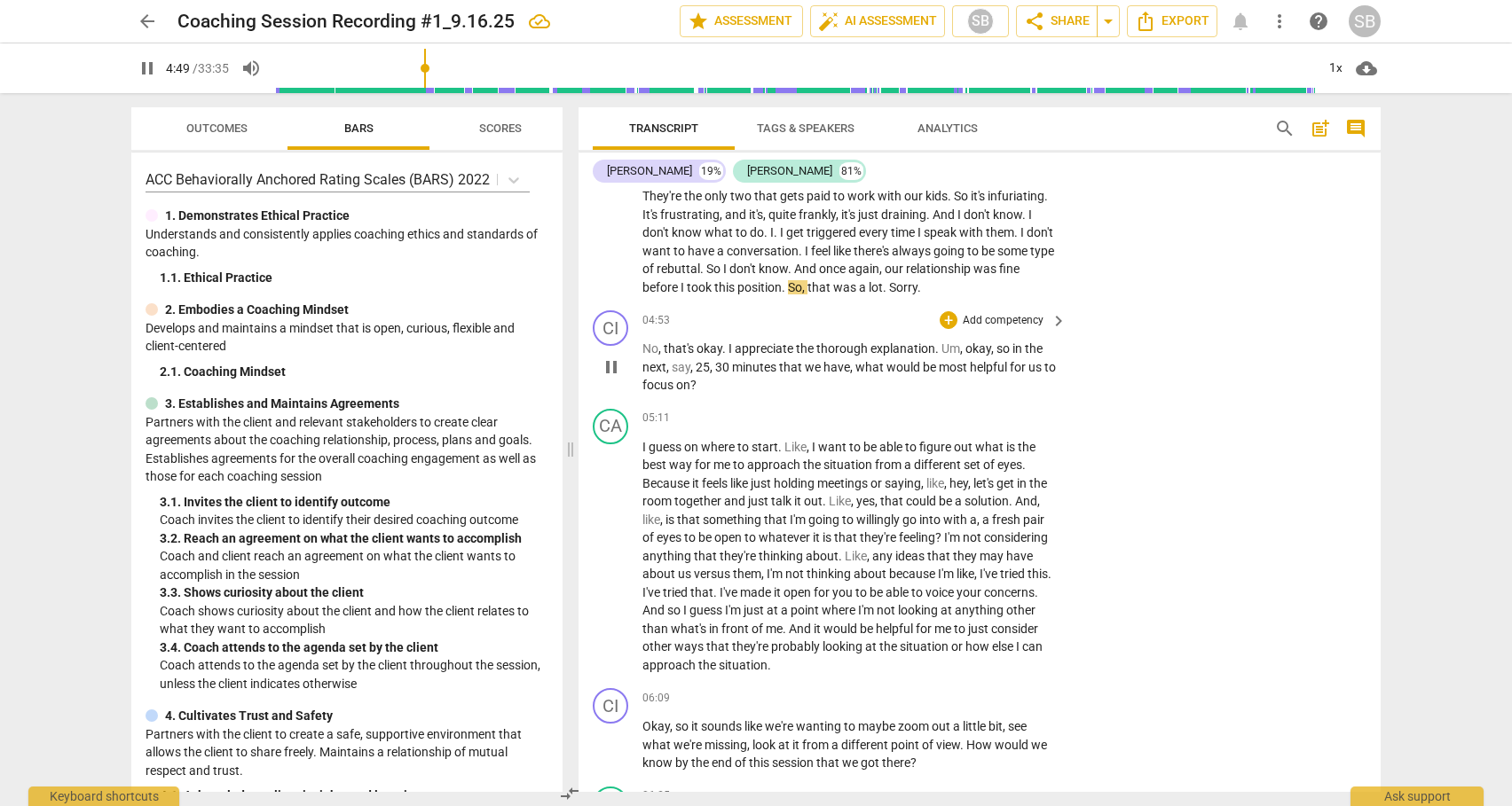
click at [726, 349] on span "." at bounding box center [725, 349] width 6 height 14
click at [611, 368] on span "pause" at bounding box center [611, 367] width 22 height 22
click at [611, 368] on span "play_arrow" at bounding box center [611, 367] width 22 height 22
click at [611, 367] on span "pause" at bounding box center [611, 367] width 22 height 22
type input "309"
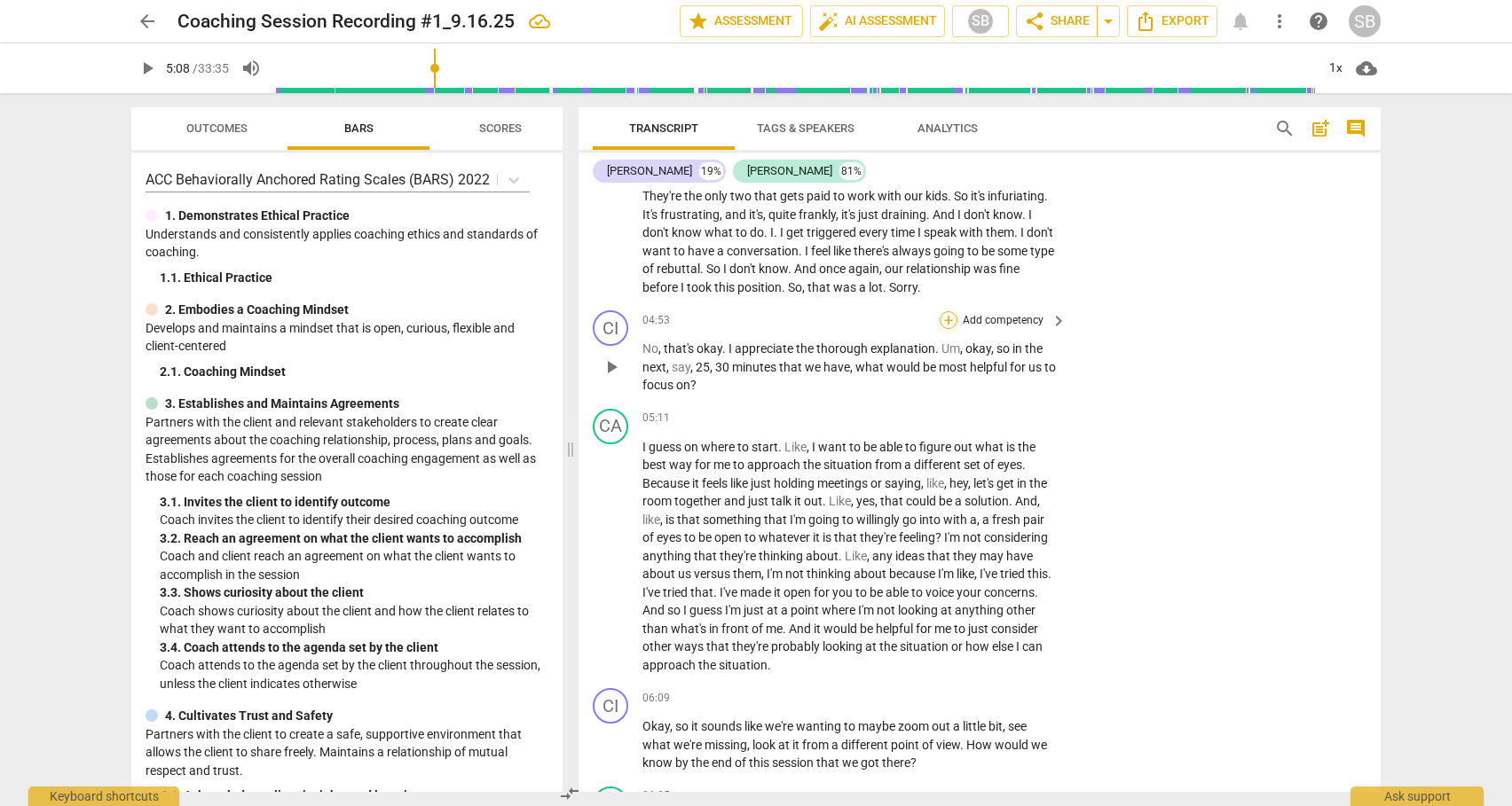
click at [945, 318] on div "+" at bounding box center [949, 320] width 18 height 18
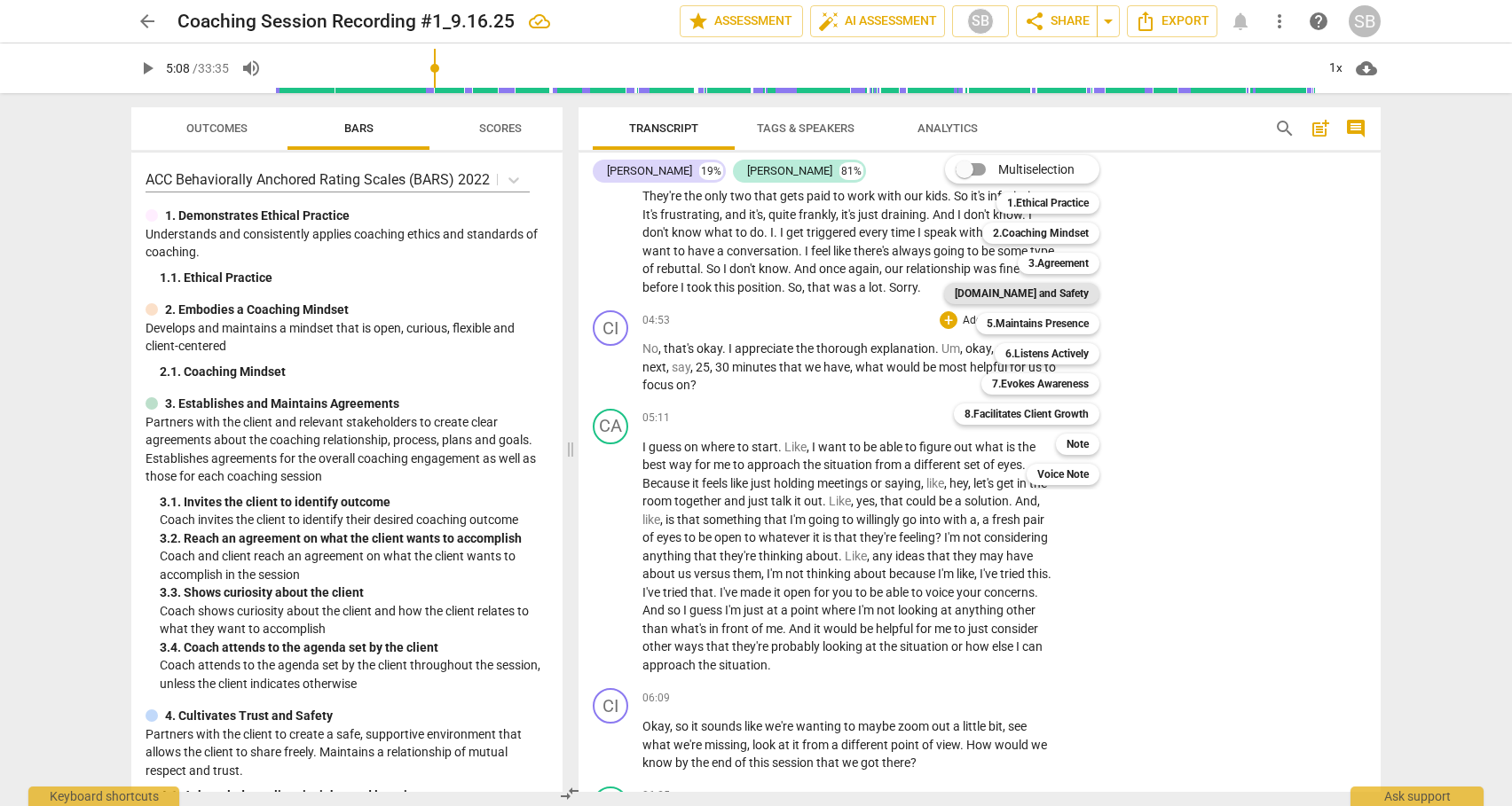
click at [1028, 295] on b "[DOMAIN_NAME] and Safety" at bounding box center [1021, 294] width 134 height 22
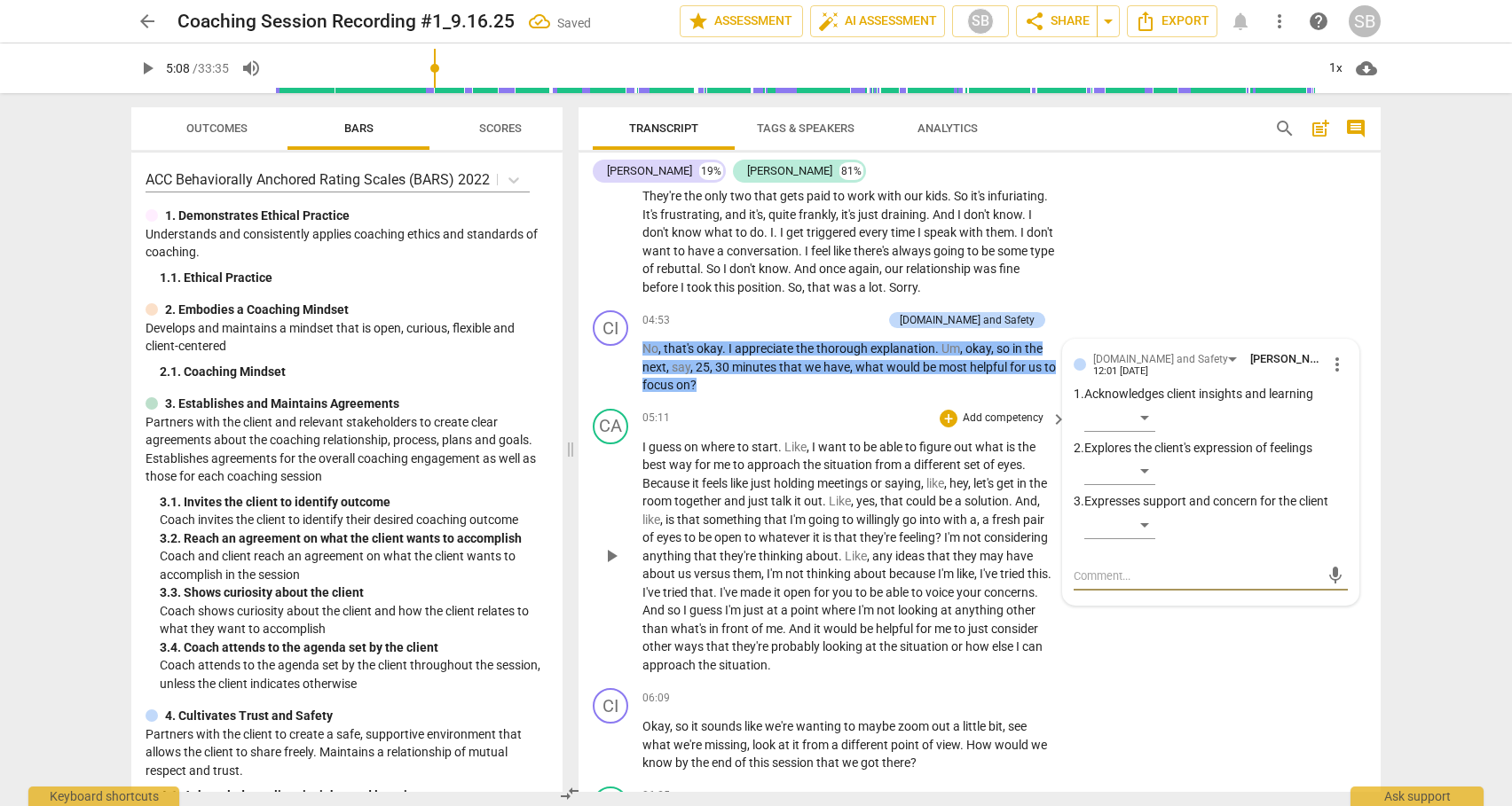
type textarea "L"
type textarea "Lo"
type textarea "Lov"
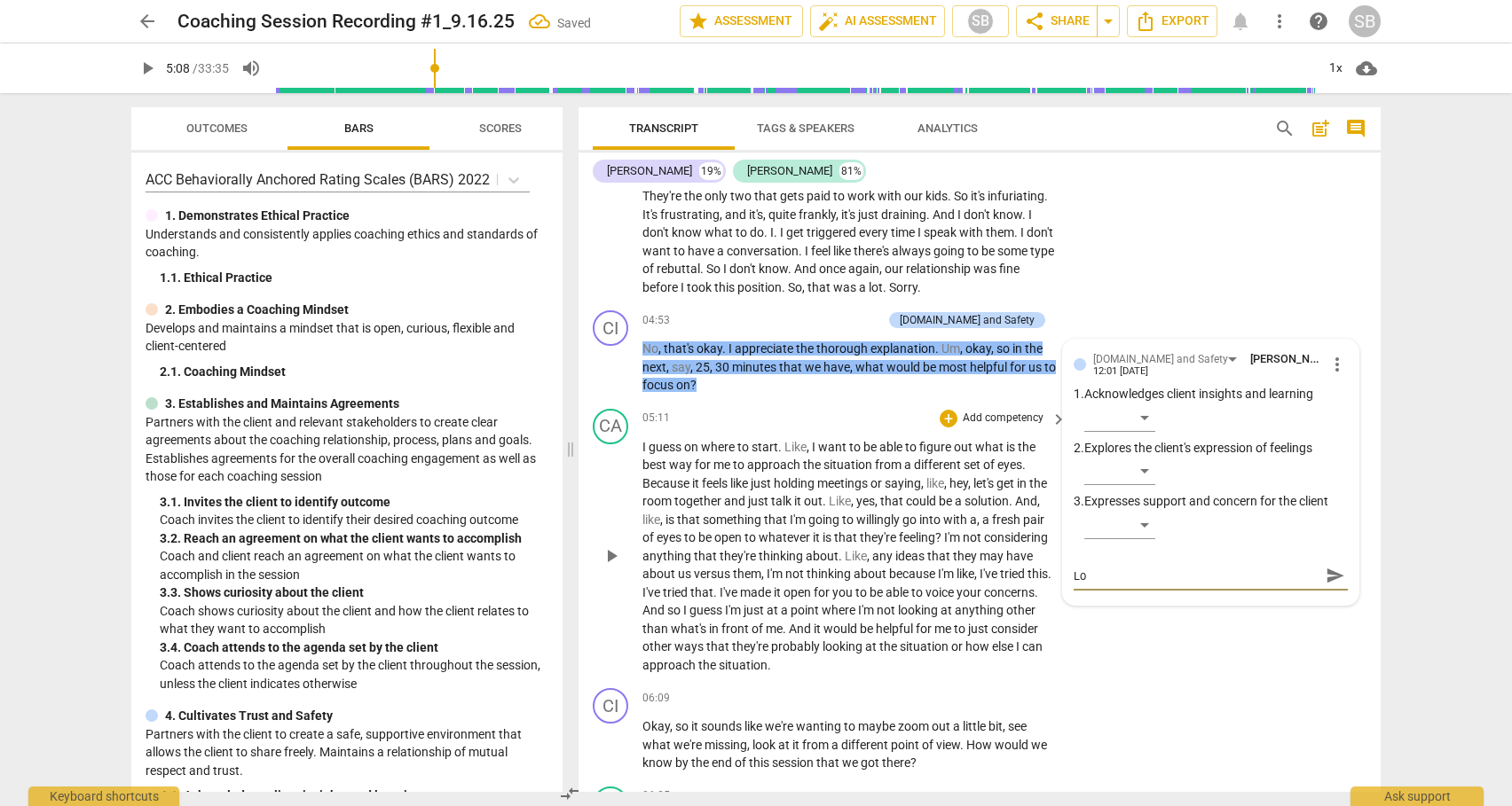
type textarea "Lov"
type textarea "Love"
type textarea "Lovel"
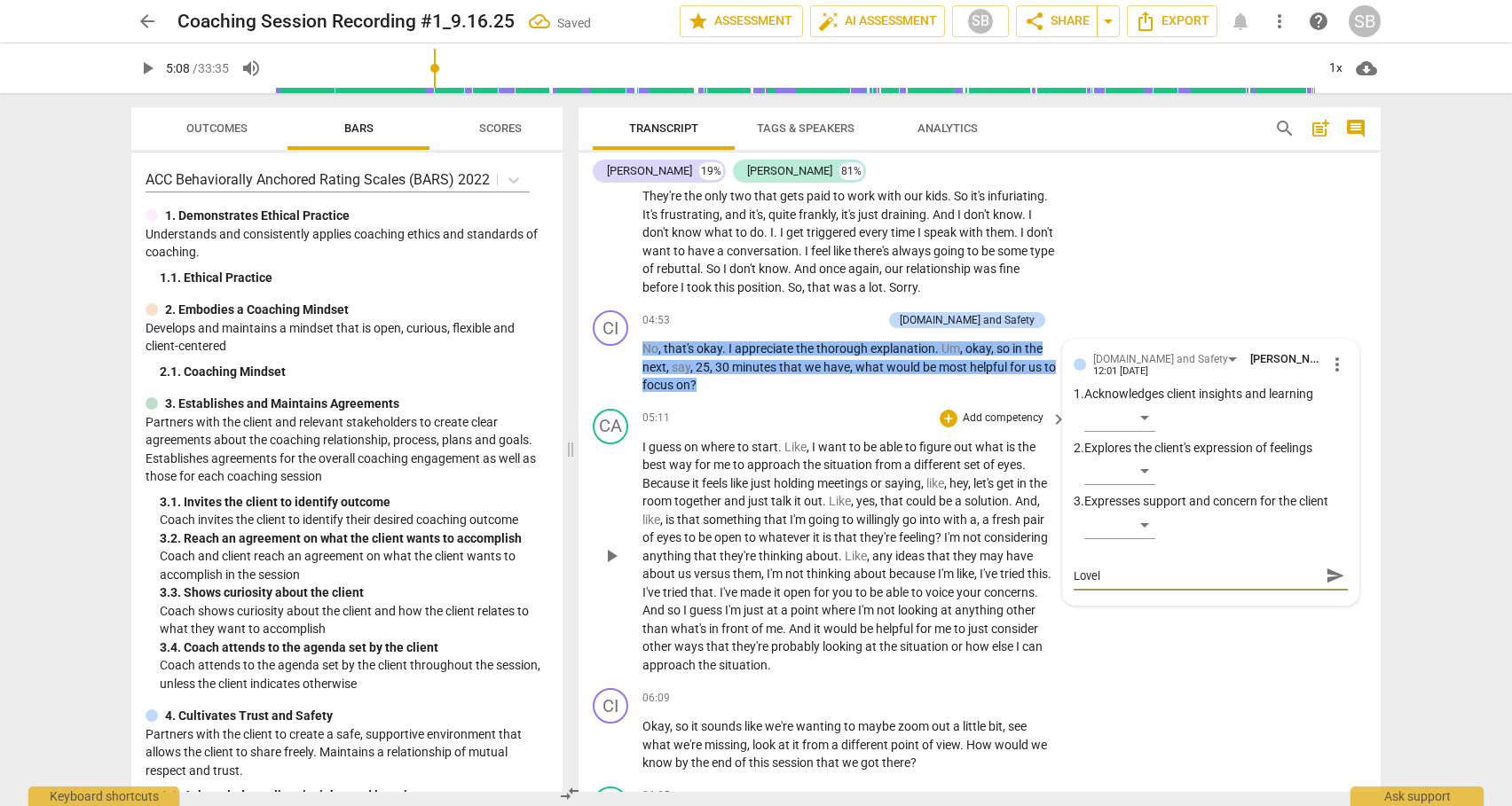
type textarea "Lovely"
type textarea "Lovely s"
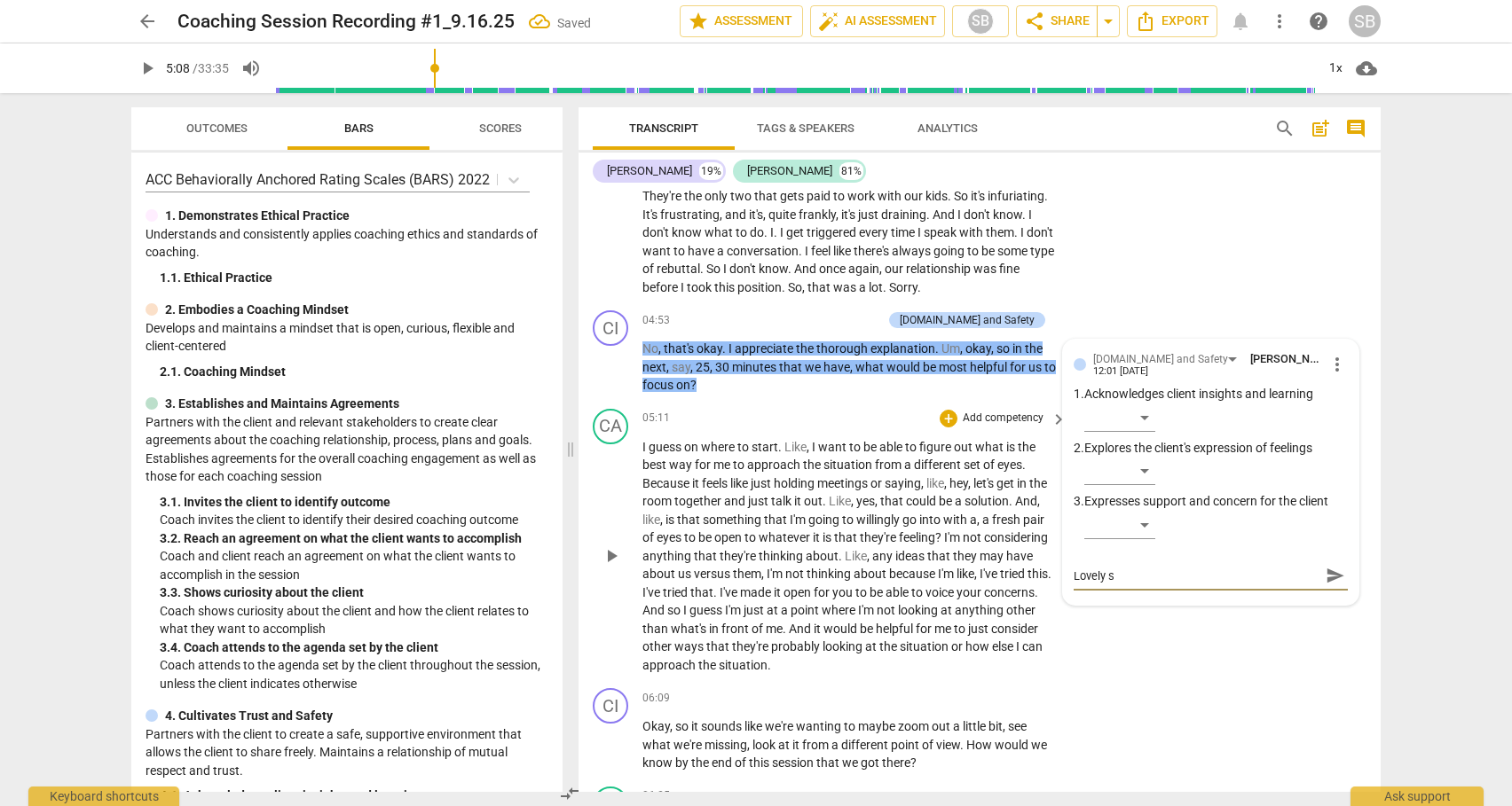
type textarea "Lovely sh"
type textarea "Lovely sha"
type textarea "Lovely shar"
type textarea "Lovely share"
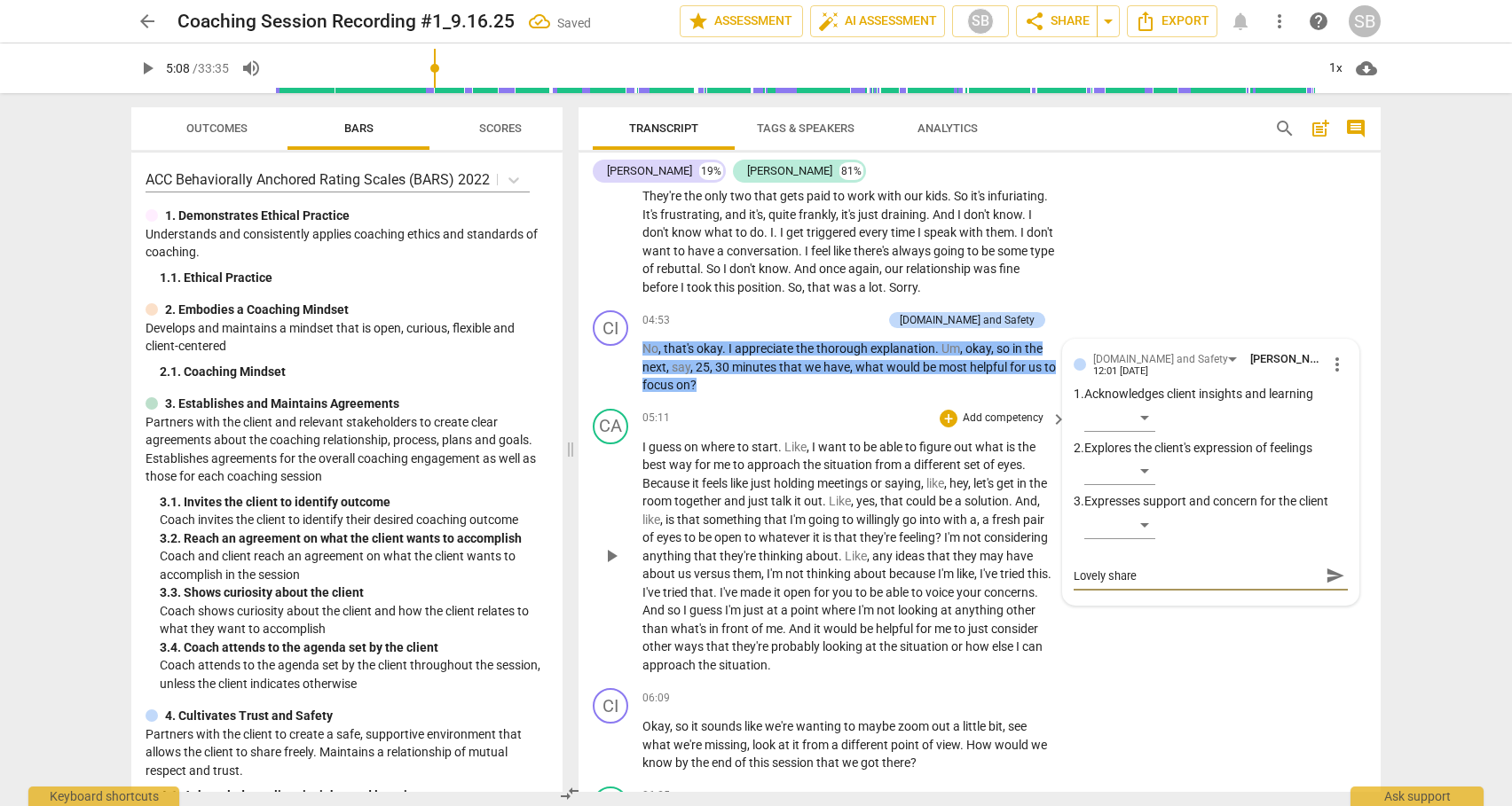
type textarea "Lovely shared"
type textarea "Lovely shared l"
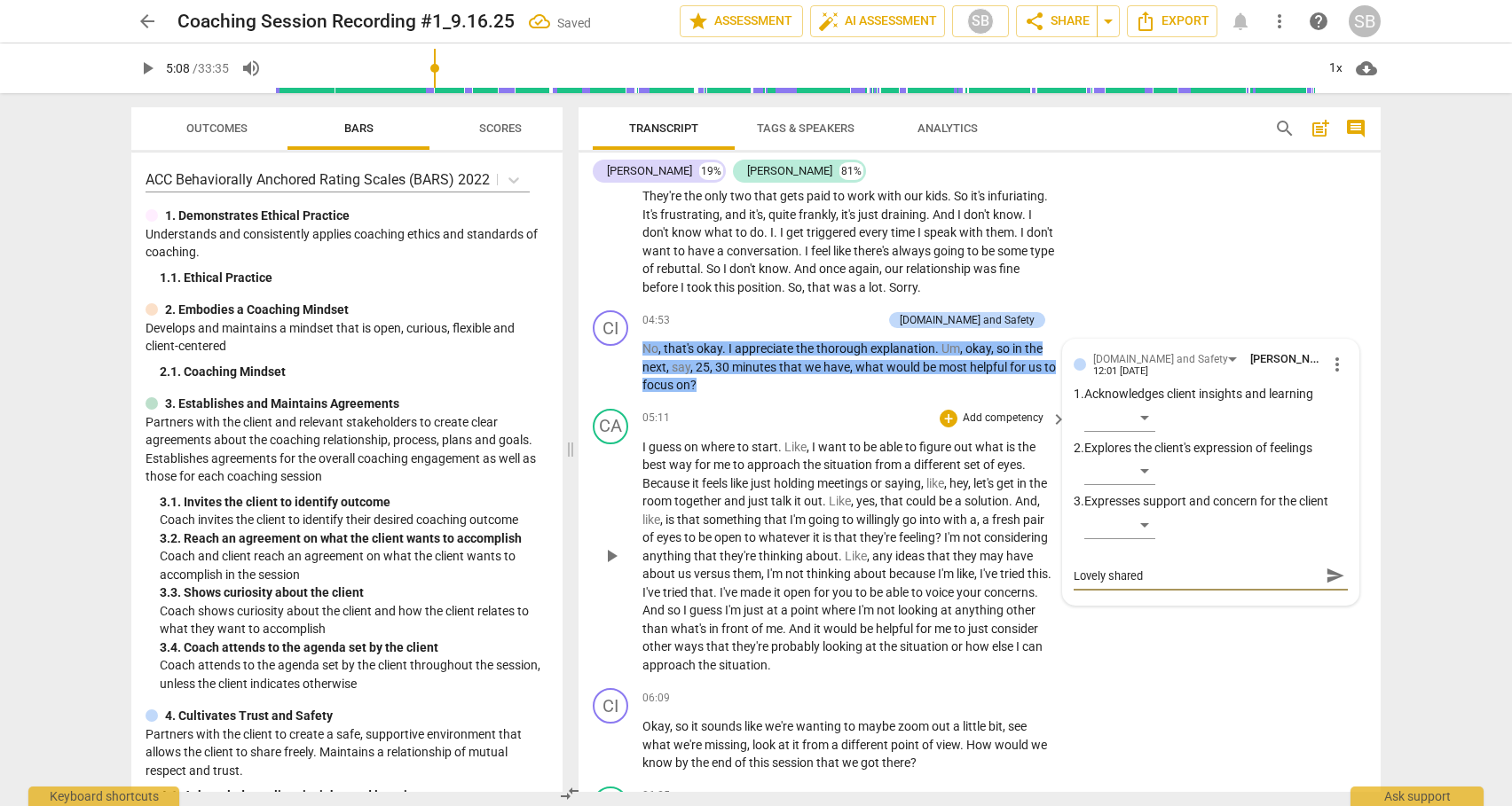
type textarea "Lovely shared l"
click at [1326, 576] on span "send" at bounding box center [1336, 576] width 20 height 20
click at [794, 320] on div "+" at bounding box center [785, 320] width 18 height 18
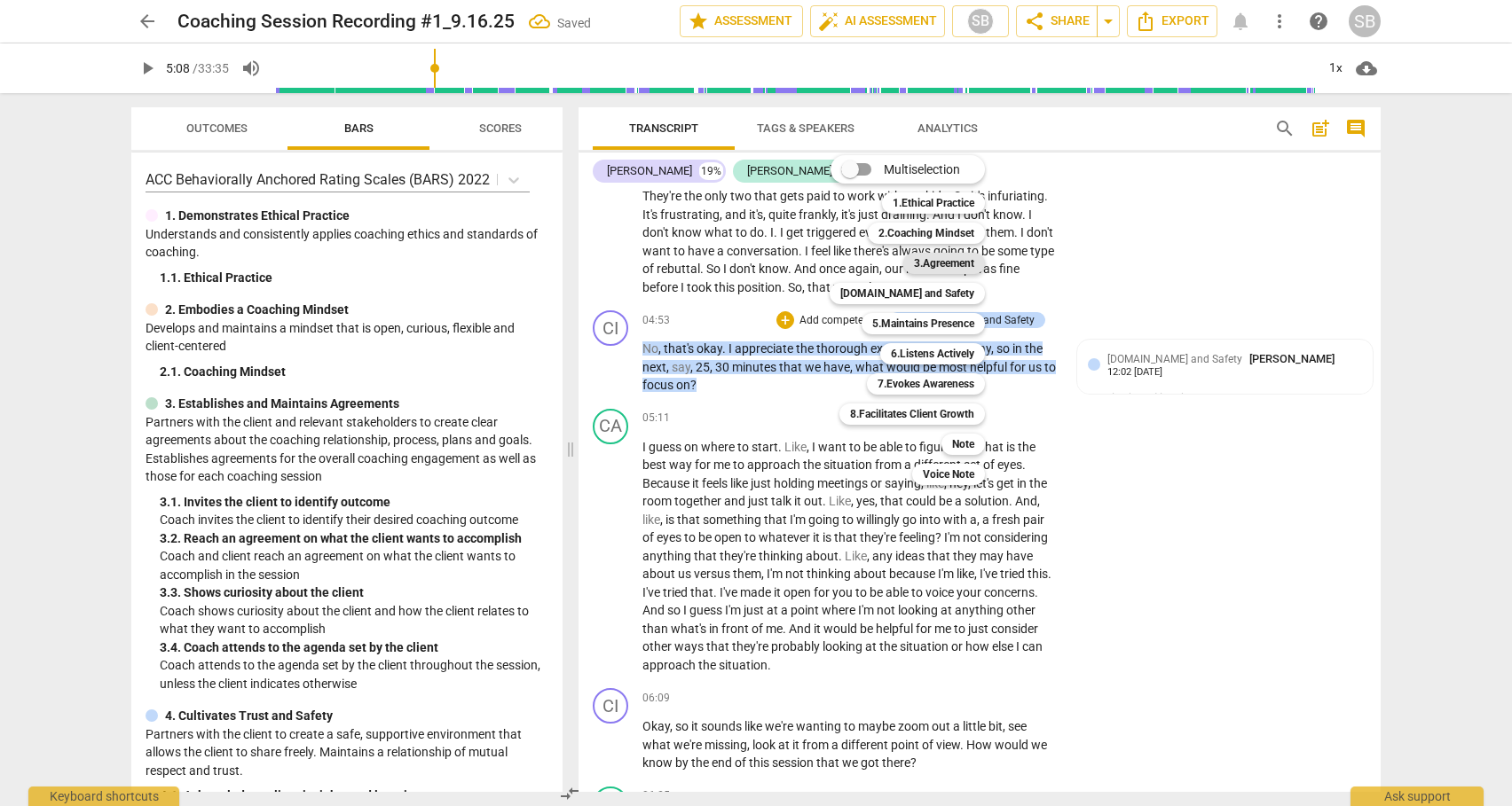
click at [957, 265] on b "3.Agreement" at bounding box center [944, 263] width 61 height 22
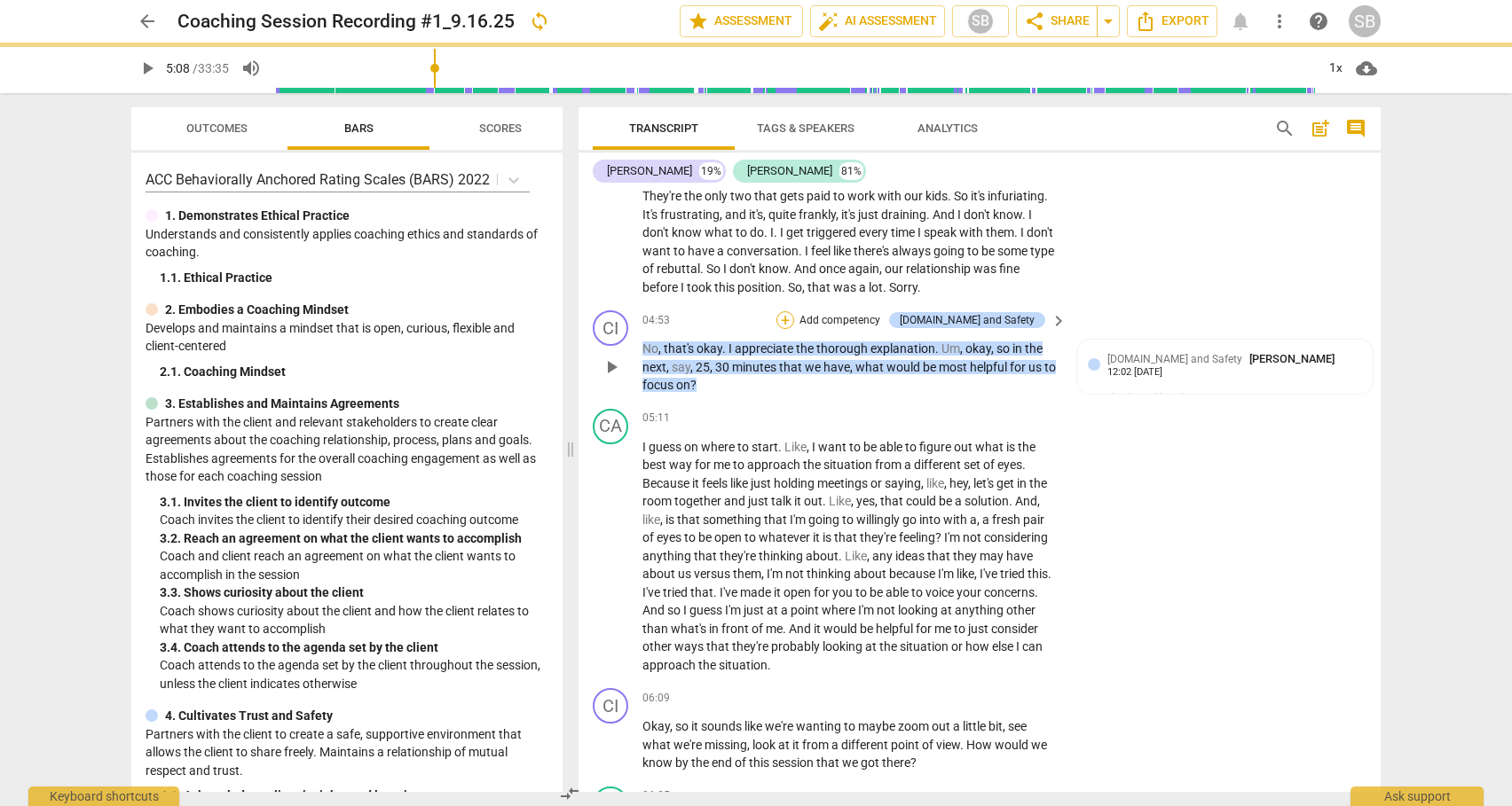
click at [794, 318] on div "+" at bounding box center [785, 320] width 18 height 18
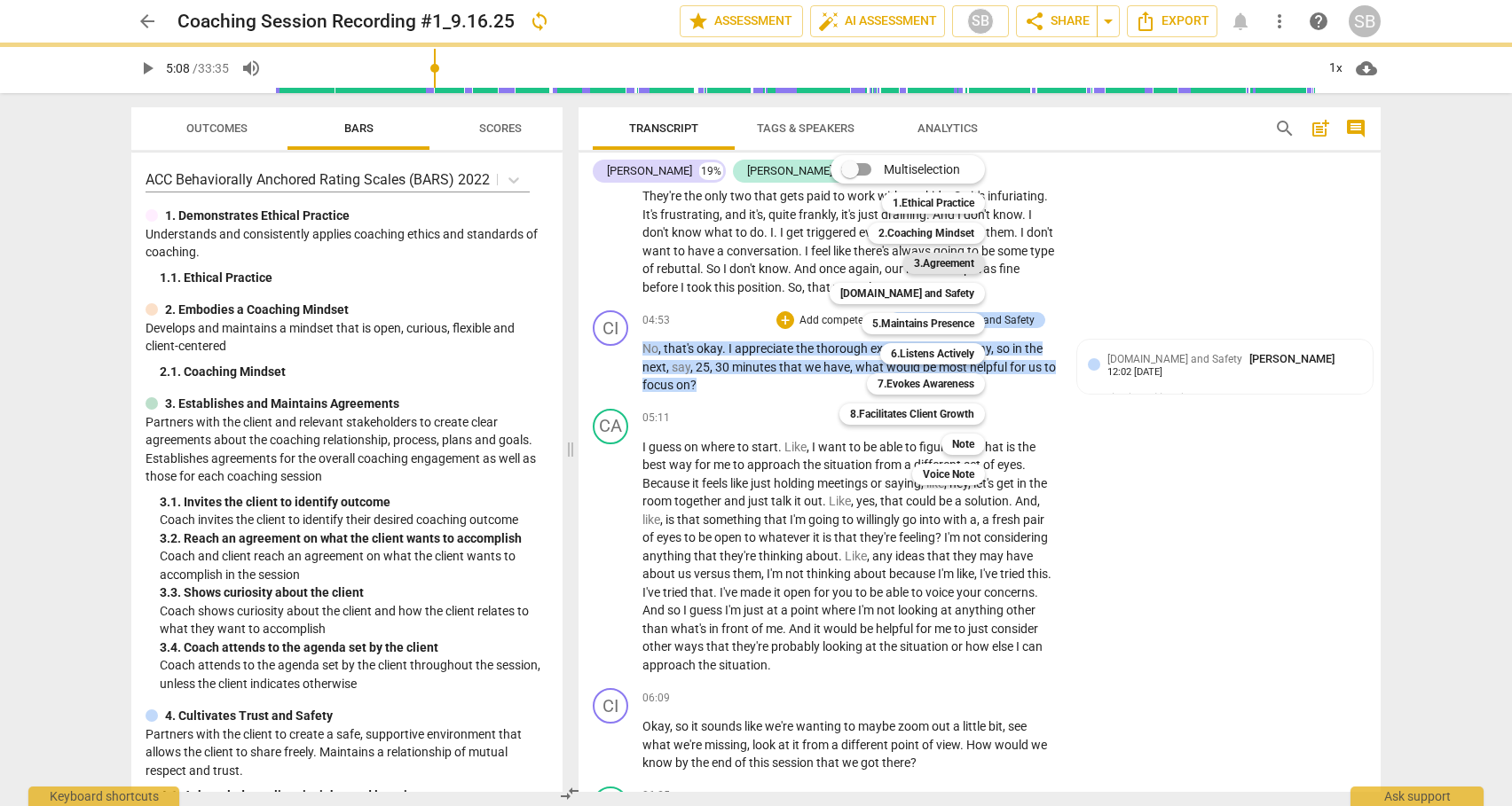
click at [932, 258] on b "3.Agreement" at bounding box center [944, 263] width 61 height 22
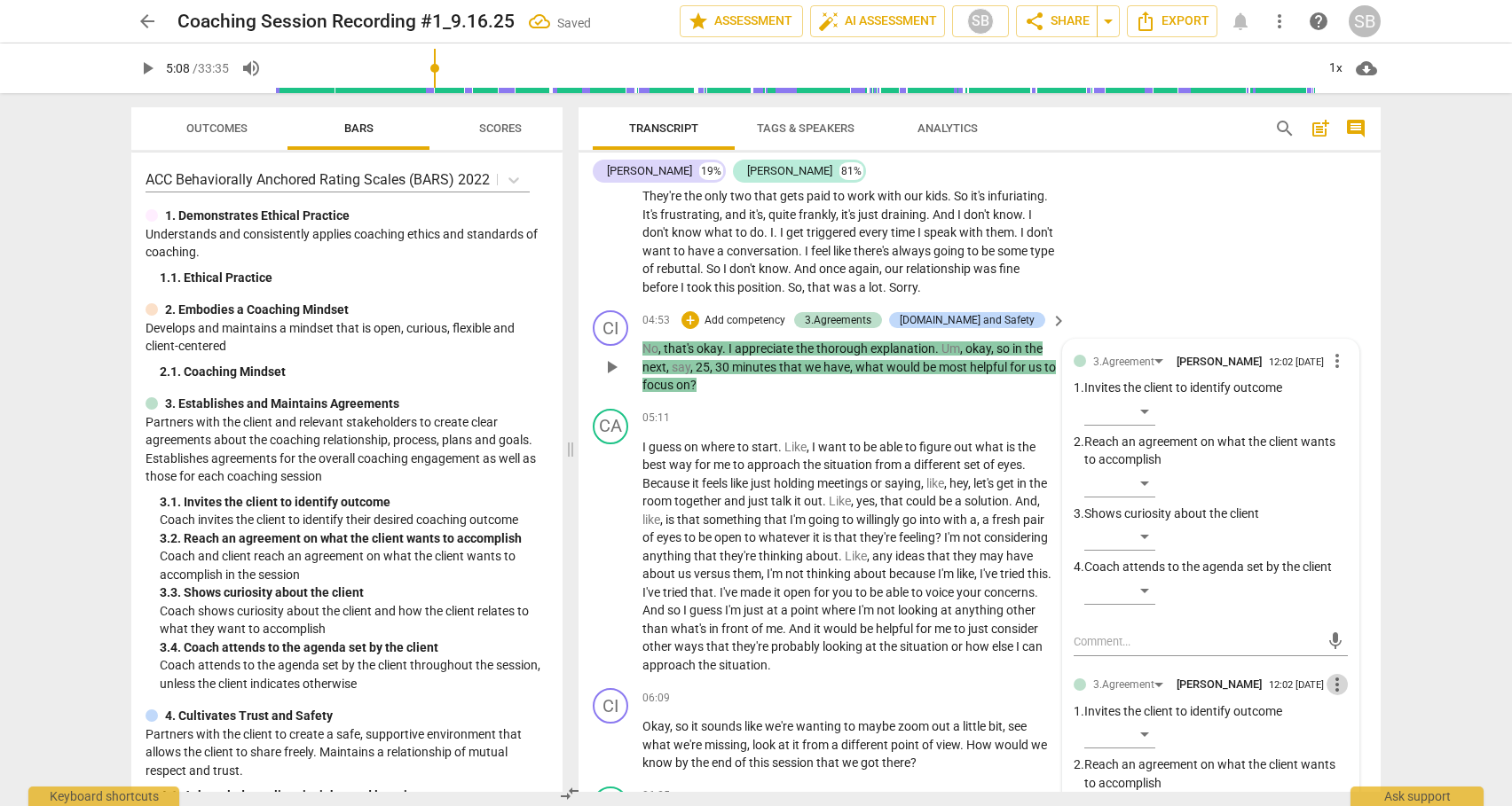
click at [1331, 687] on span "more_vert" at bounding box center [1337, 685] width 22 height 22
click at [1337, 720] on li "Delete" at bounding box center [1350, 717] width 61 height 33
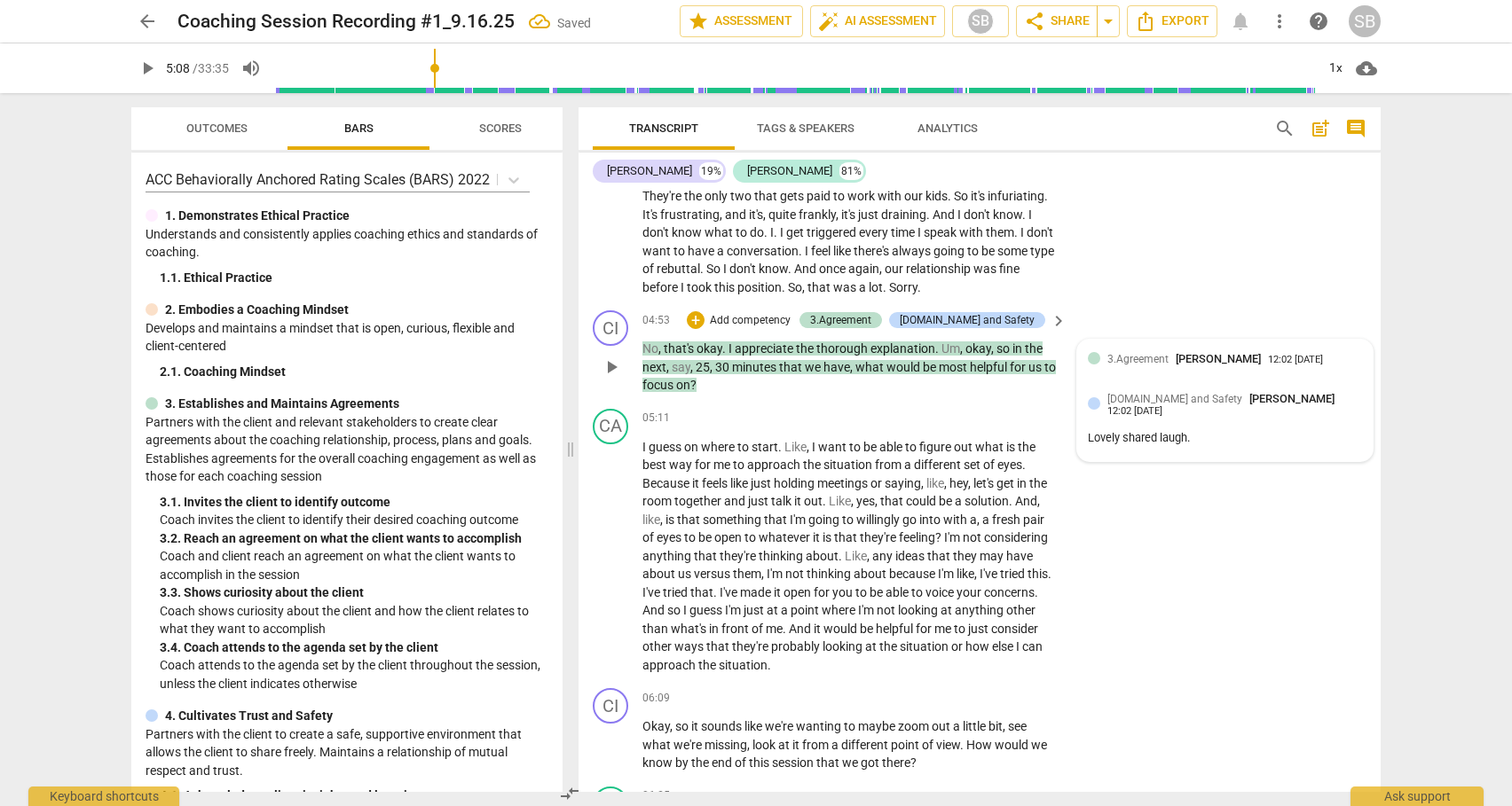
click at [1268, 361] on div "12:02 [DATE]" at bounding box center [1295, 360] width 55 height 12
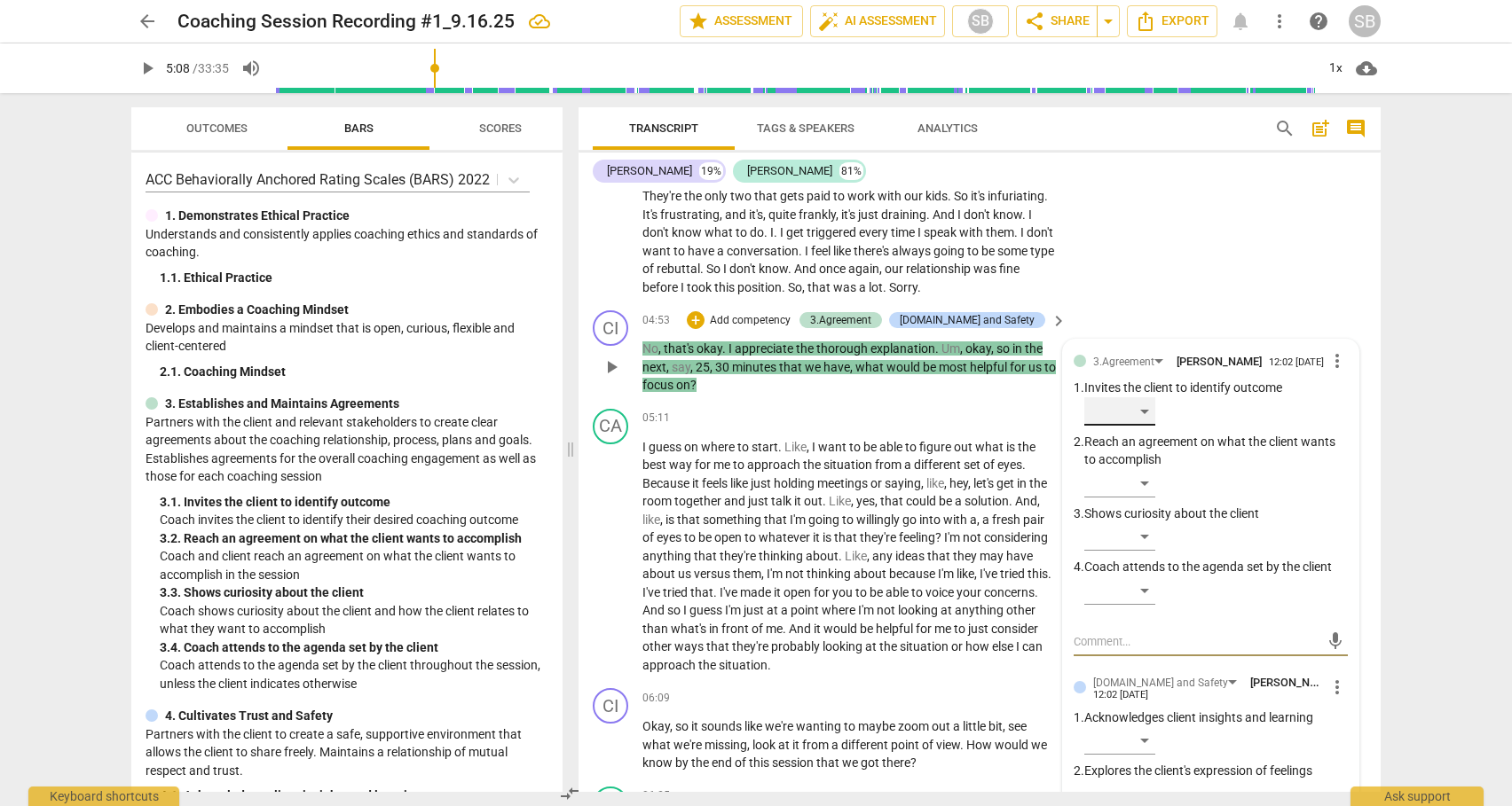
click at [1144, 409] on div "​" at bounding box center [1119, 411] width 71 height 28
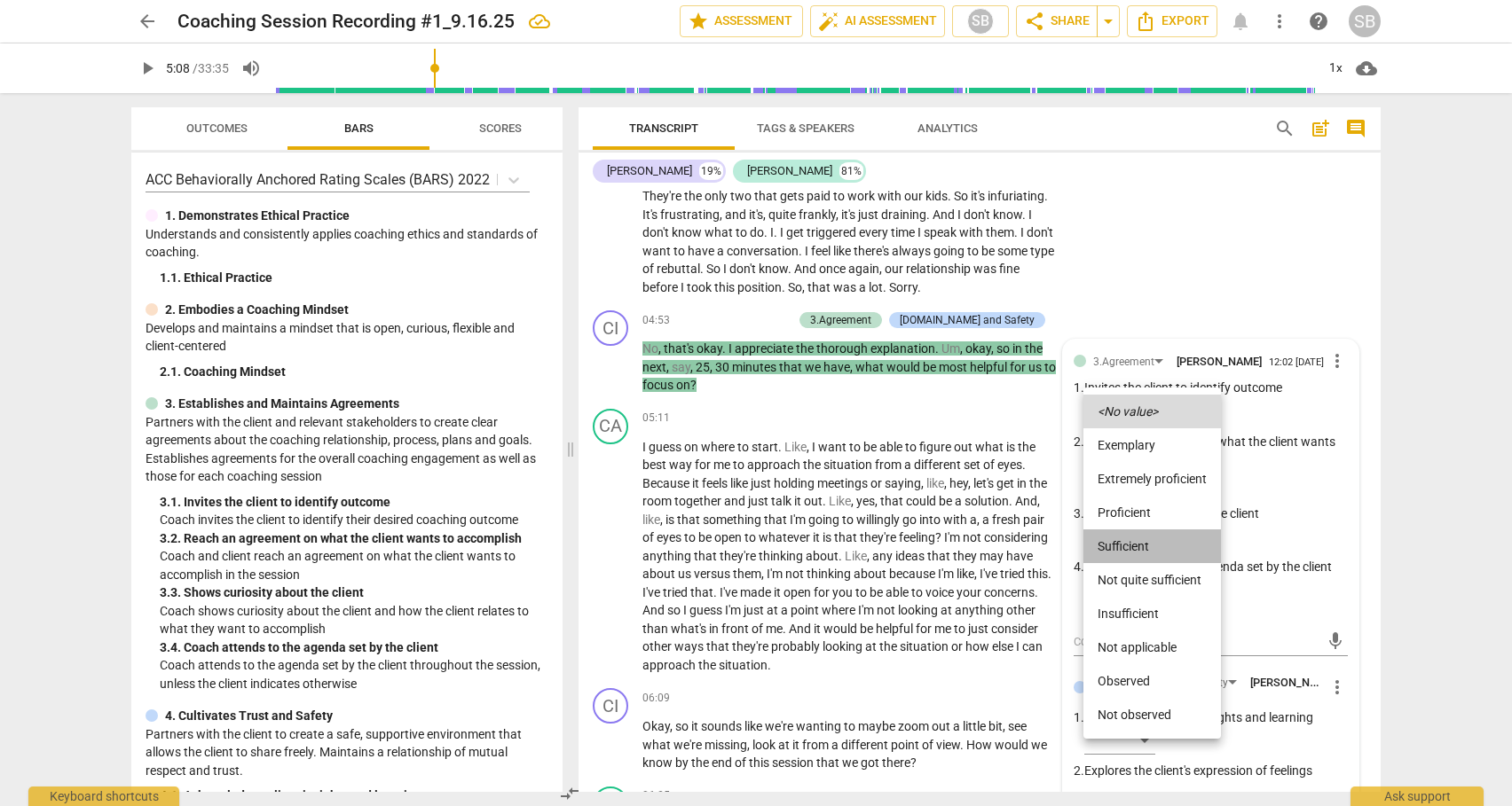
click at [1123, 546] on li "Sufficient" at bounding box center [1151, 545] width 137 height 33
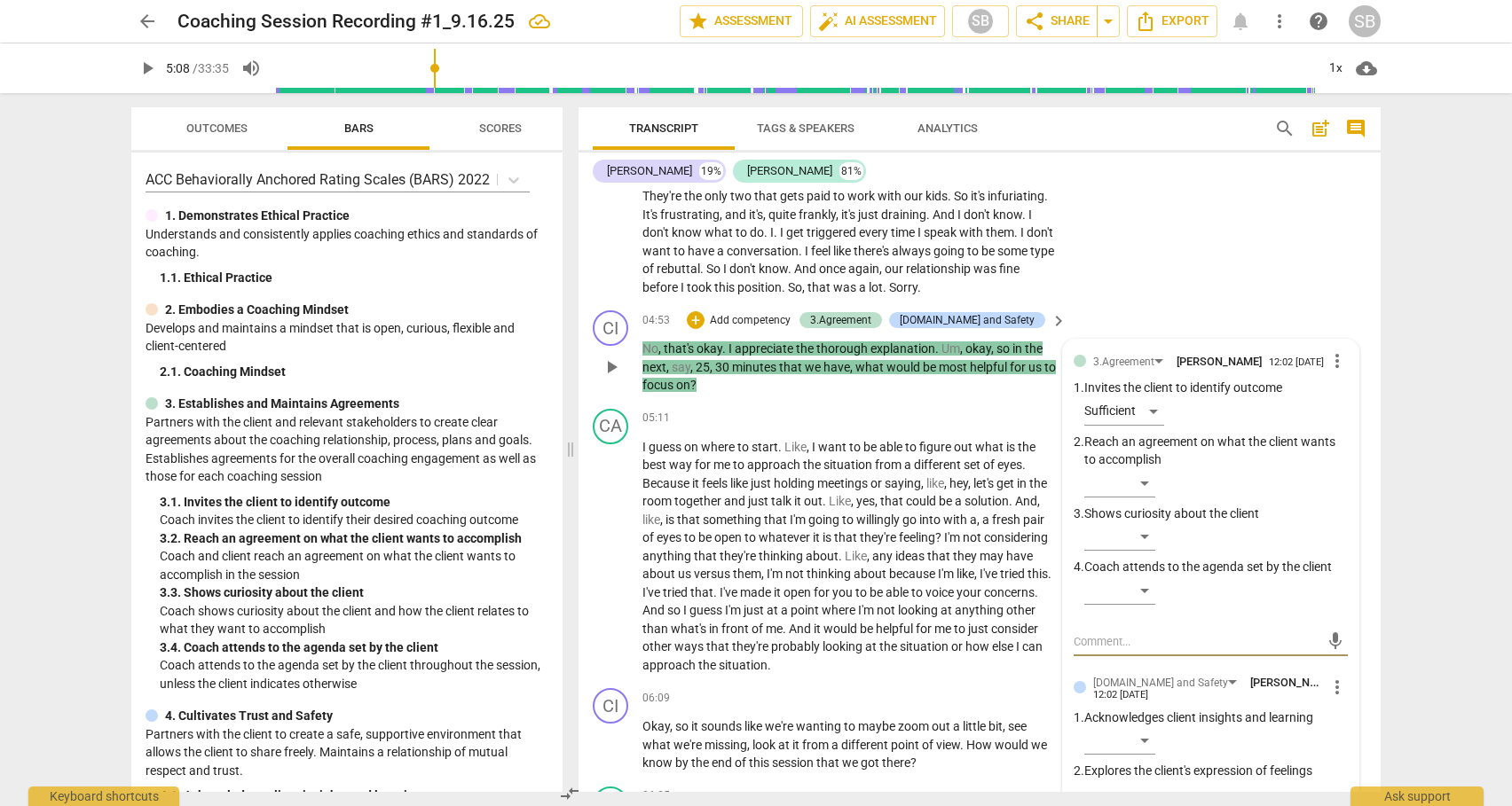
click at [1105, 640] on textarea at bounding box center [1195, 640] width 246 height 17
click at [1327, 642] on span "send" at bounding box center [1336, 641] width 20 height 20
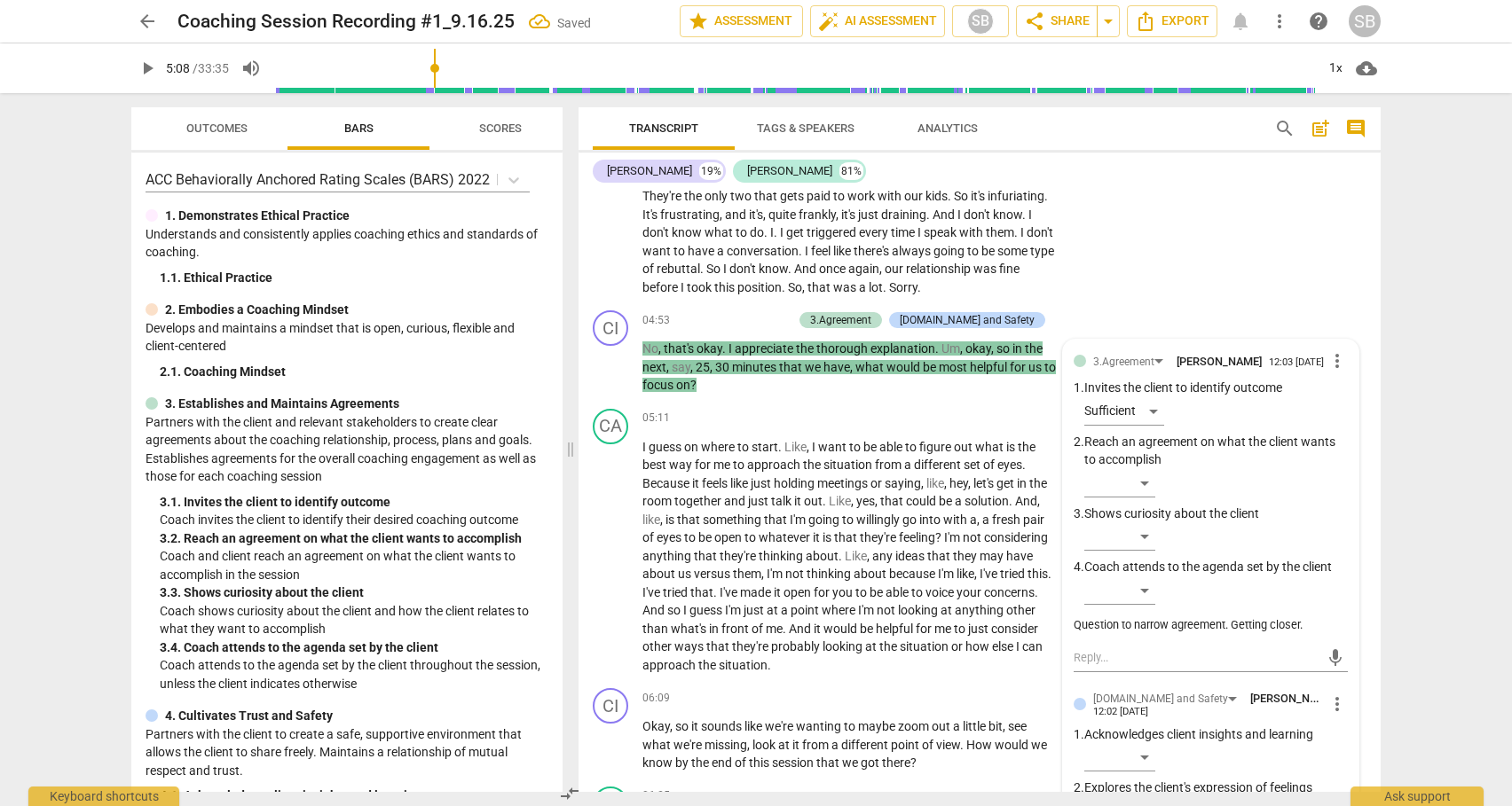
click at [143, 24] on span "arrow_back" at bounding box center [147, 22] width 22 height 22
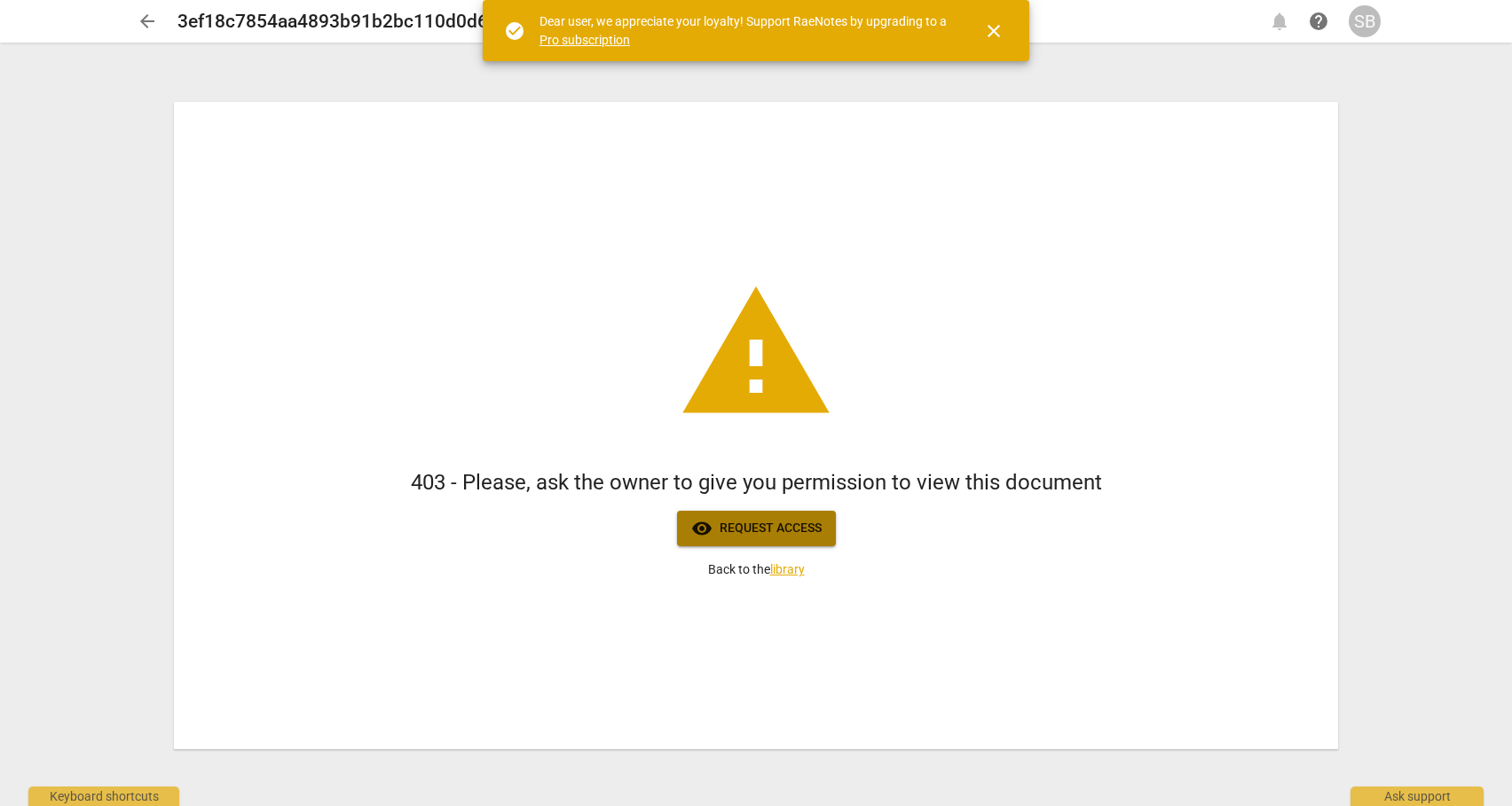
click at [749, 526] on span "visibility Request access" at bounding box center [756, 529] width 130 height 22
